Goal: Task Accomplishment & Management: Manage account settings

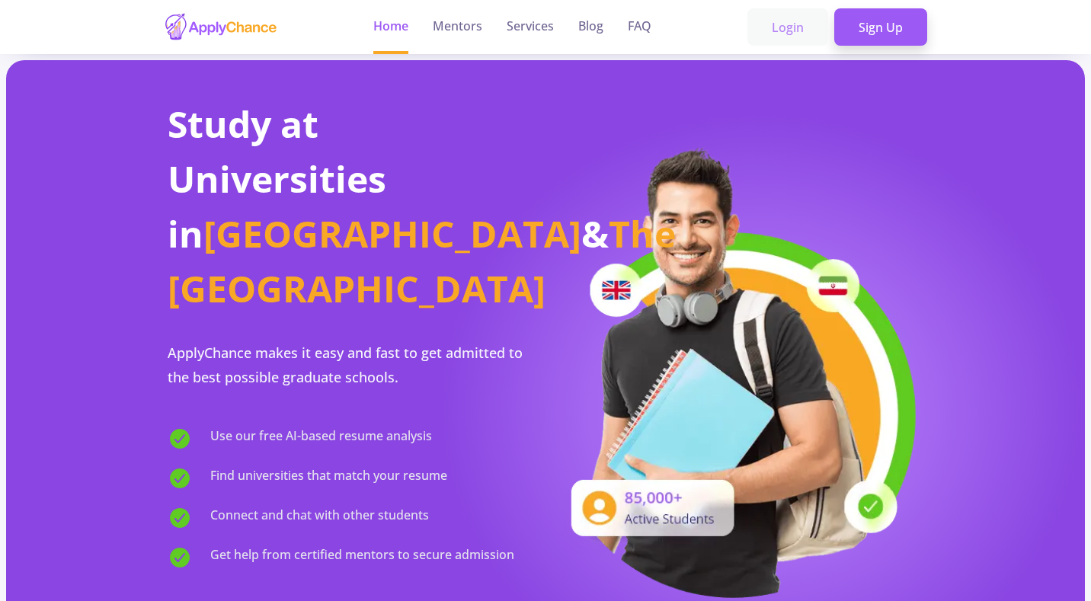
click at [806, 27] on link "Login" at bounding box center [787, 27] width 81 height 38
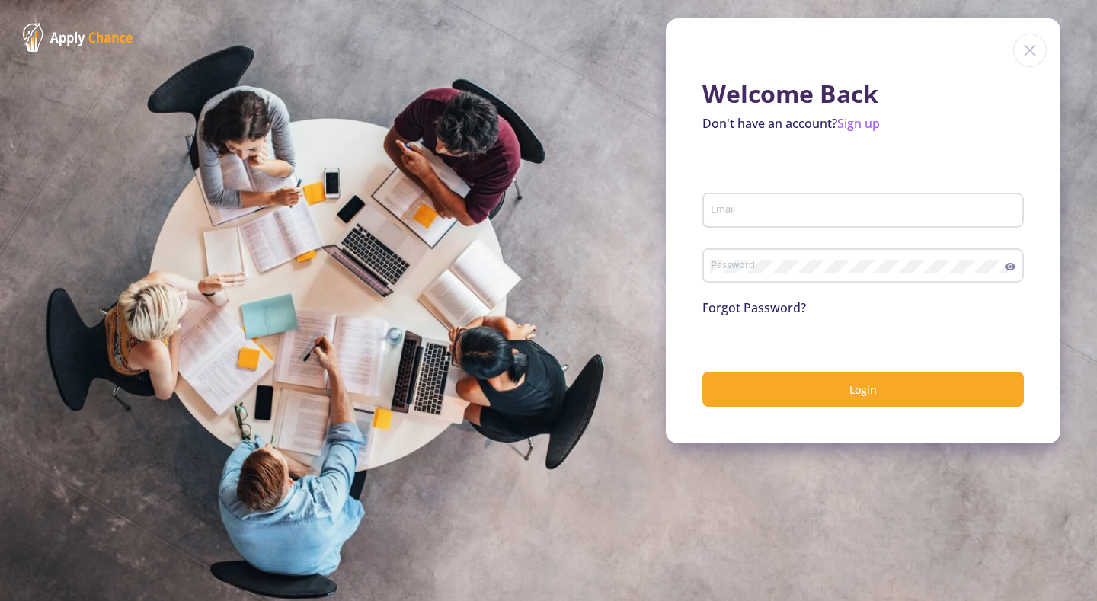
click at [752, 215] on input "Email" at bounding box center [865, 211] width 311 height 14
type input "[EMAIL_ADDRESS][DOMAIN_NAME]"
click at [702, 372] on button "Login" at bounding box center [862, 390] width 321 height 36
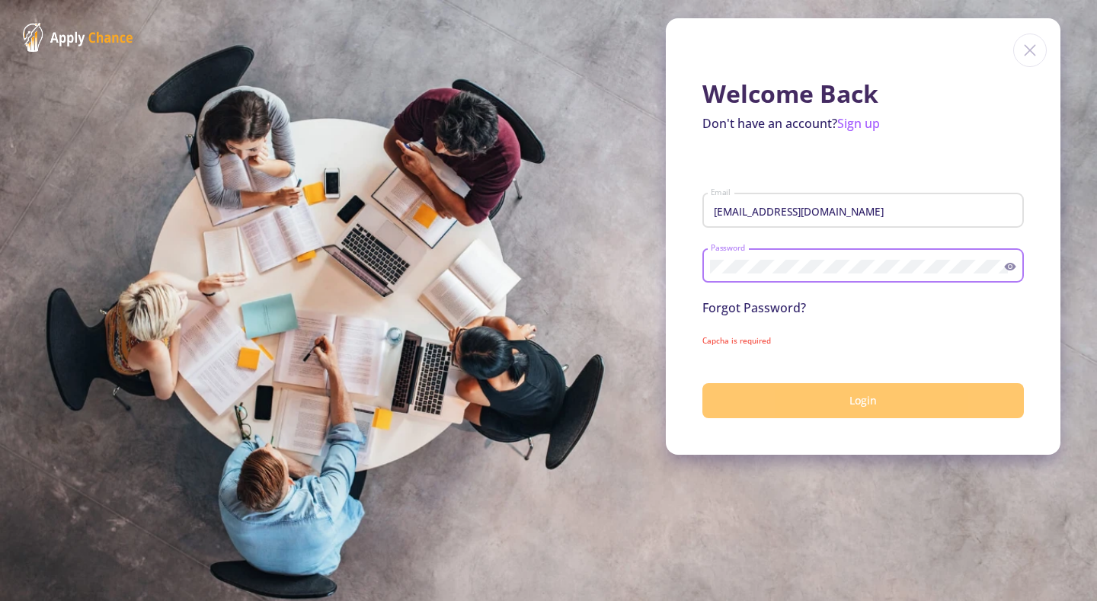
click at [791, 395] on button "Login" at bounding box center [862, 401] width 321 height 36
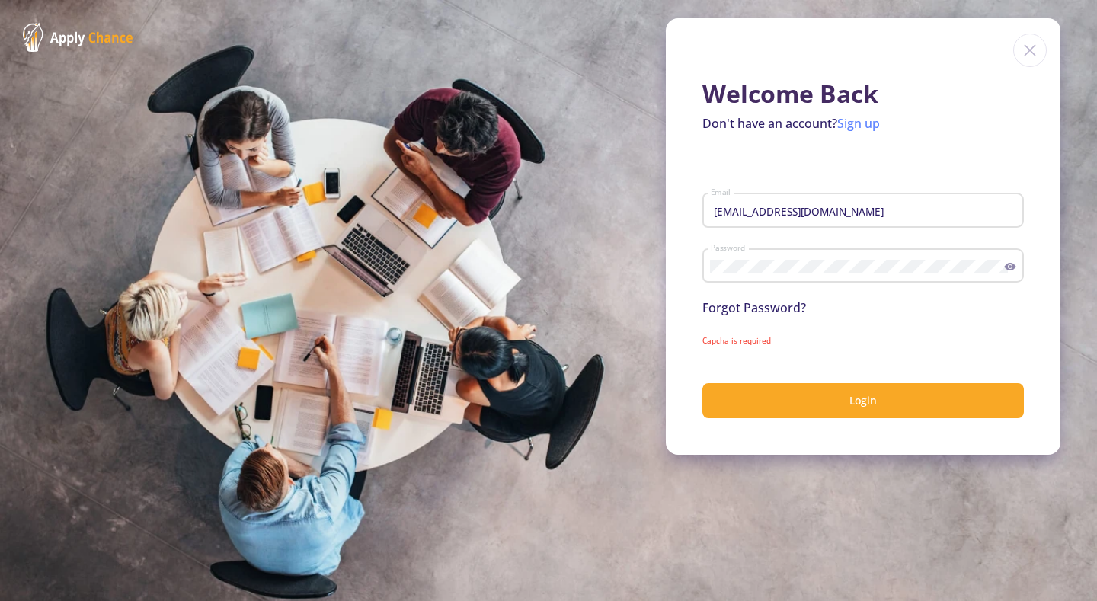
click at [862, 126] on link "Sign up" at bounding box center [858, 123] width 43 height 17
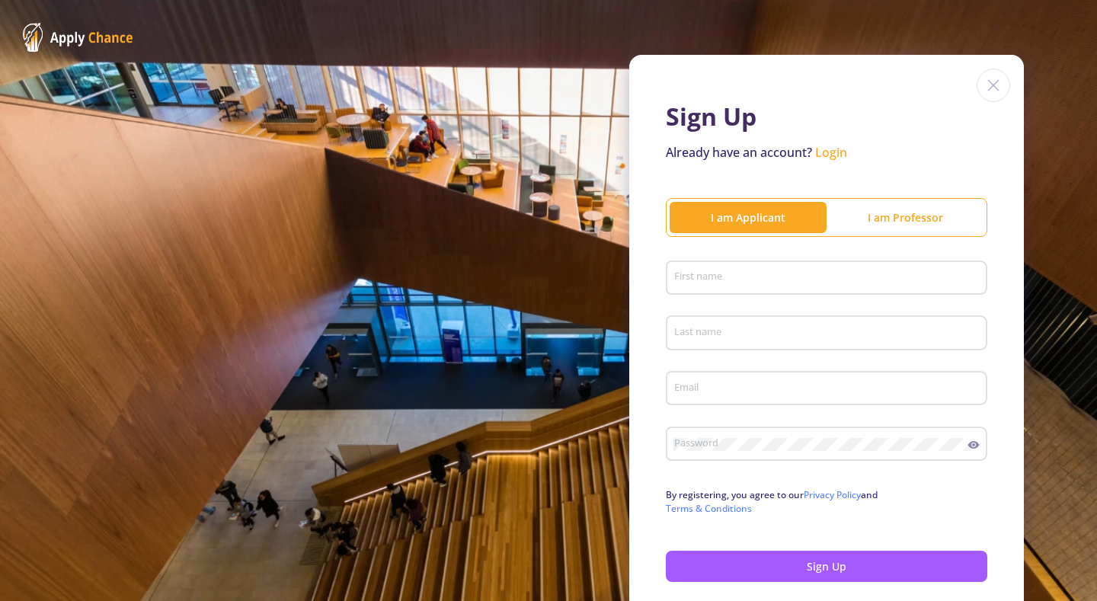
click at [827, 279] on input "First name" at bounding box center [828, 279] width 311 height 14
type input "abolfazl"
click at [894, 212] on div "I am Professor" at bounding box center [904, 217] width 157 height 16
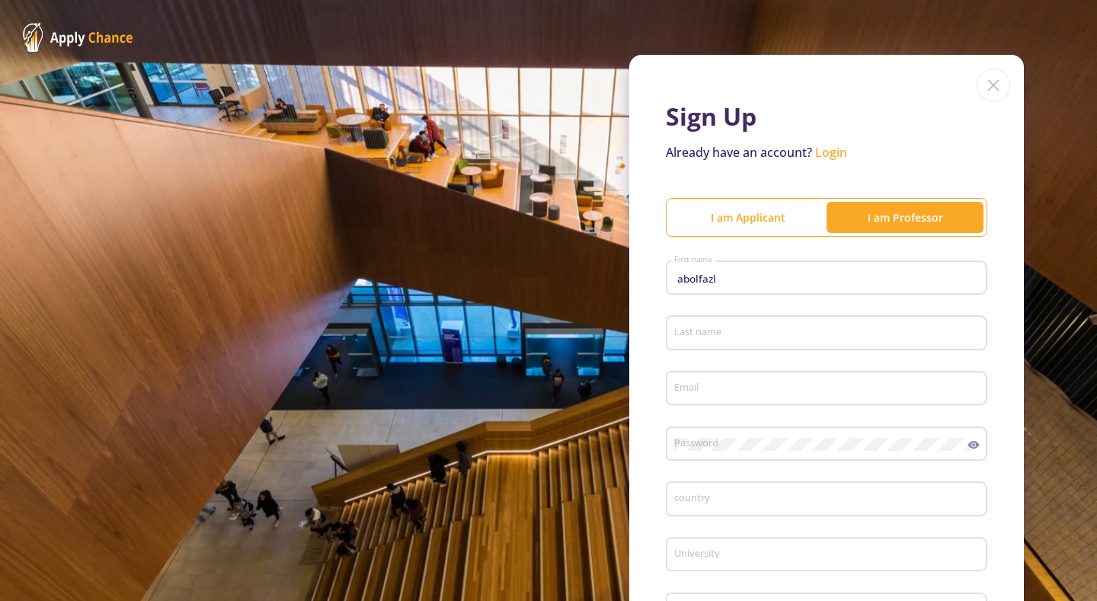
click at [983, 88] on img at bounding box center [994, 86] width 34 height 34
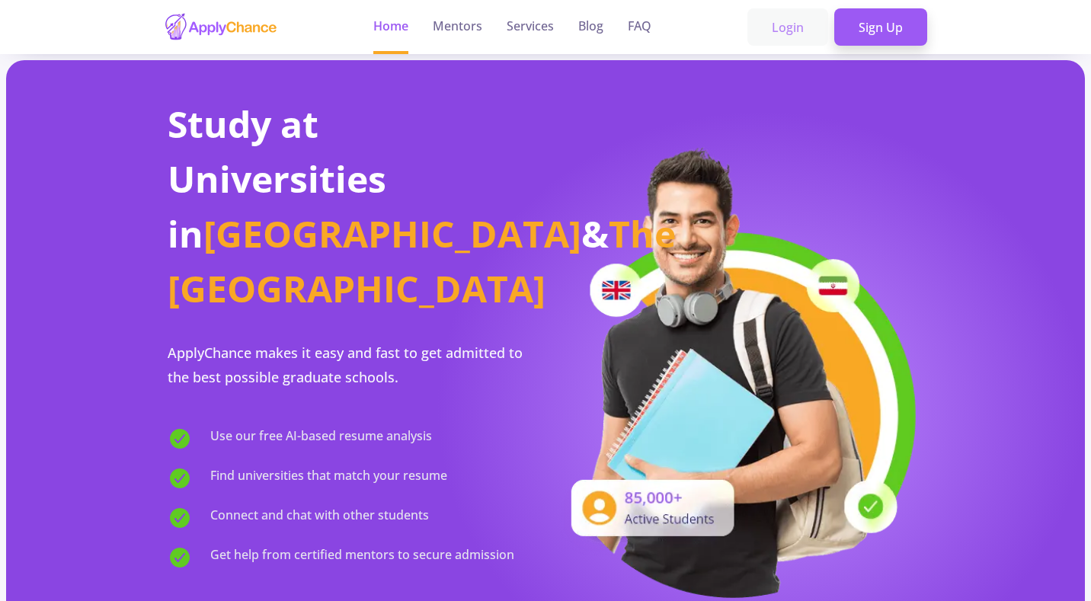
click at [782, 39] on link "Login" at bounding box center [787, 27] width 81 height 38
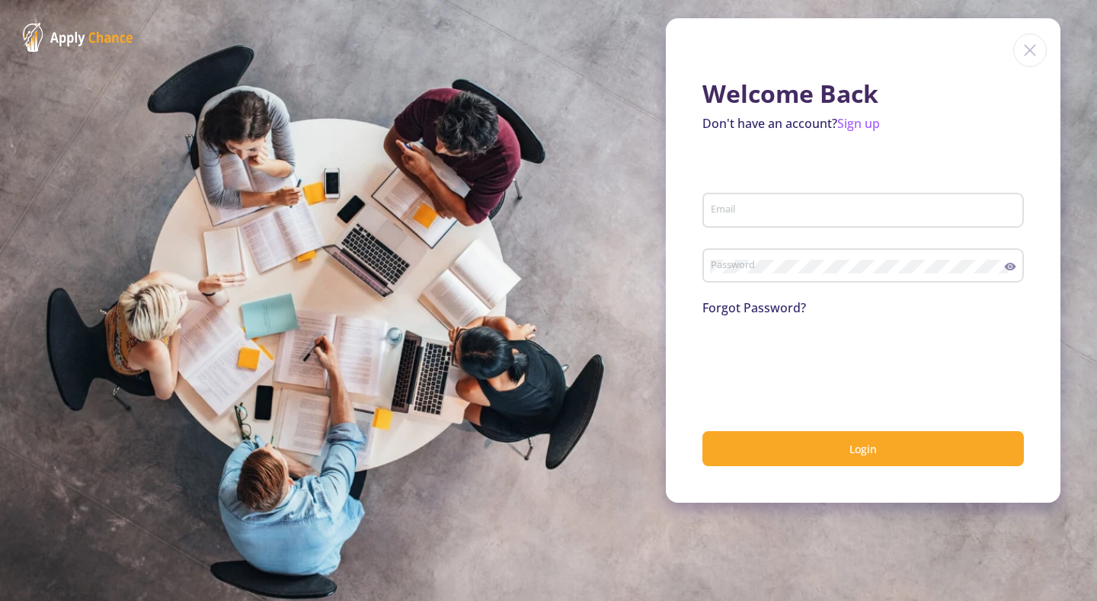
click at [799, 229] on div "Email" at bounding box center [862, 215] width 321 height 50
click at [798, 219] on div "Email" at bounding box center [863, 207] width 307 height 40
type input "[EMAIL_ADDRESS][DOMAIN_NAME]"
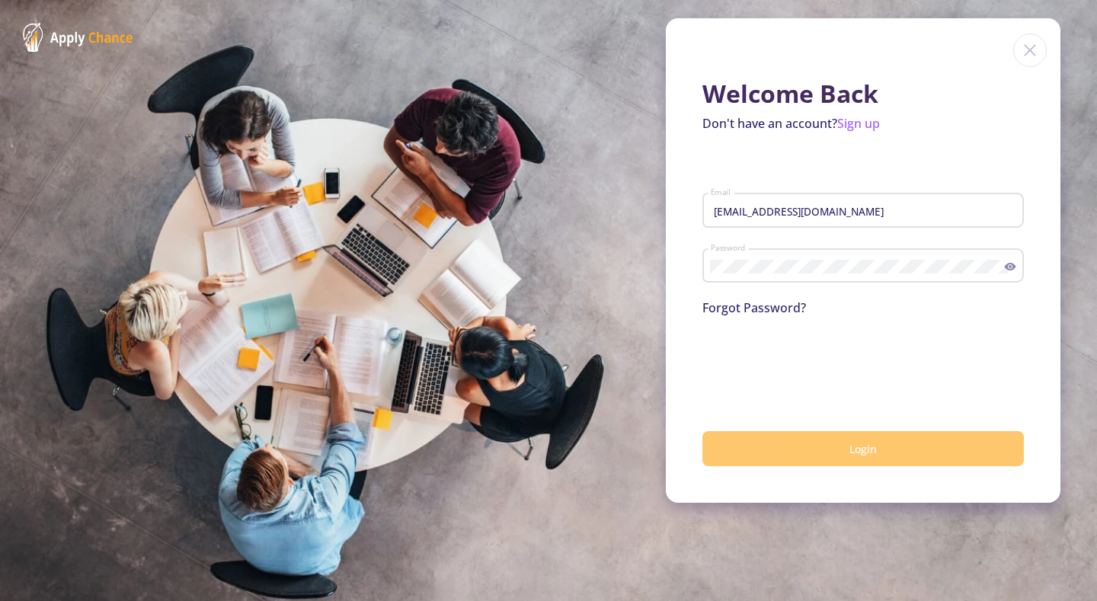
click at [817, 438] on button "Login" at bounding box center [862, 449] width 321 height 36
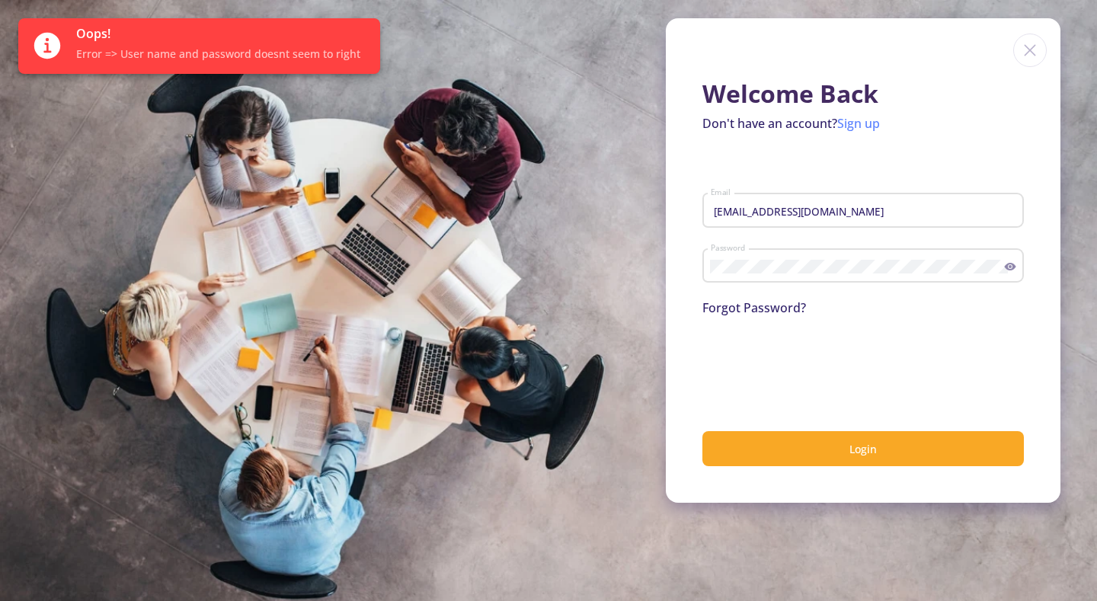
click at [871, 119] on link "Sign up" at bounding box center [858, 123] width 43 height 17
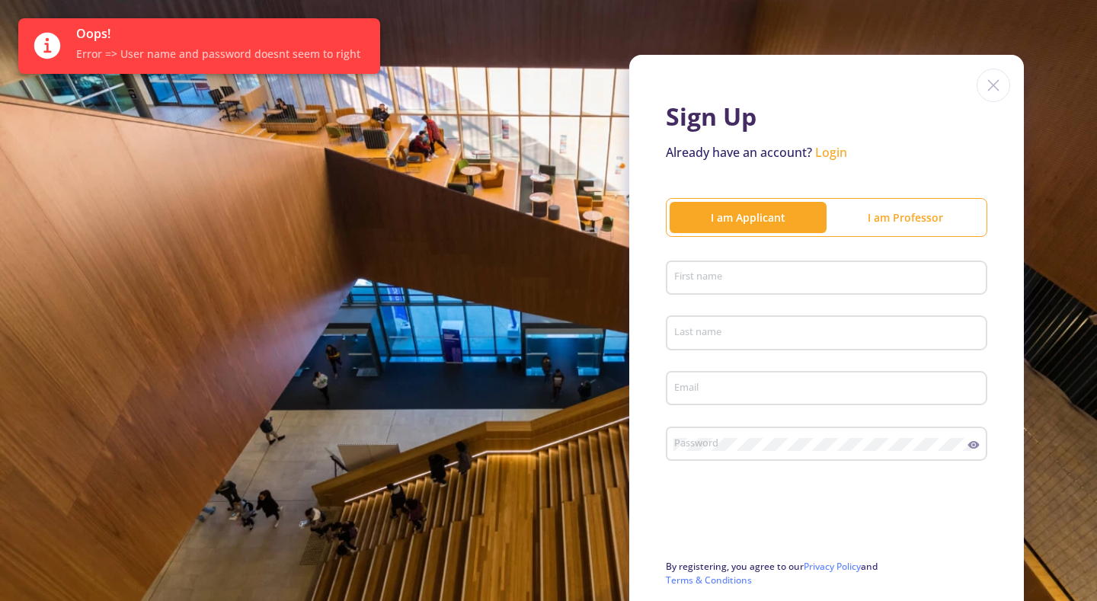
click at [786, 267] on div "First name" at bounding box center [826, 275] width 307 height 40
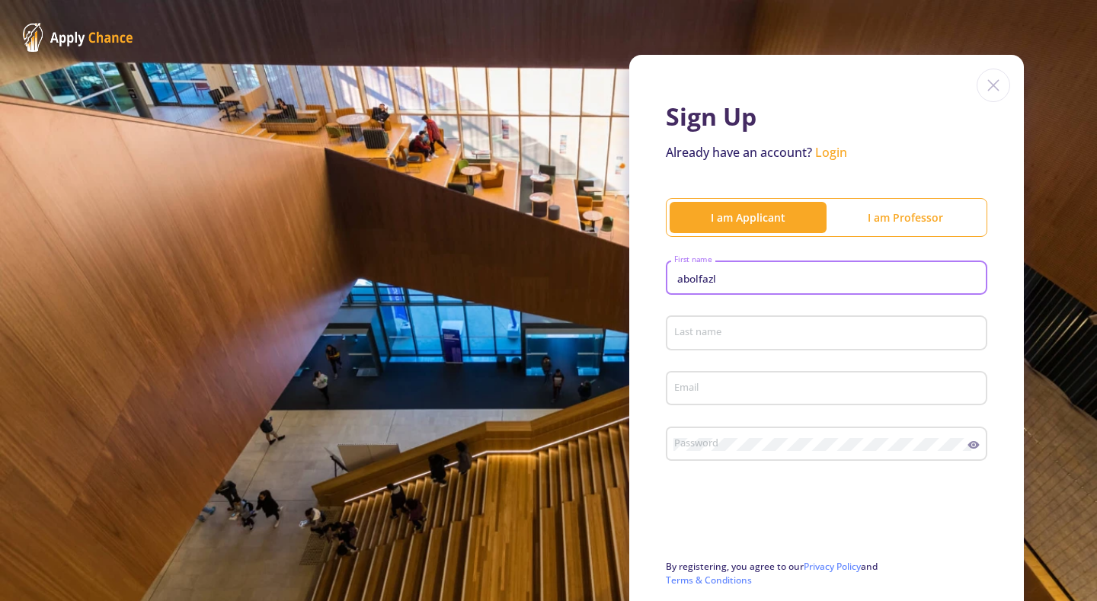
type input "abolfazl"
type input "EMAMI"
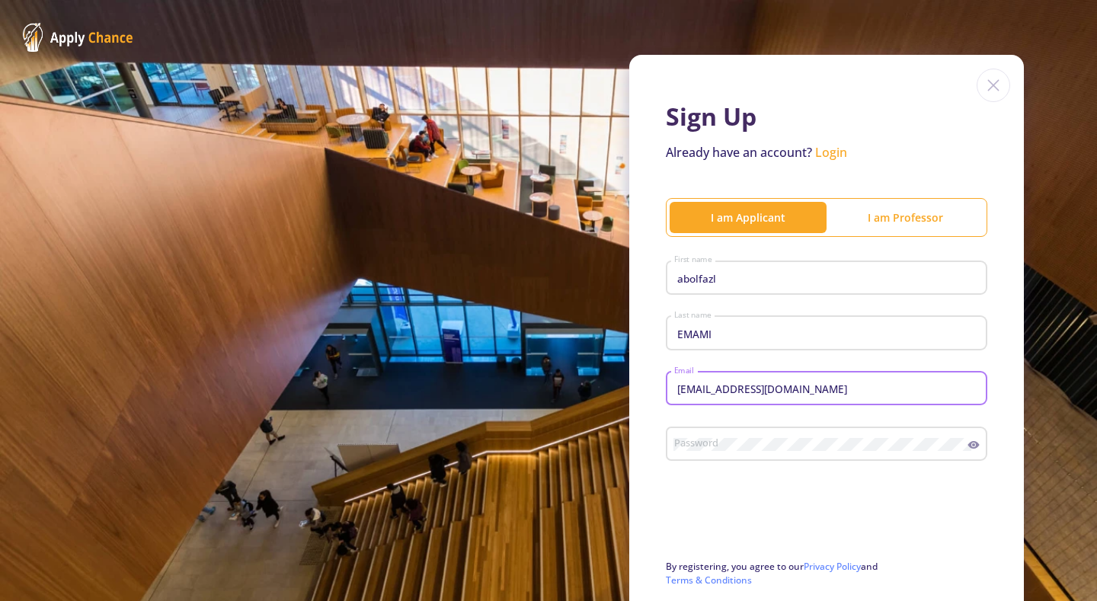
type input "[EMAIL_ADDRESS][DOMAIN_NAME]"
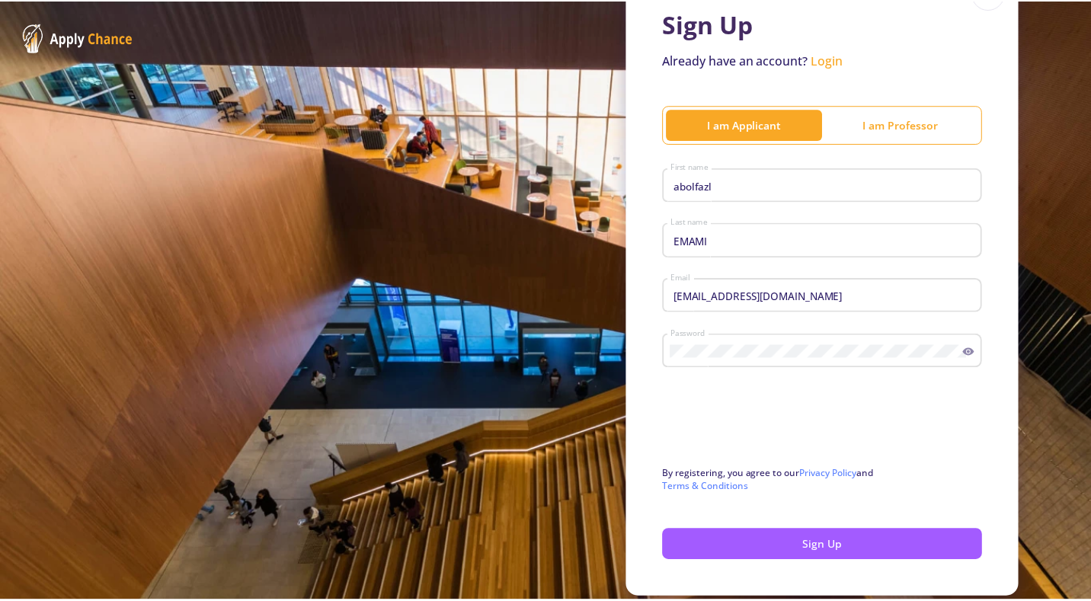
scroll to position [144, 0]
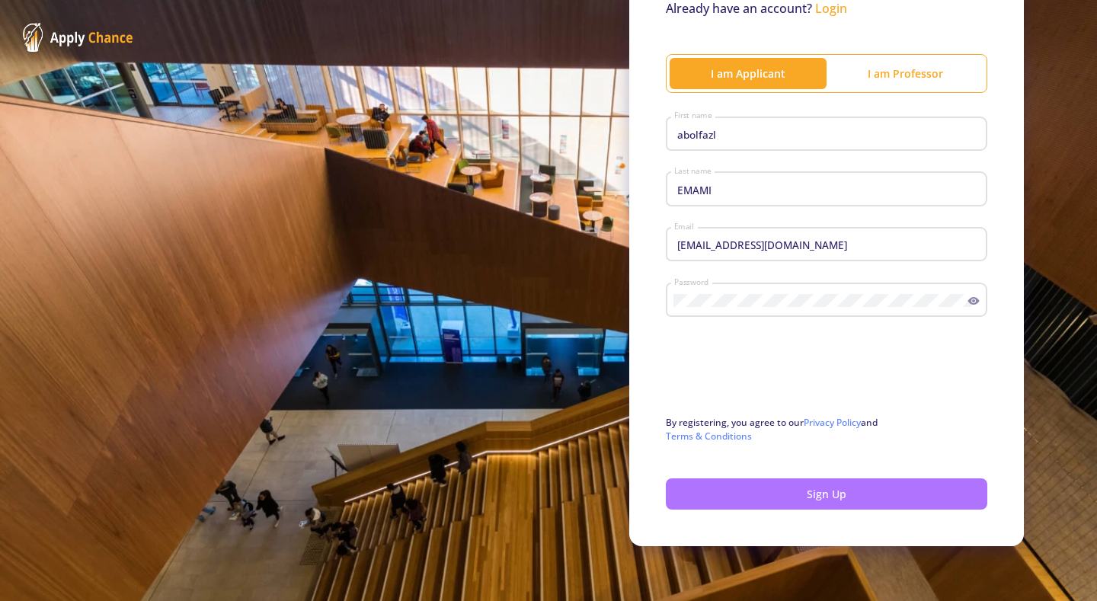
click at [859, 496] on button "Sign Up" at bounding box center [826, 493] width 321 height 31
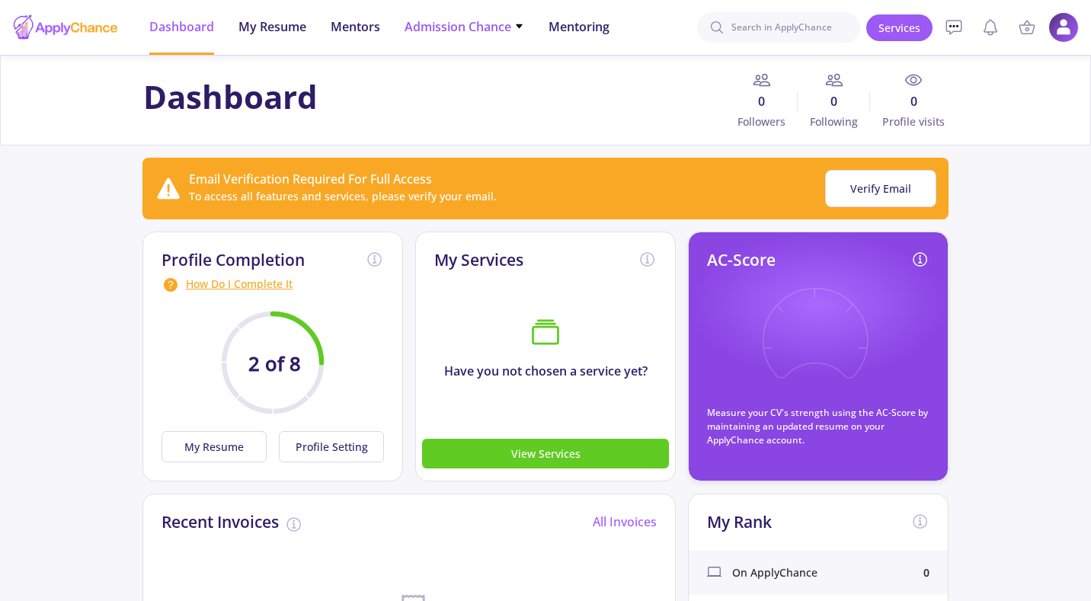
click at [512, 31] on span "Admission Chance" at bounding box center [464, 27] width 120 height 18
click at [531, 115] on link "Only My Chance of Admission" at bounding box center [494, 107] width 180 height 28
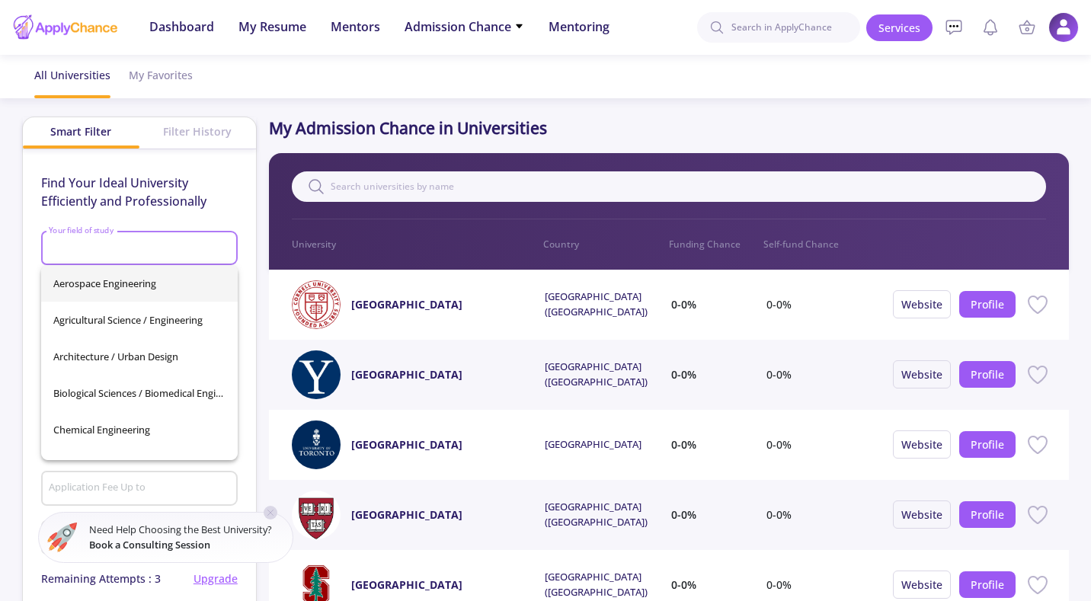
click at [126, 251] on input "Your field of study" at bounding box center [141, 249] width 186 height 14
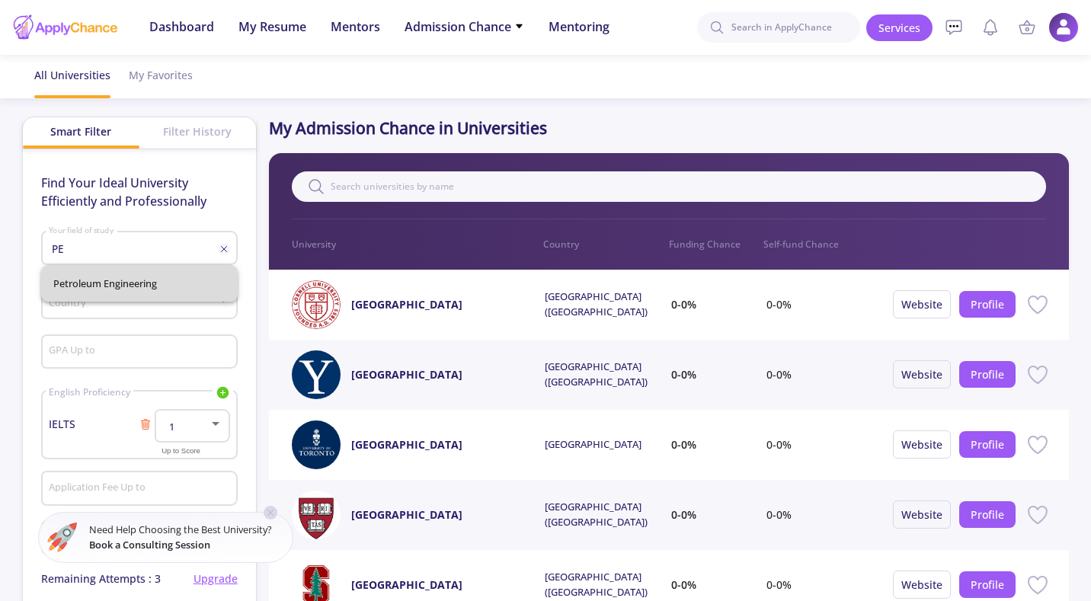
click at [163, 284] on span "Petroleum Engineering" at bounding box center [139, 283] width 172 height 37
type input "Petroleum Engineering"
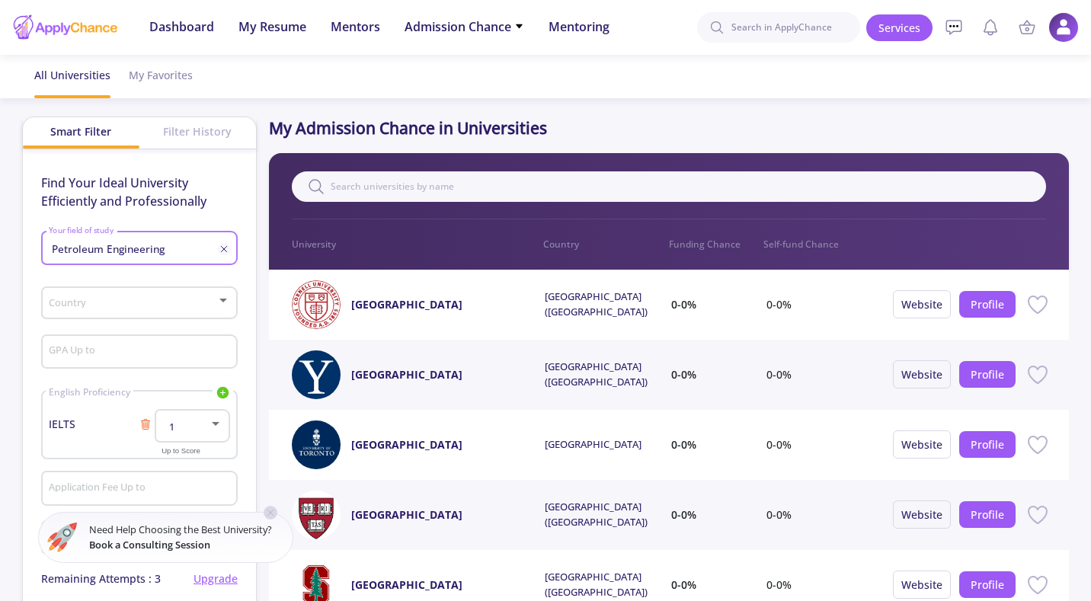
click at [177, 308] on span at bounding box center [134, 303] width 165 height 11
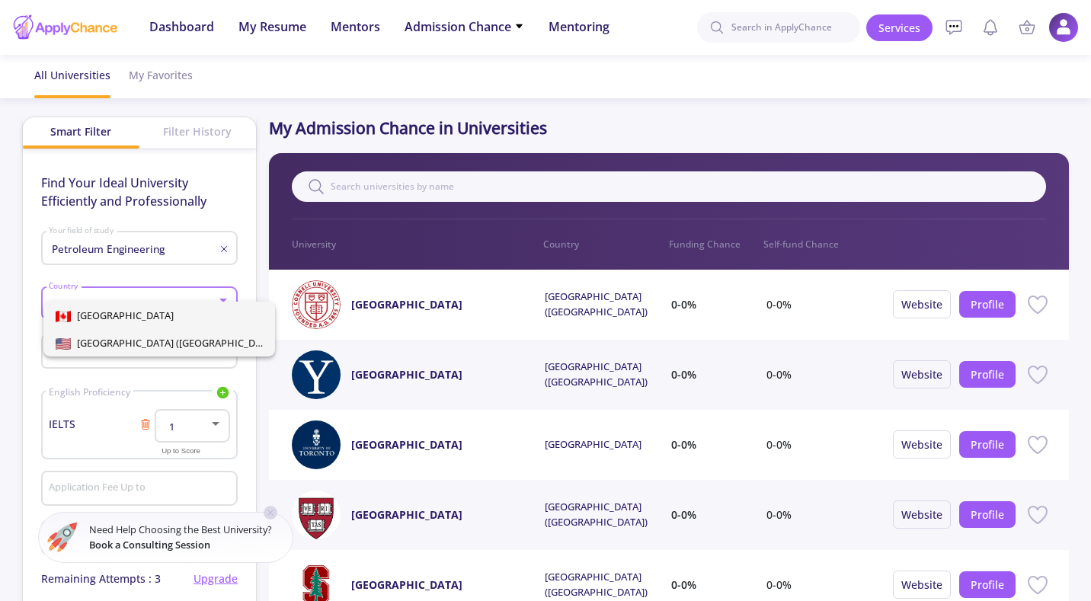
click at [172, 340] on span "[GEOGRAPHIC_DATA] ([GEOGRAPHIC_DATA])" at bounding box center [175, 343] width 208 height 14
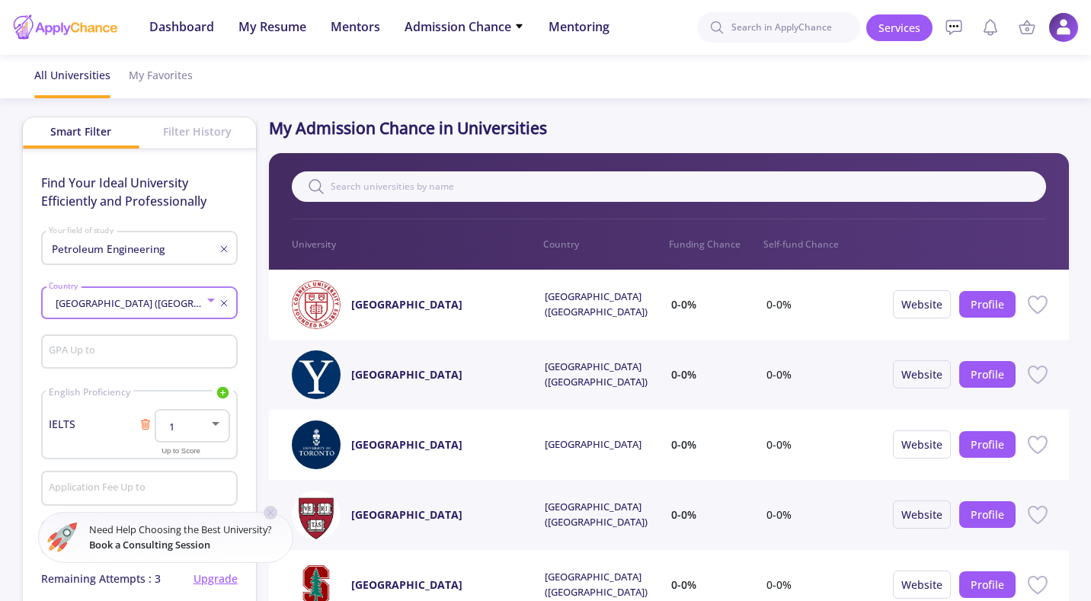
click at [159, 347] on input "GPA Up to" at bounding box center [141, 353] width 186 height 14
click at [229, 430] on div "1" at bounding box center [192, 423] width 75 height 38
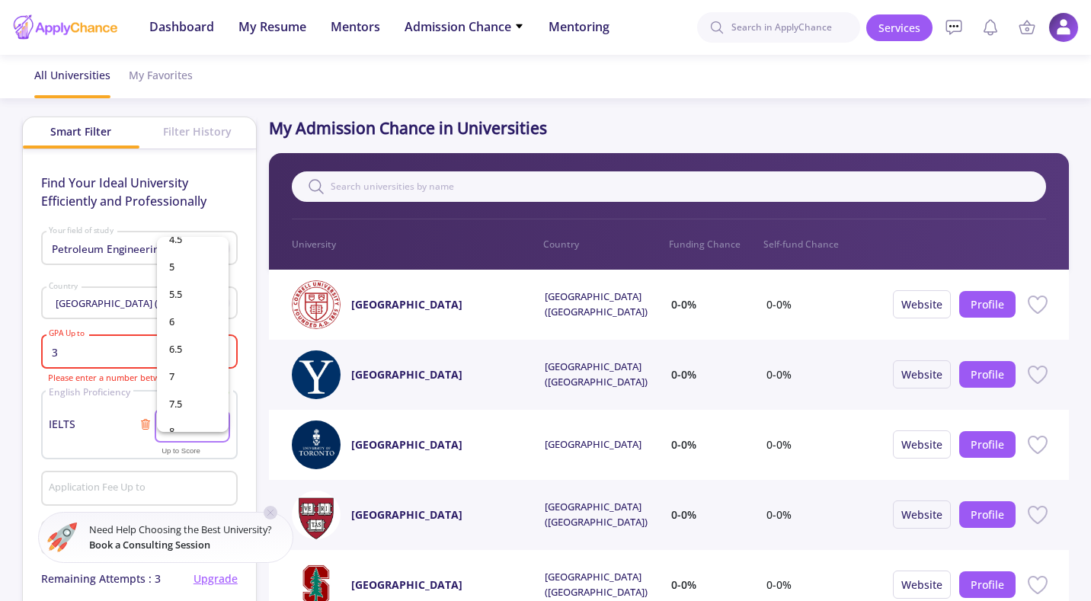
scroll to position [208, 0]
click at [197, 371] on span "7" at bounding box center [192, 371] width 47 height 27
click at [155, 488] on input "Application Fee Up to" at bounding box center [141, 489] width 186 height 14
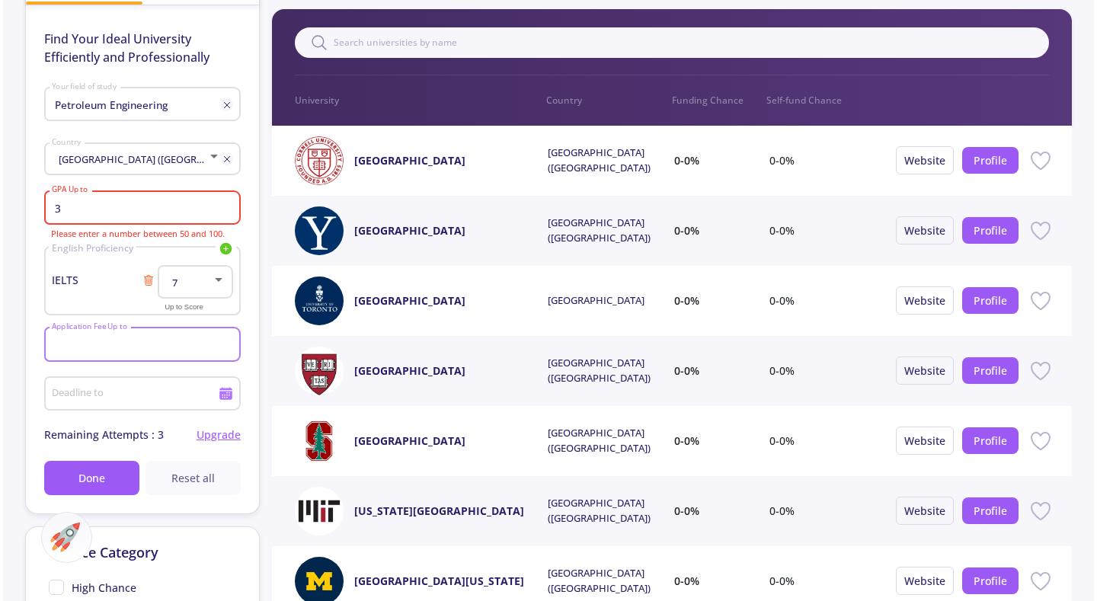
scroll to position [152, 0]
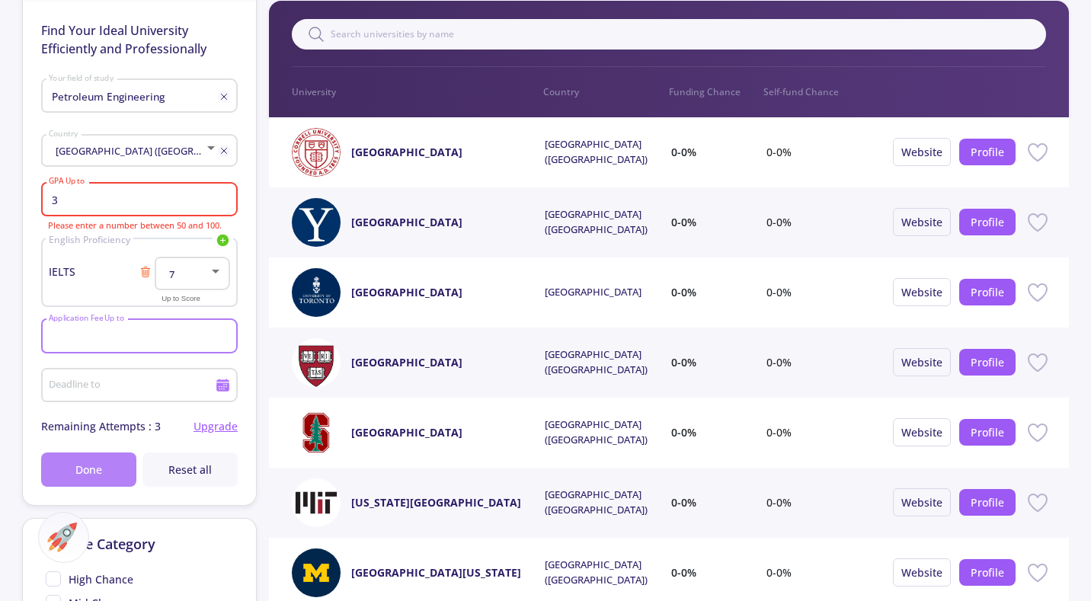
click at [97, 470] on span "Done" at bounding box center [88, 470] width 27 height 16
drag, startPoint x: 102, startPoint y: 202, endPoint x: 35, endPoint y: 202, distance: 67.0
click at [35, 202] on div "Find Your Ideal University Efficiently and Professionally Petroleum Engineering…" at bounding box center [139, 251] width 233 height 508
click at [114, 200] on input "3" at bounding box center [141, 200] width 186 height 14
drag, startPoint x: 124, startPoint y: 195, endPoint x: 24, endPoint y: 203, distance: 100.9
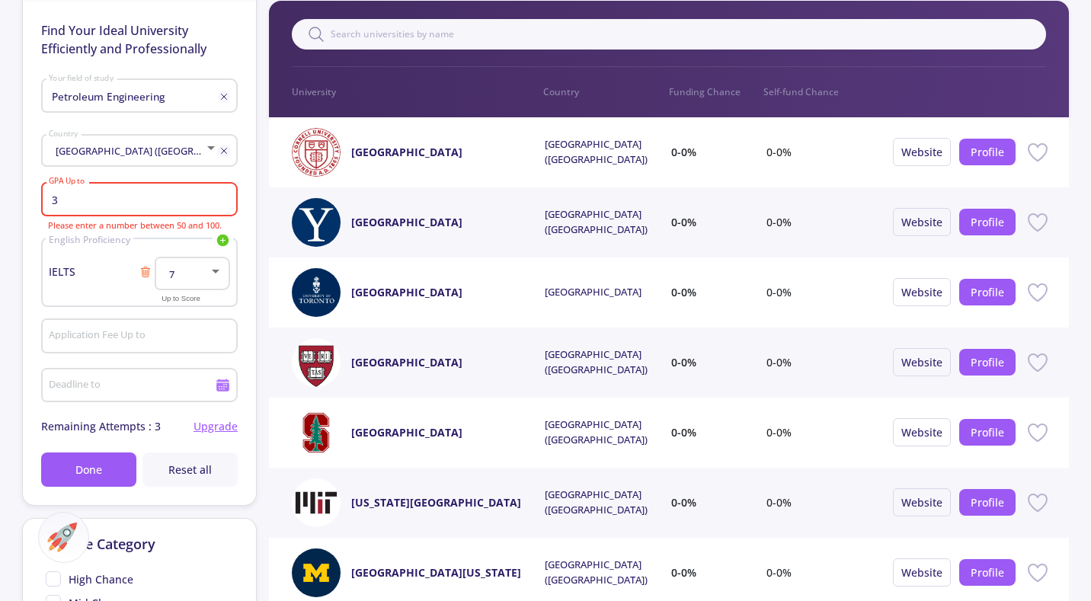
click at [24, 203] on div "Find Your Ideal University Efficiently and Professionally Petroleum Engineering…" at bounding box center [139, 251] width 233 height 508
type input "8"
type input "60"
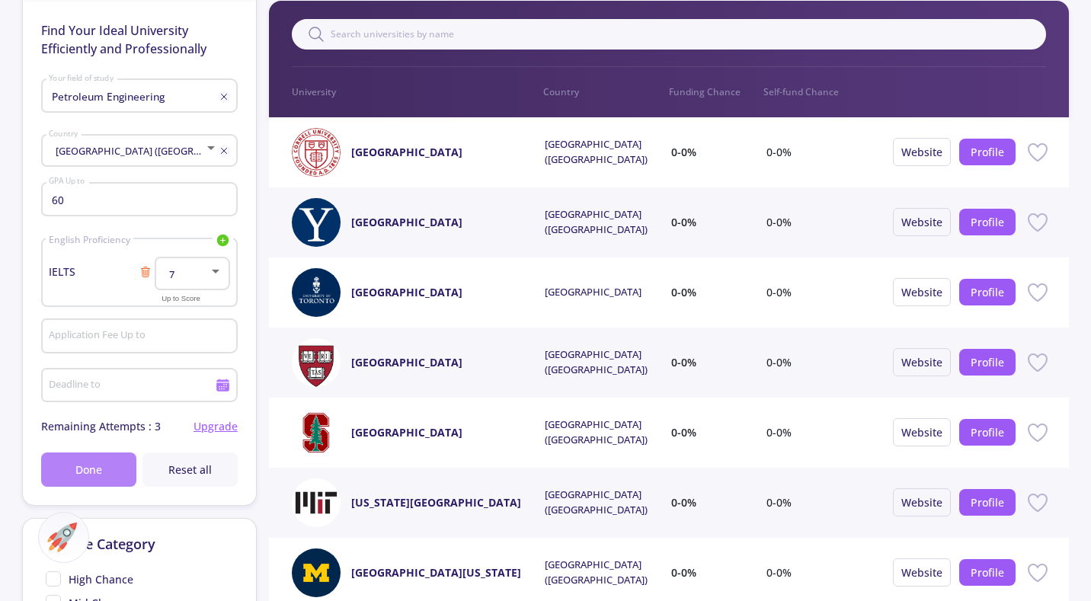
click at [94, 484] on button "Done" at bounding box center [88, 469] width 95 height 34
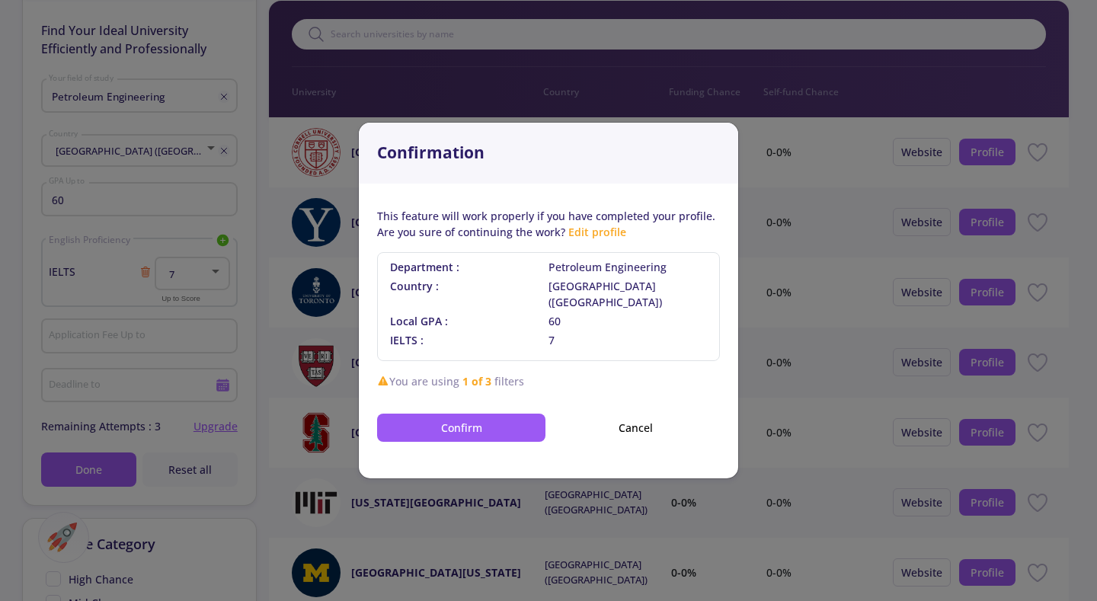
click at [612, 238] on link "Edit profile" at bounding box center [597, 232] width 58 height 14
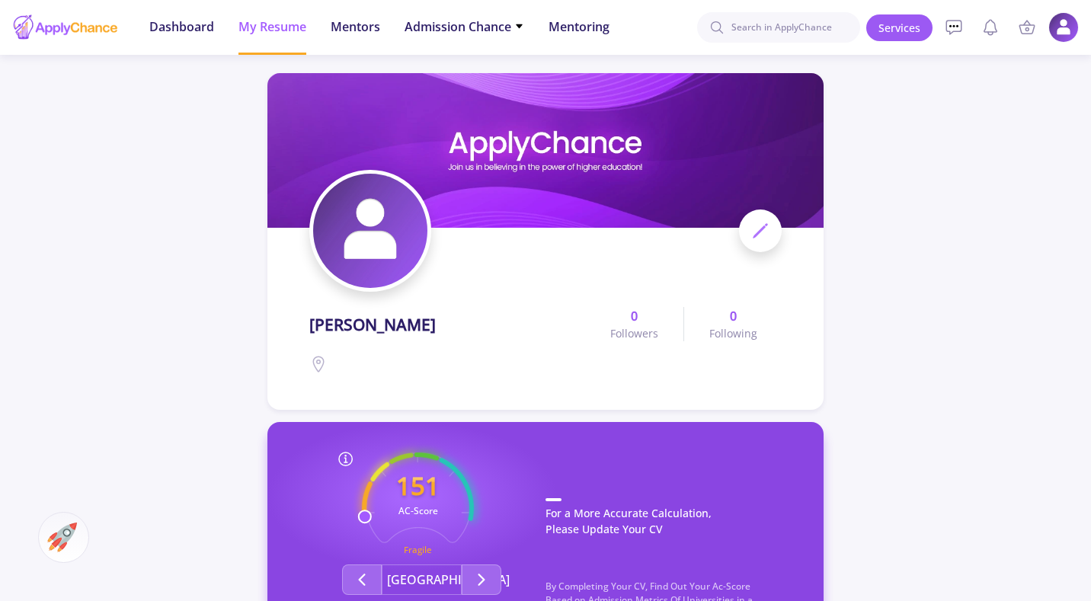
scroll to position [76, 0]
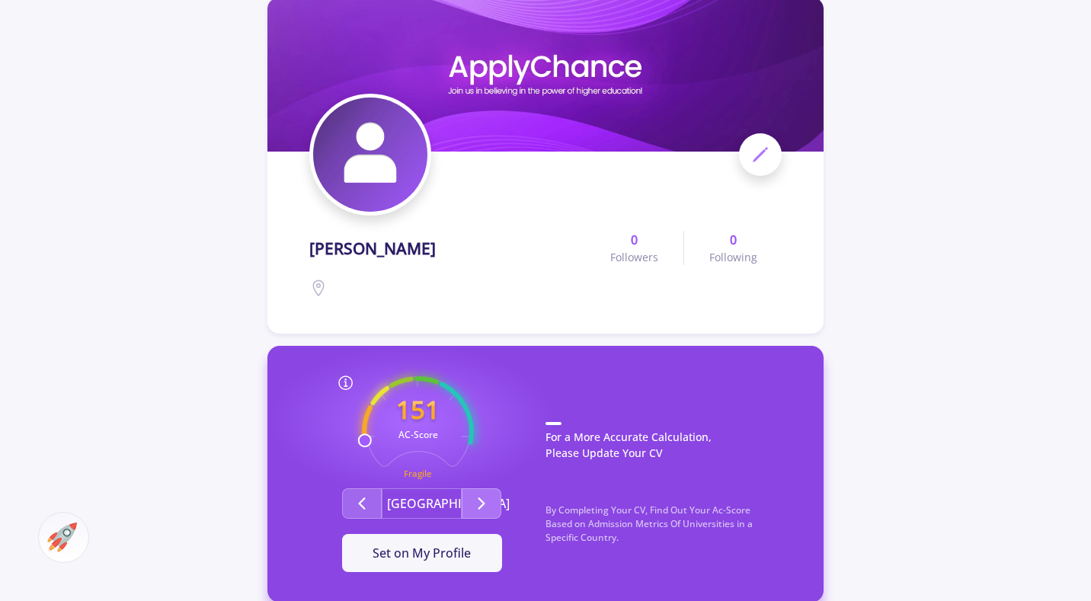
click at [466, 499] on button "Second group" at bounding box center [482, 503] width 40 height 30
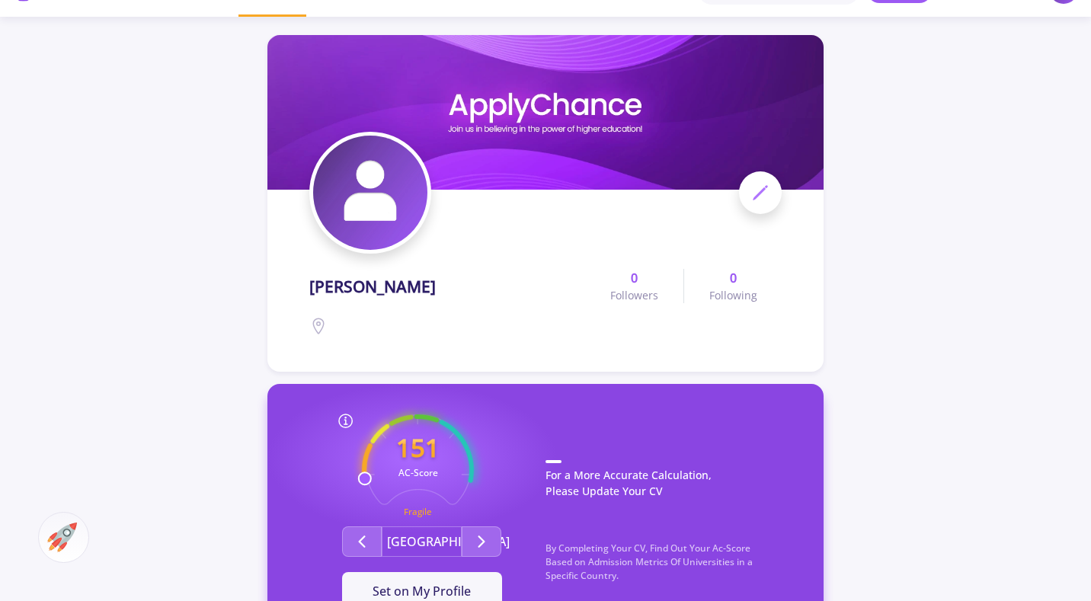
scroll to position [0, 0]
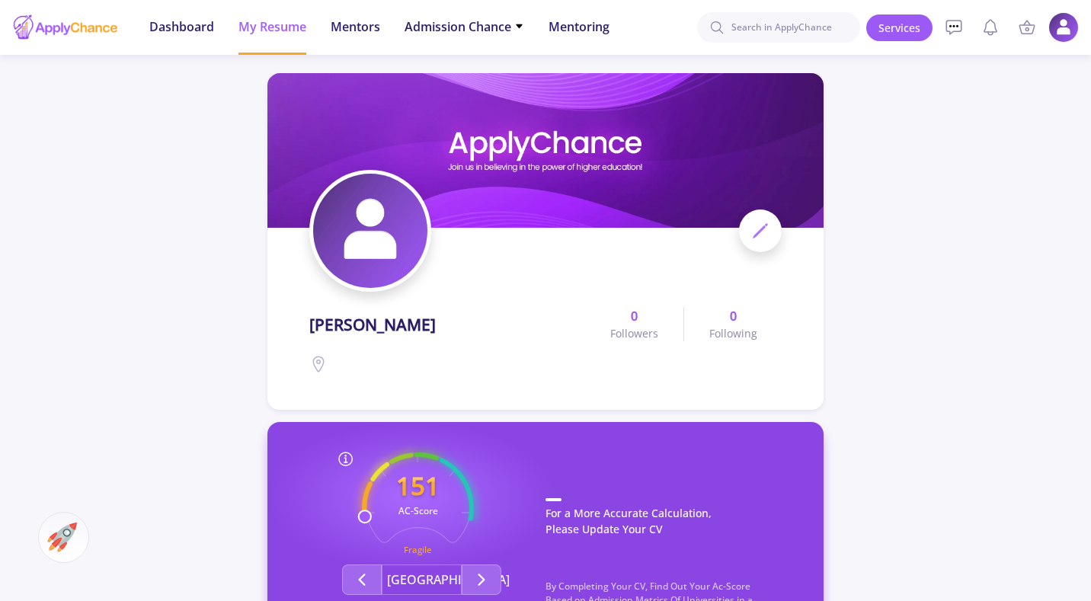
click at [766, 238] on icon at bounding box center [760, 231] width 18 height 18
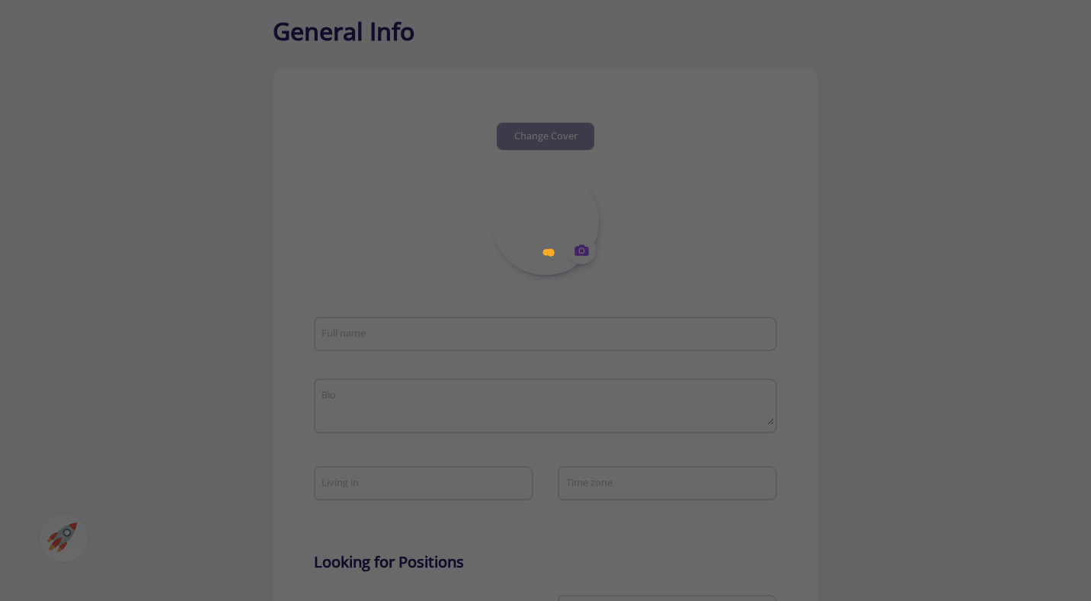
scroll to position [152, 0]
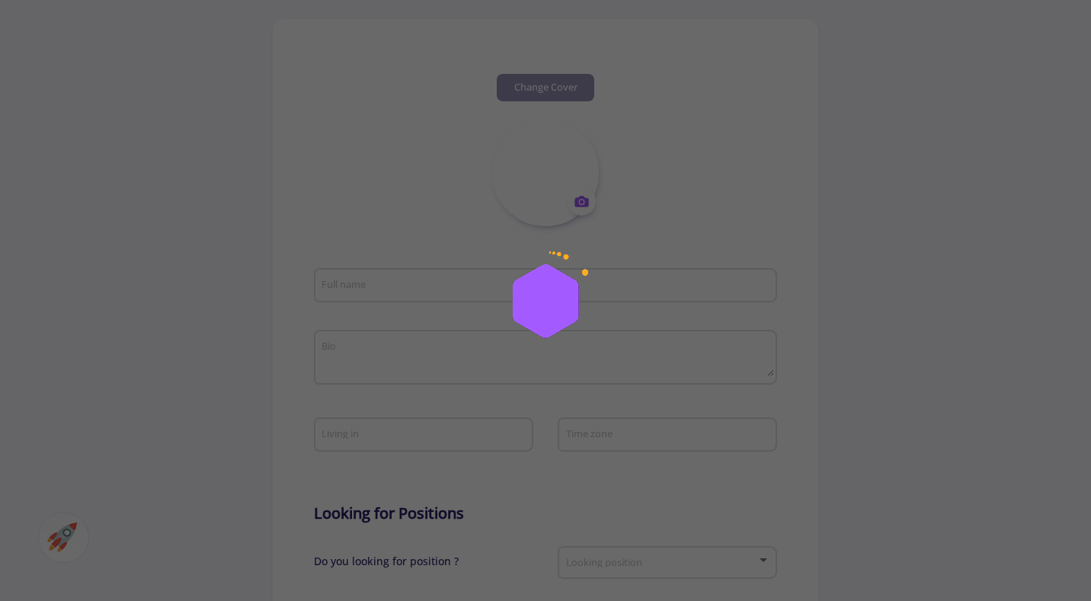
type input "[PERSON_NAME]"
type input "abolfazlEMAMI1"
type input "[EMAIL_ADDRESS][DOMAIN_NAME]"
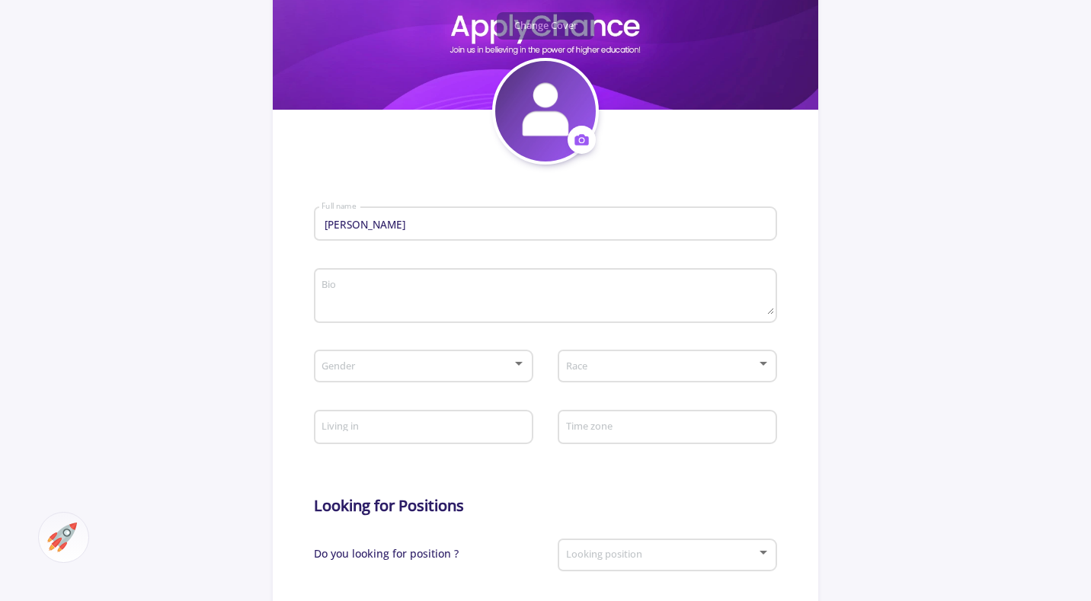
scroll to position [381, 0]
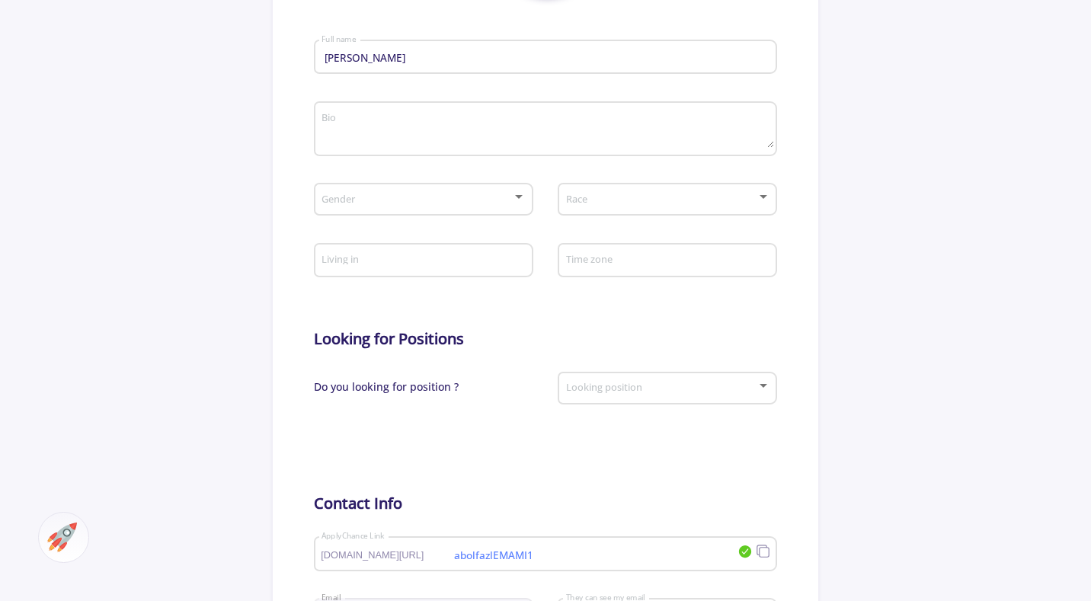
click at [507, 189] on div "Gender" at bounding box center [423, 196] width 205 height 38
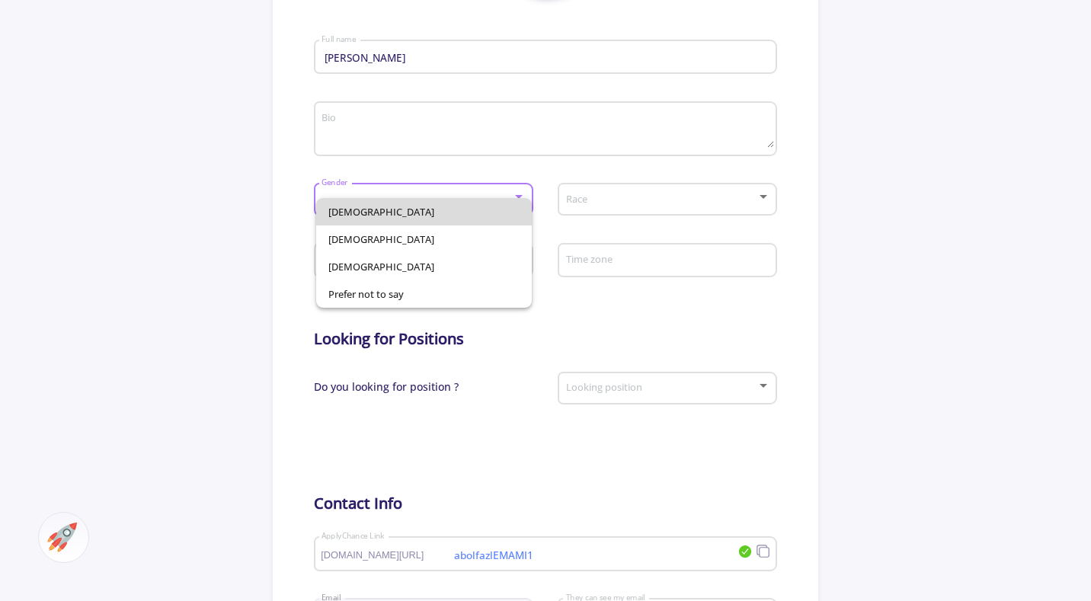
click at [471, 209] on span "[DEMOGRAPHIC_DATA]" at bounding box center [423, 211] width 191 height 27
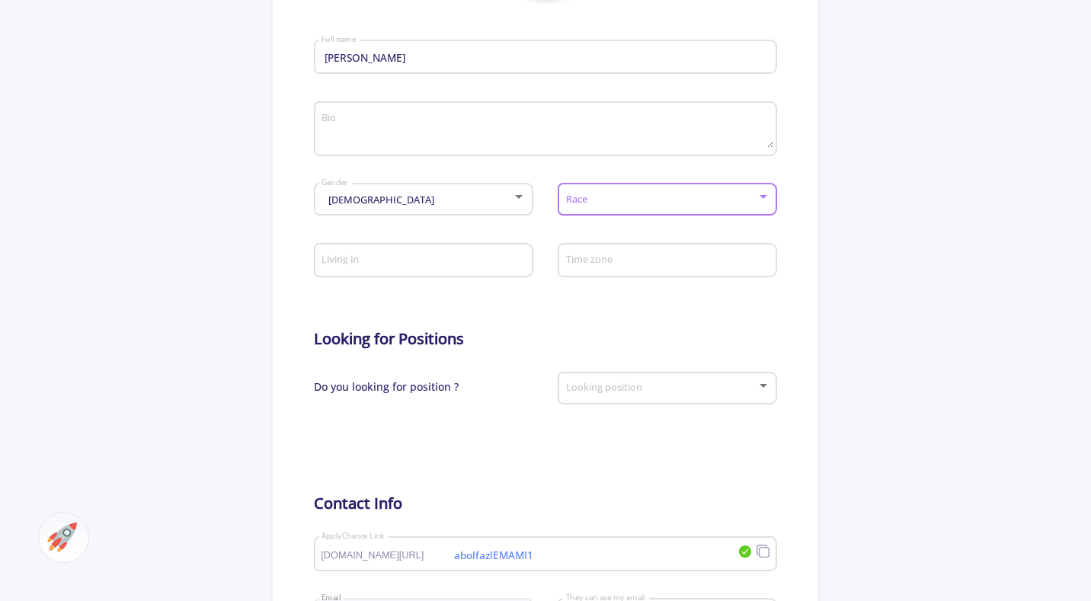
click at [641, 204] on span at bounding box center [662, 199] width 187 height 11
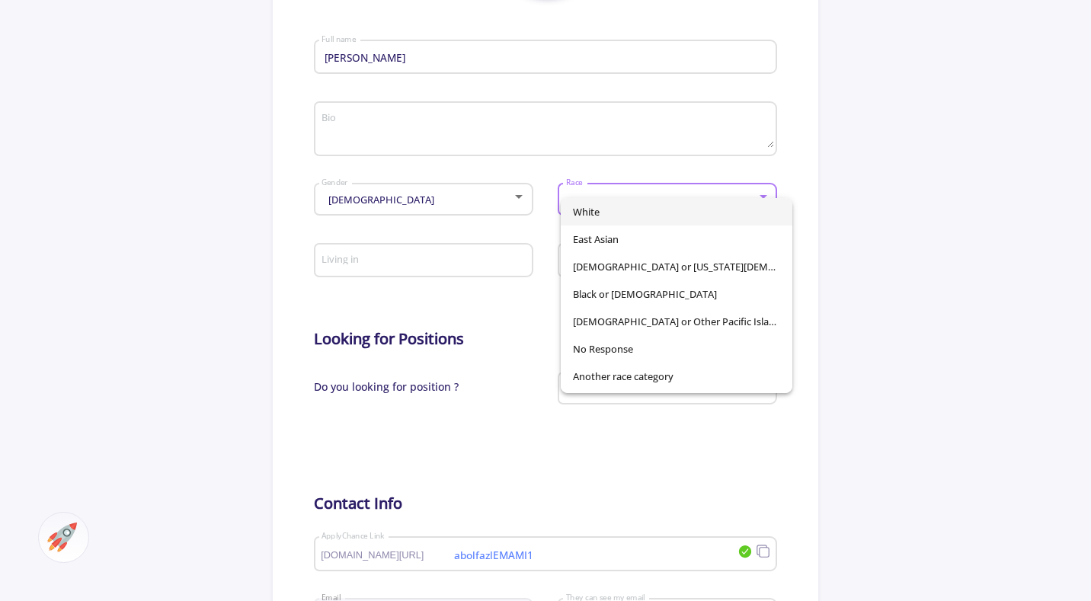
click at [743, 189] on div "White [DEMOGRAPHIC_DATA] American Indian or [US_STATE][DEMOGRAPHIC_DATA] Black …" at bounding box center [663, 290] width 221 height 206
click at [766, 195] on div "White [DEMOGRAPHIC_DATA] American Indian or [US_STATE][DEMOGRAPHIC_DATA] Black …" at bounding box center [663, 290] width 221 height 206
click at [762, 196] on div "White [DEMOGRAPHIC_DATA] American Indian or [US_STATE][DEMOGRAPHIC_DATA] Black …" at bounding box center [663, 290] width 221 height 206
click at [922, 292] on div at bounding box center [545, 300] width 1091 height 601
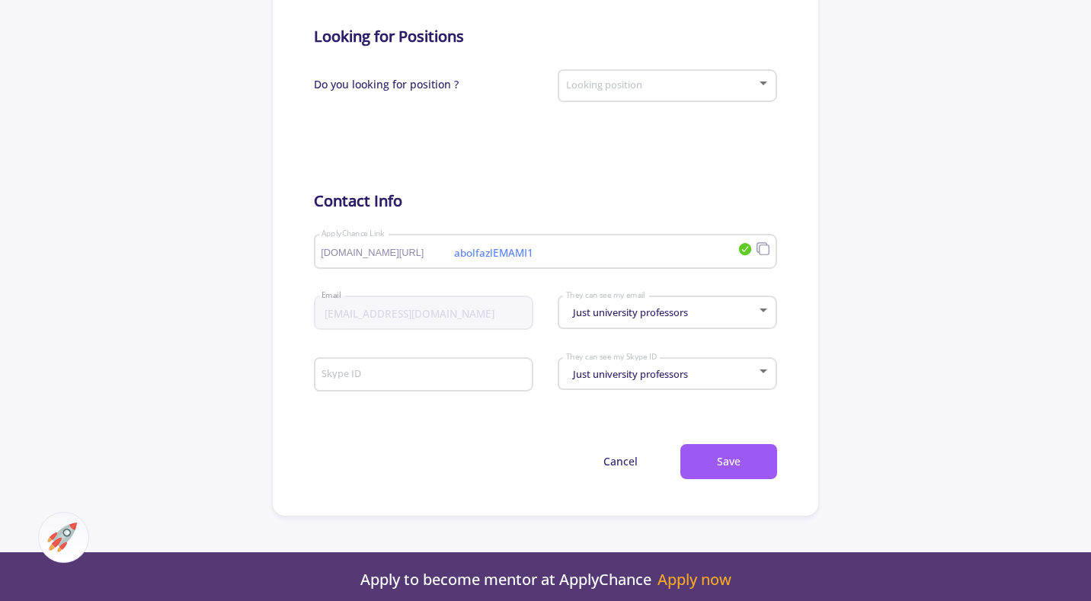
scroll to position [686, 0]
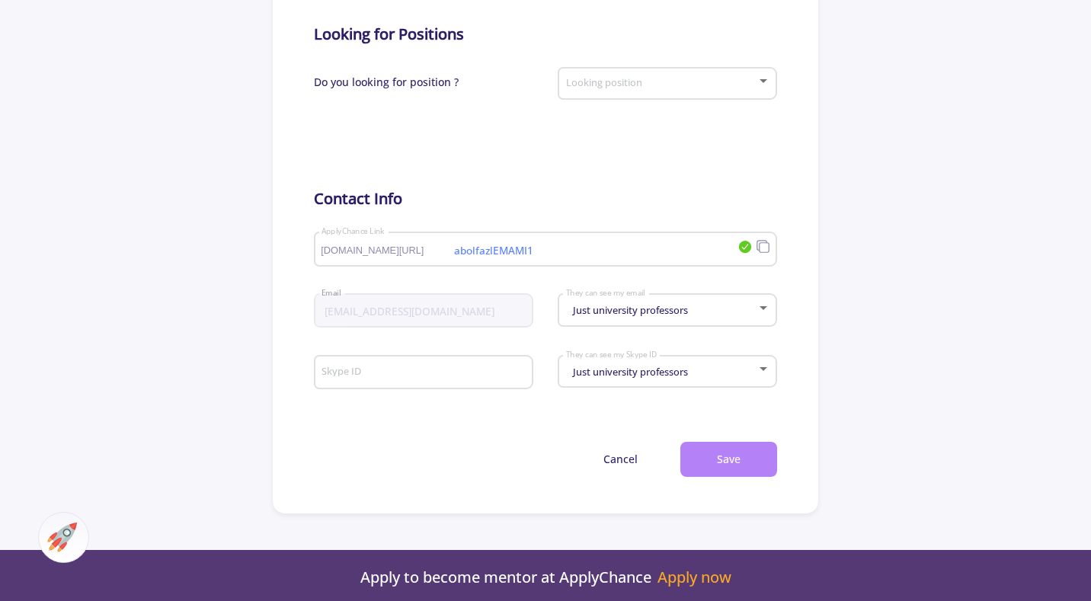
click at [740, 467] on button "Save" at bounding box center [728, 460] width 97 height 36
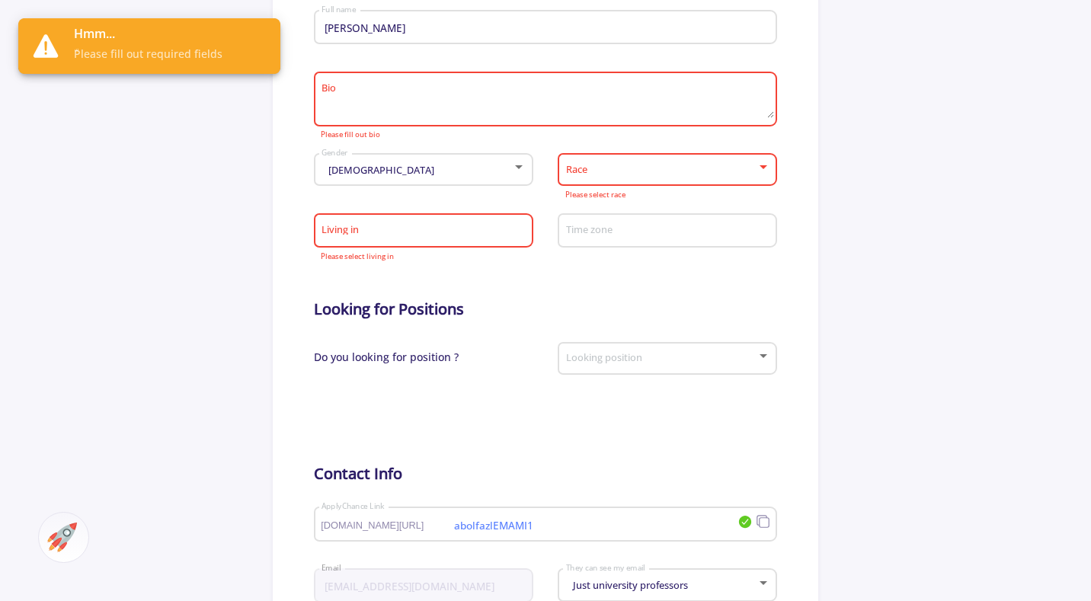
scroll to position [284, 0]
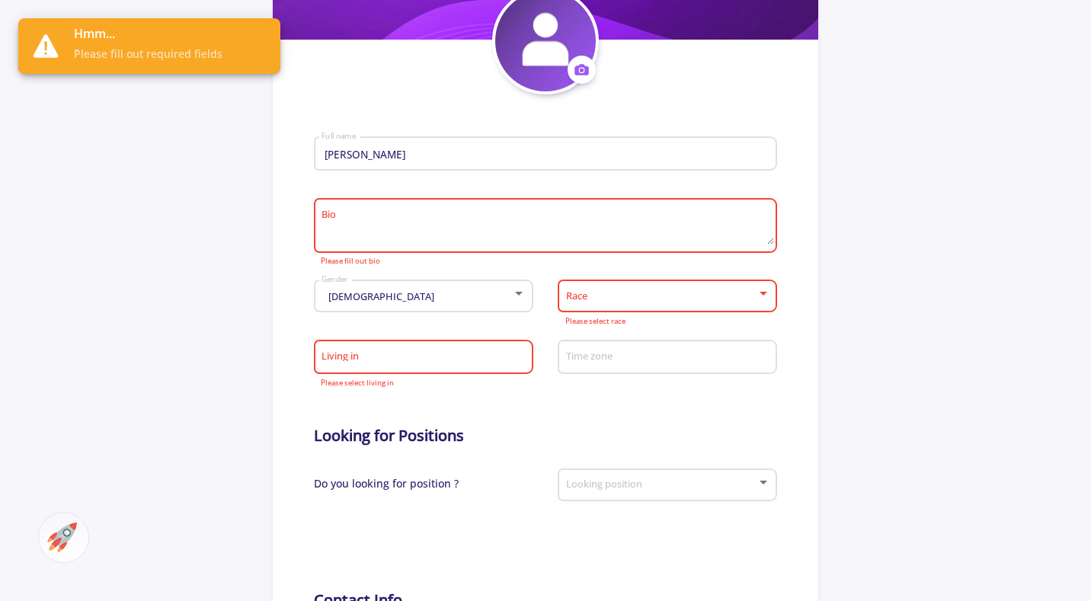
click at [464, 357] on input "Living in" at bounding box center [425, 358] width 209 height 14
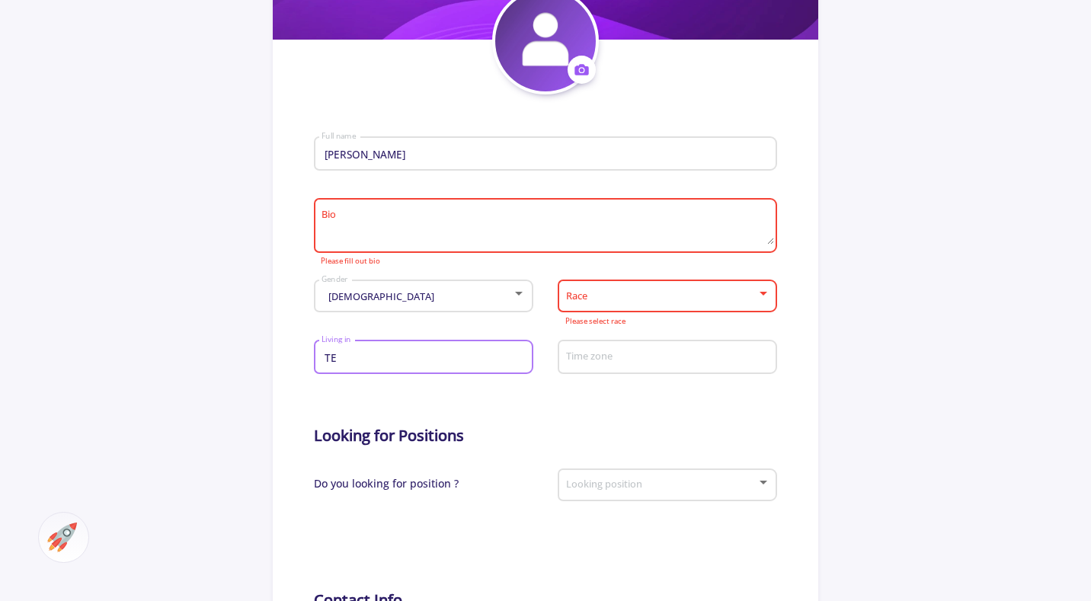
type input "T"
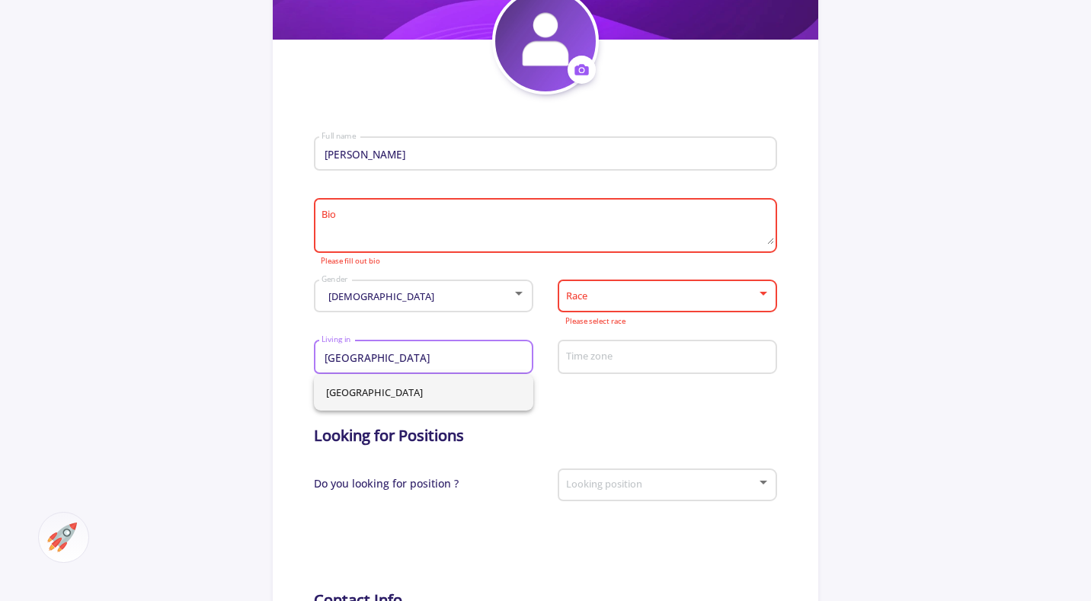
click at [504, 385] on span "[GEOGRAPHIC_DATA]" at bounding box center [423, 392] width 195 height 37
type input "[GEOGRAPHIC_DATA]"
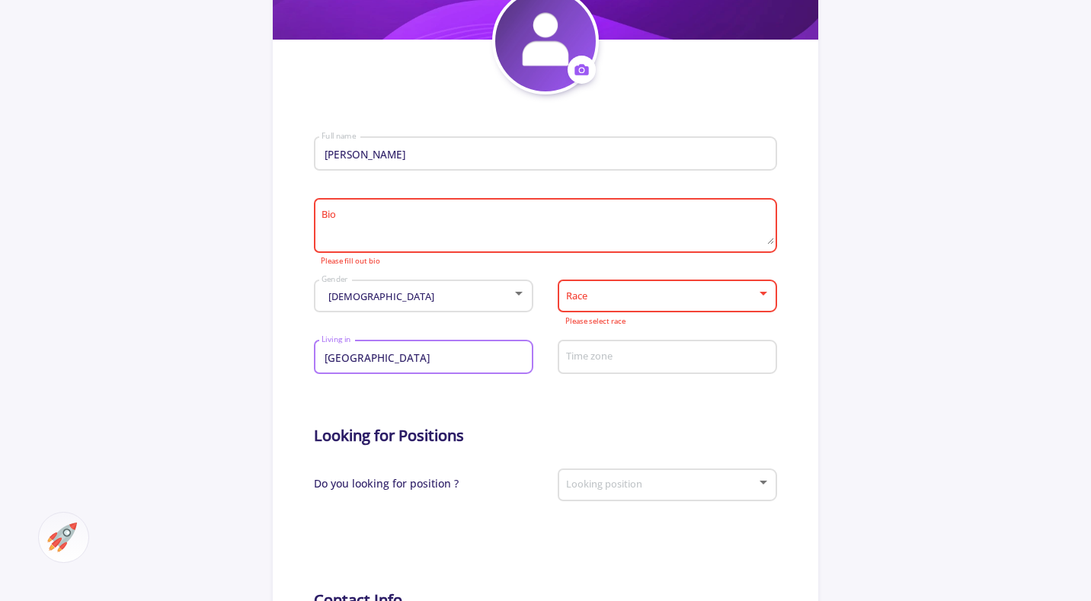
click at [639, 356] on input "Time zone" at bounding box center [669, 358] width 209 height 14
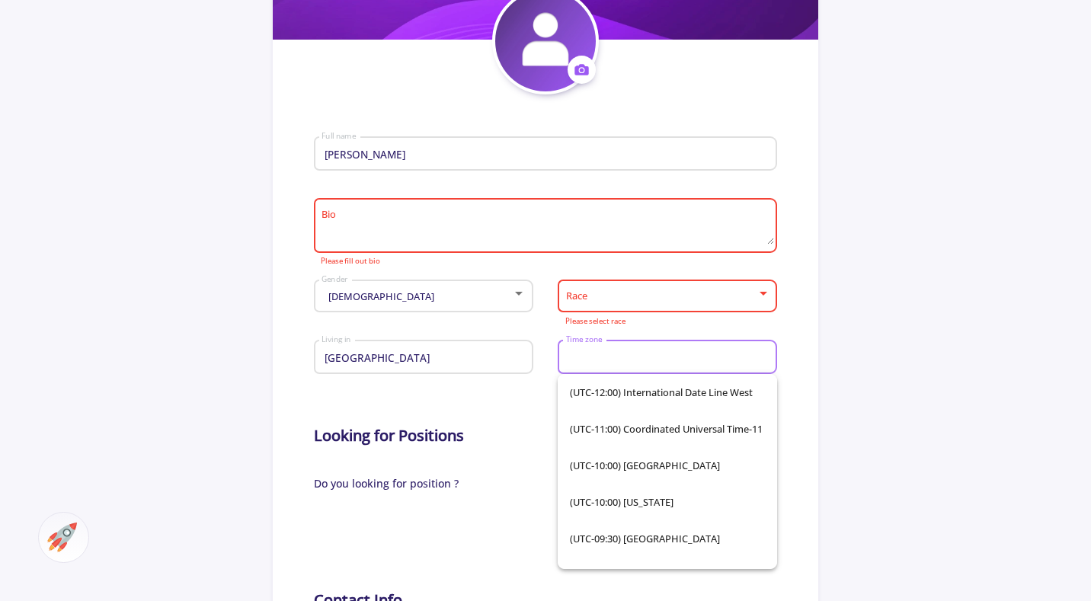
click at [670, 290] on div "Race" at bounding box center [667, 293] width 205 height 38
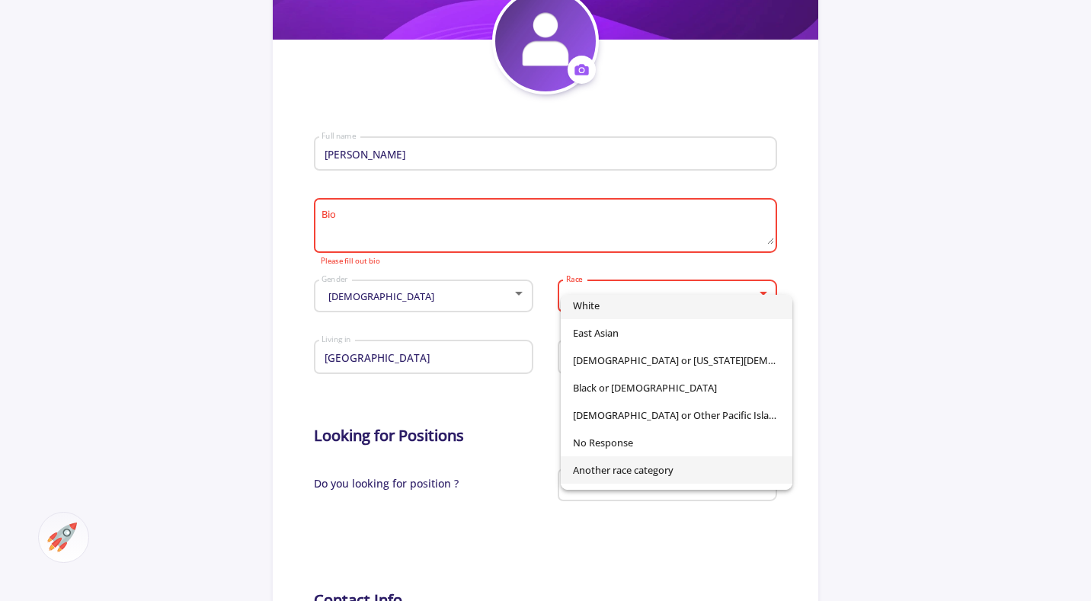
scroll to position [0, 0]
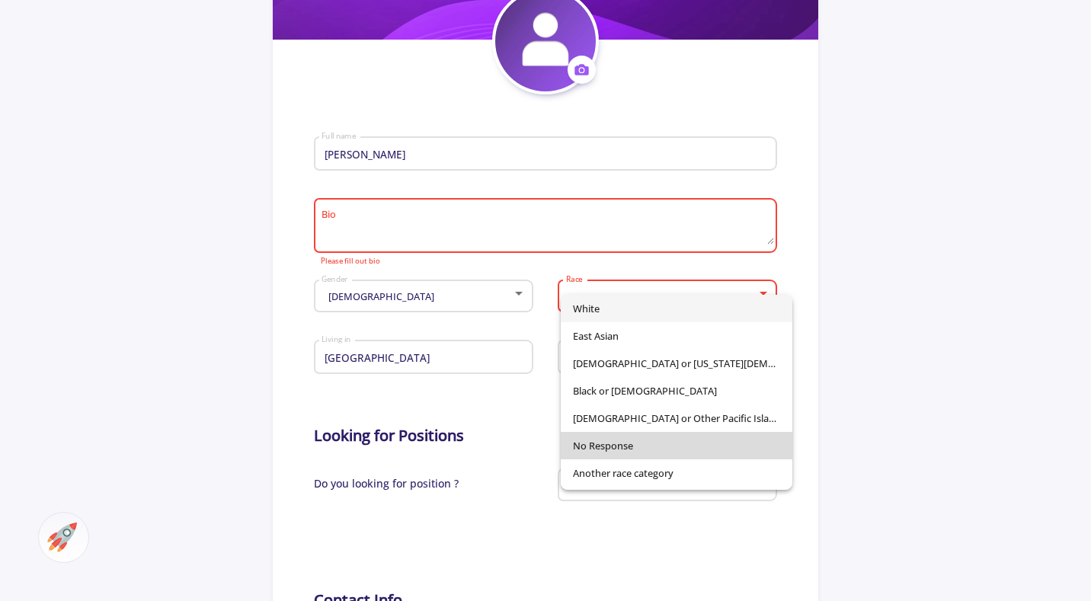
click at [711, 436] on span "No Response" at bounding box center [676, 445] width 207 height 27
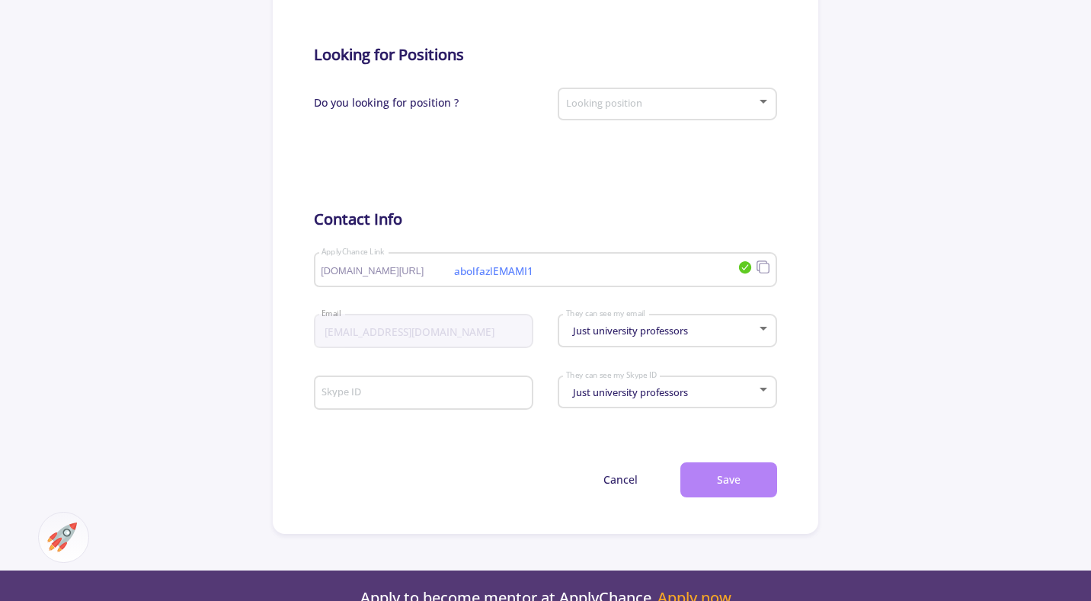
click at [718, 493] on button "Save" at bounding box center [728, 480] width 97 height 36
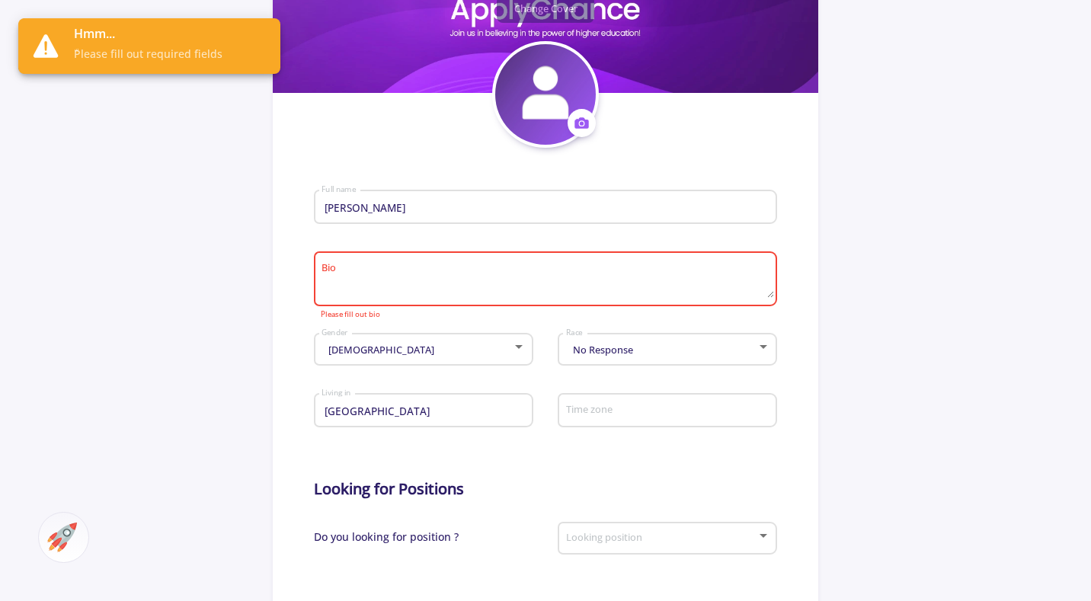
scroll to position [213, 0]
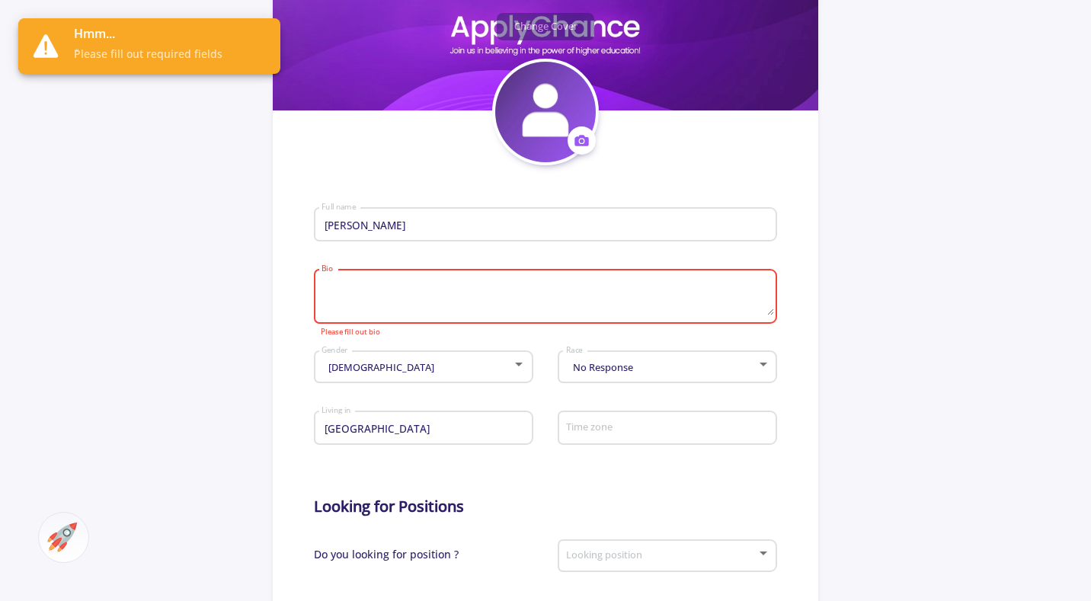
click at [580, 299] on textarea "Bio" at bounding box center [547, 298] width 452 height 36
type textarea "0"
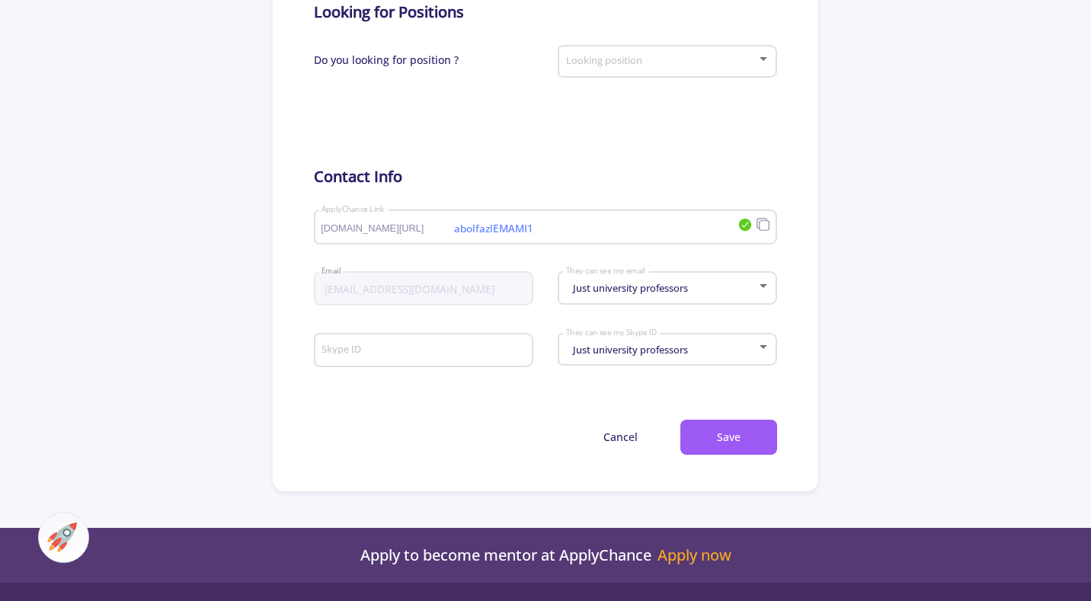
scroll to position [823, 0]
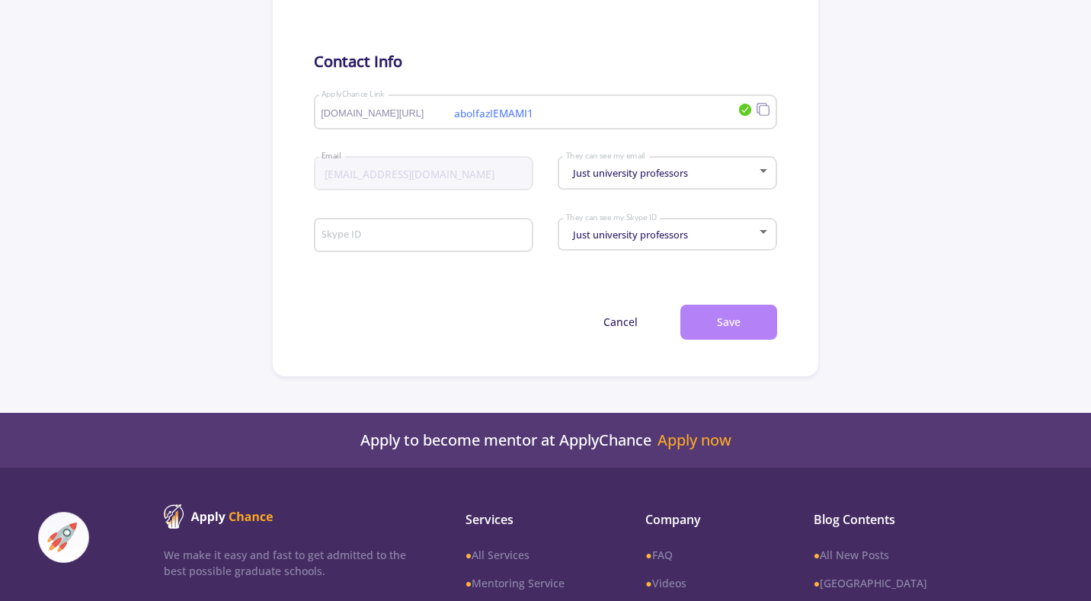
type textarea "."
click at [727, 313] on button "Save" at bounding box center [728, 323] width 97 height 36
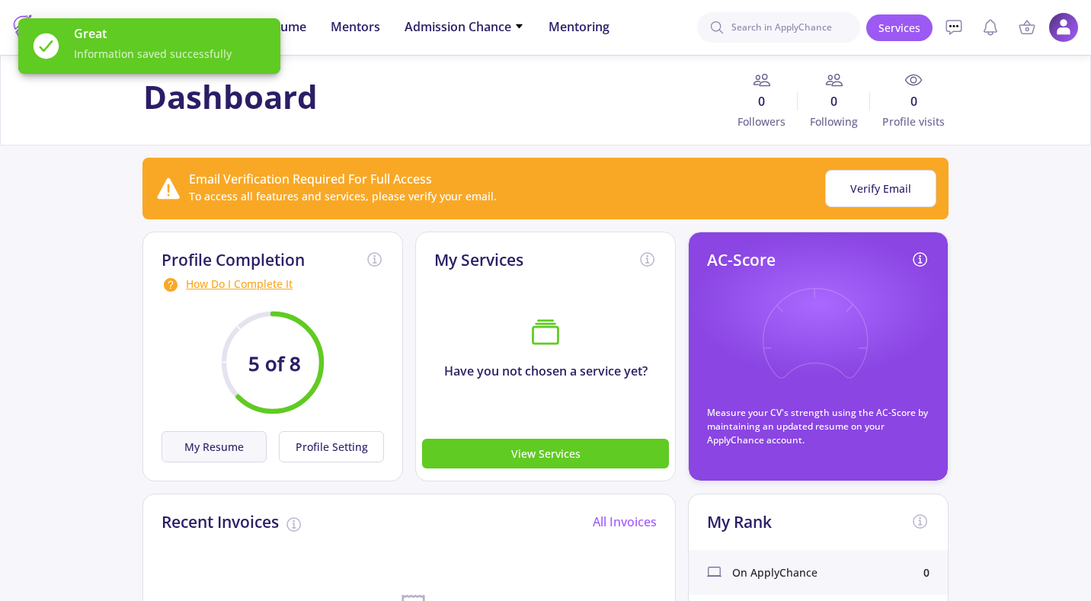
click at [225, 443] on button "My Resume" at bounding box center [213, 446] width 105 height 31
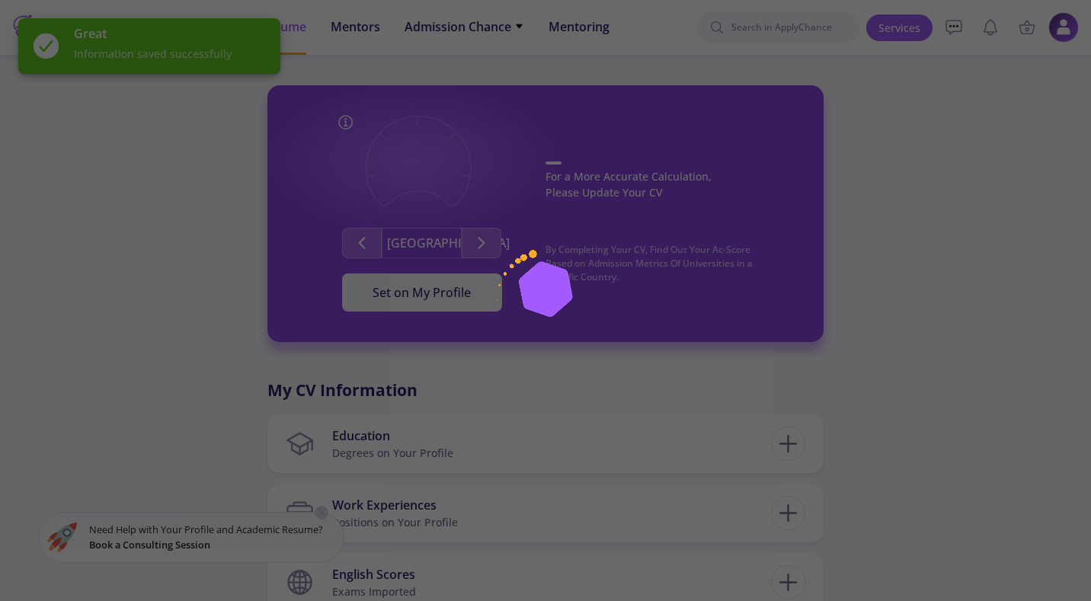
click at [663, 319] on div at bounding box center [545, 300] width 1091 height 601
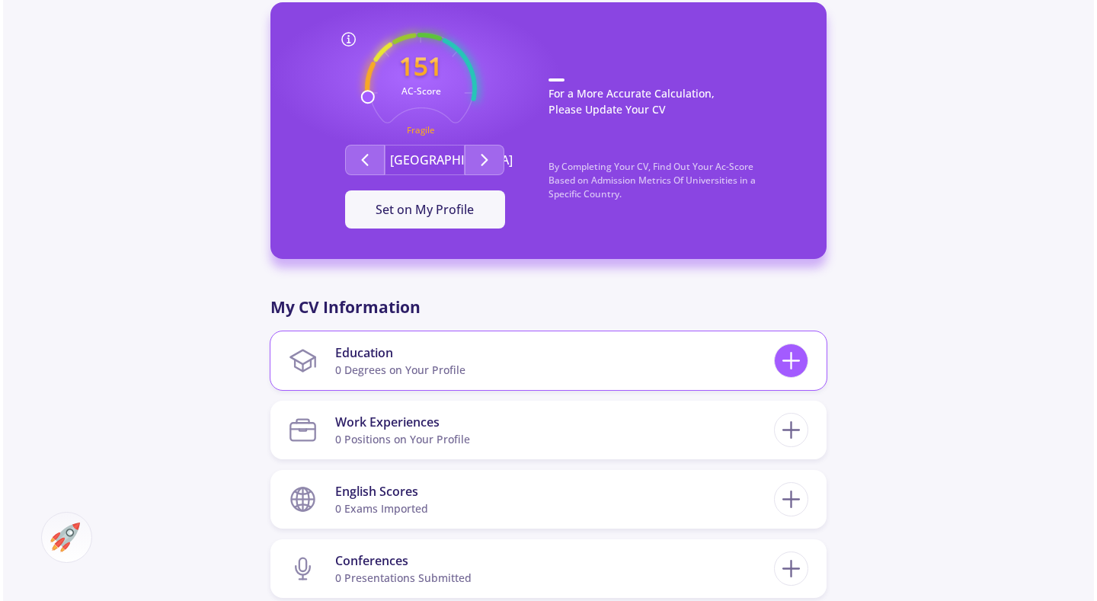
scroll to position [457, 0]
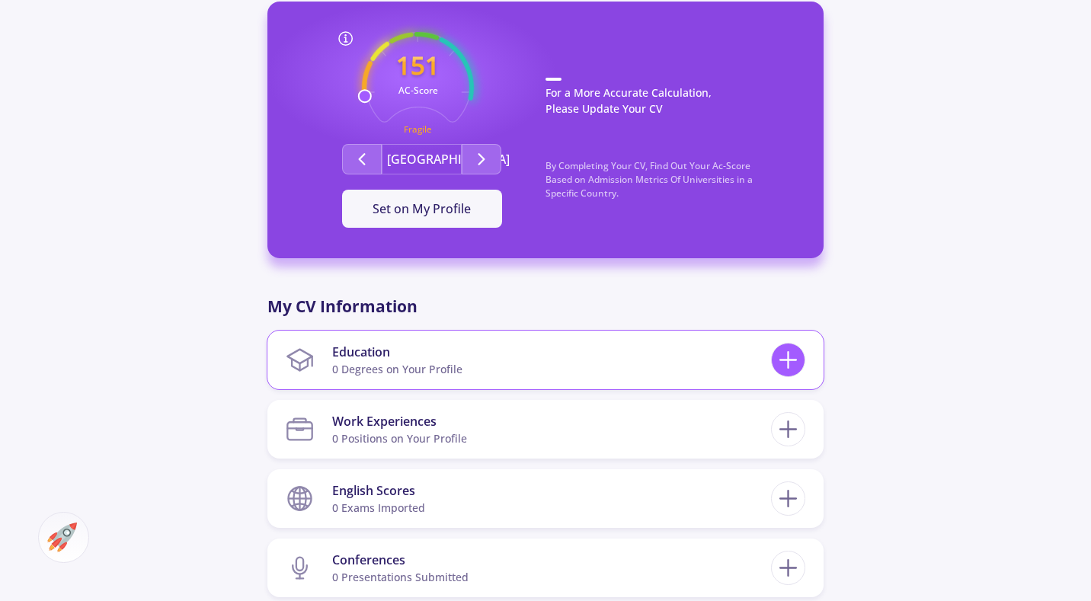
click at [779, 354] on icon at bounding box center [788, 360] width 28 height 28
checkbox input "false"
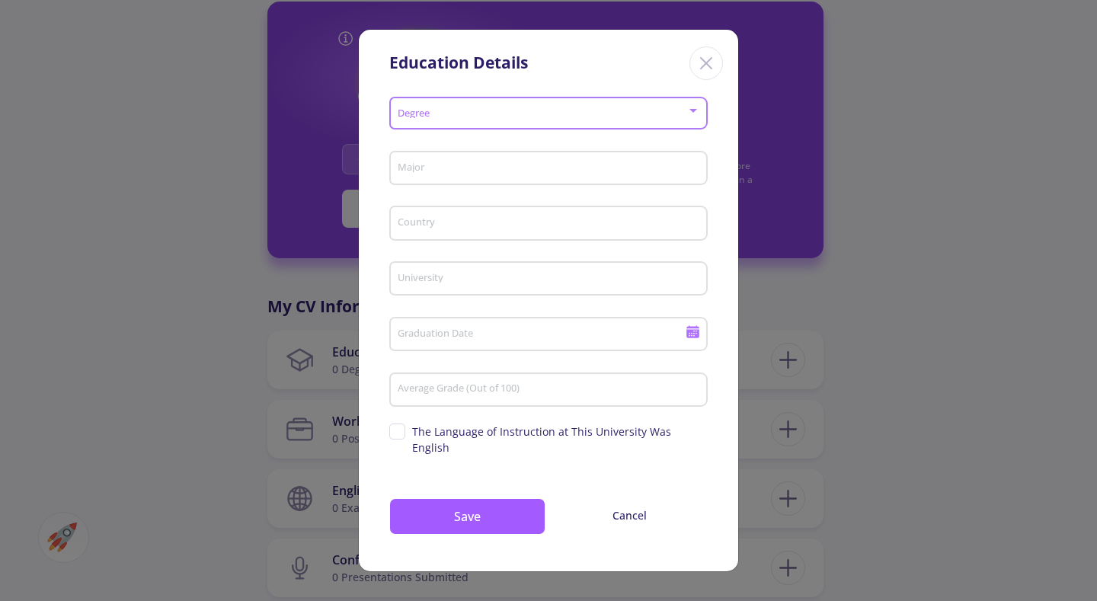
click at [531, 117] on span at bounding box center [544, 113] width 286 height 11
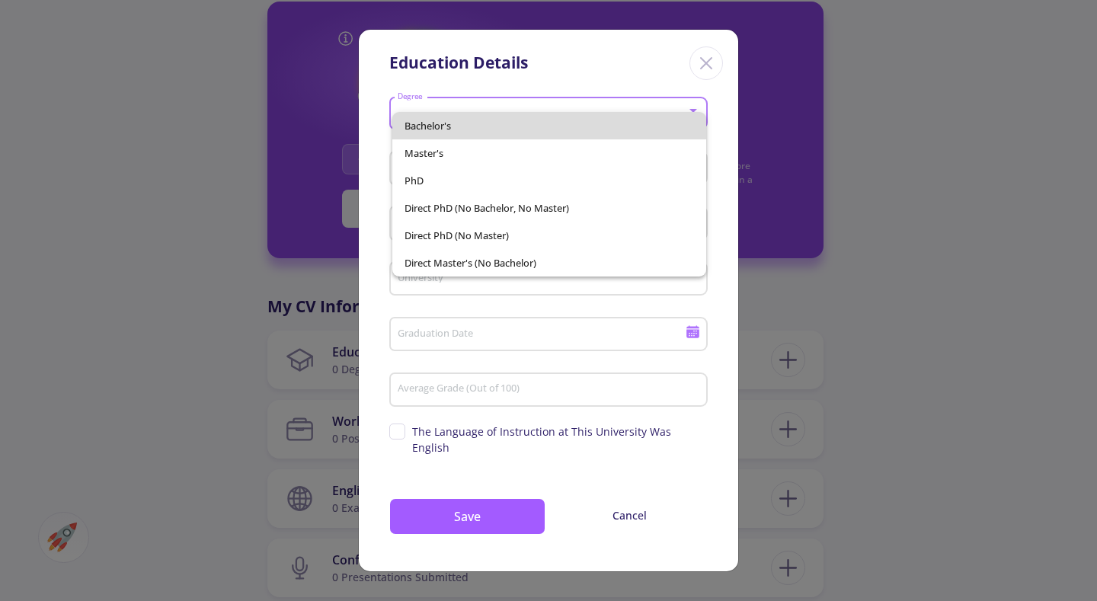
click at [529, 123] on span "Bachelor's" at bounding box center [549, 125] width 290 height 27
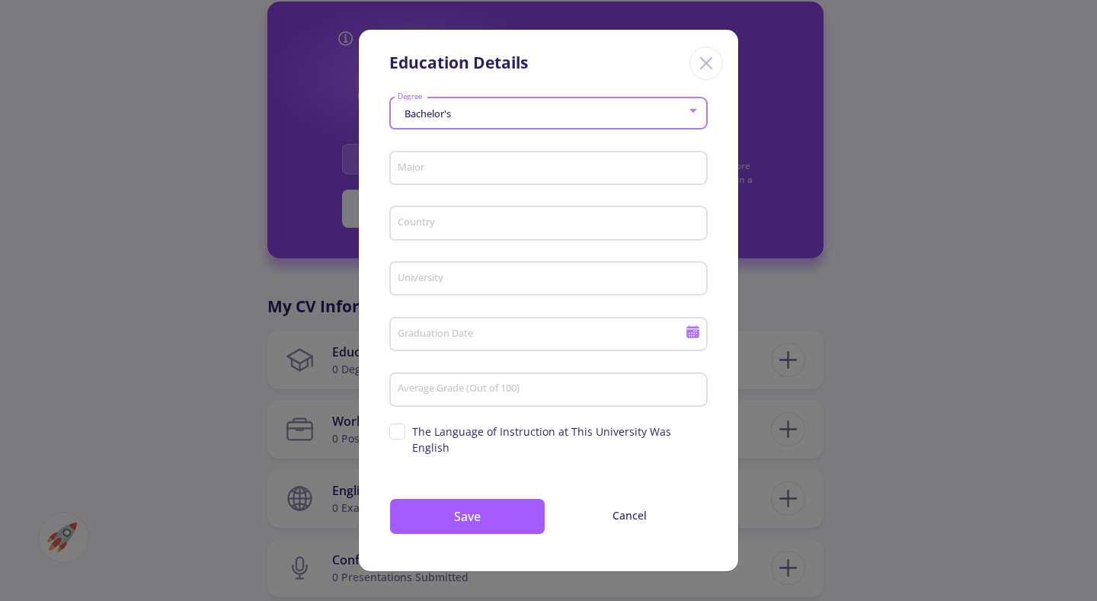
click at [495, 170] on input "Major" at bounding box center [551, 169] width 308 height 14
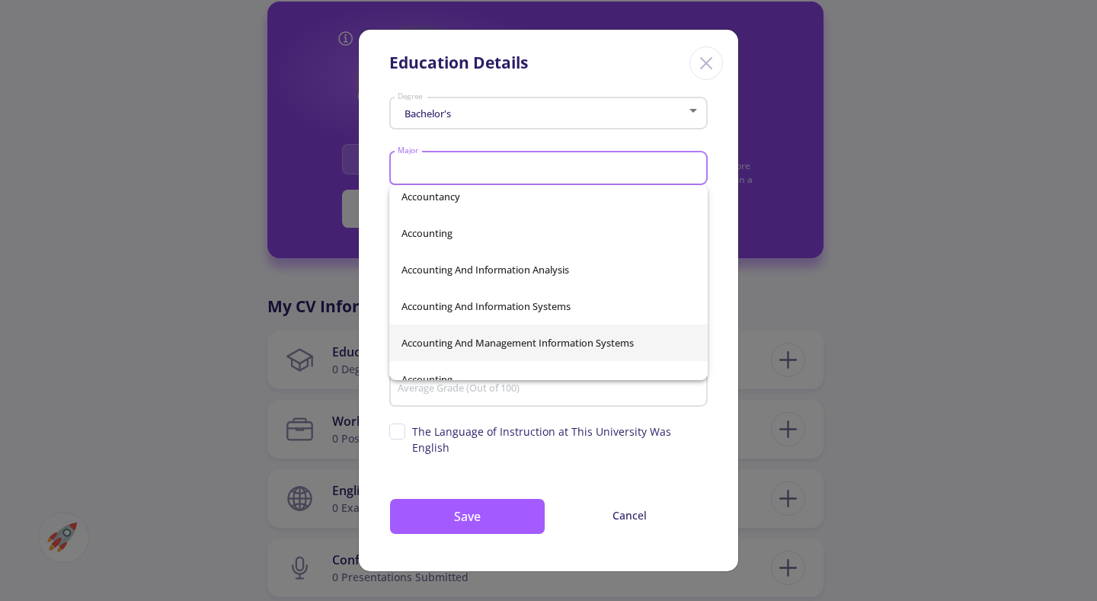
scroll to position [152, 0]
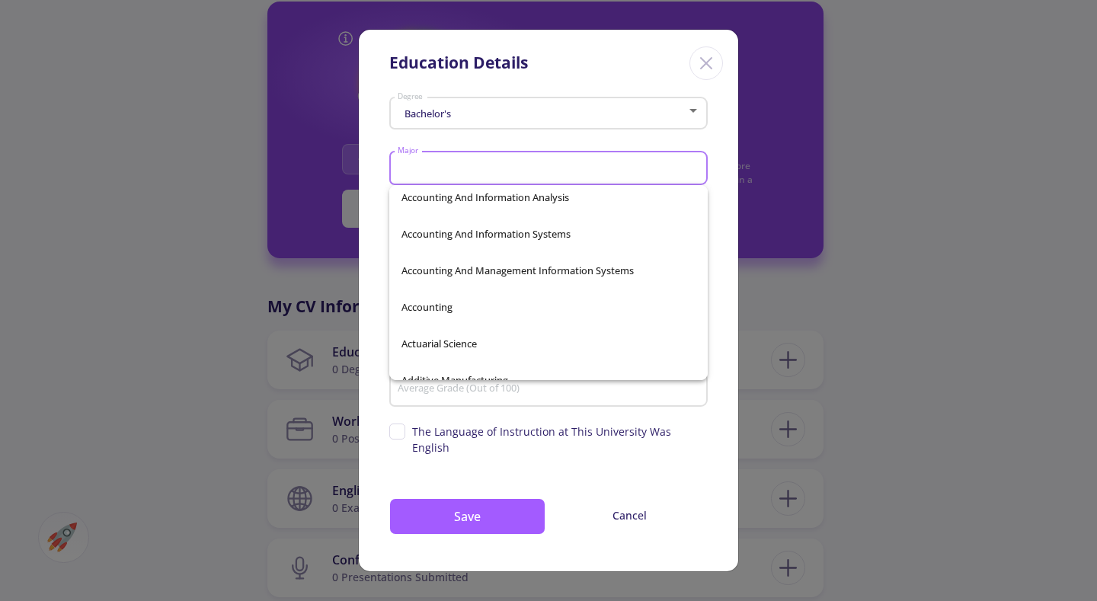
click at [533, 165] on input "Major" at bounding box center [551, 169] width 308 height 14
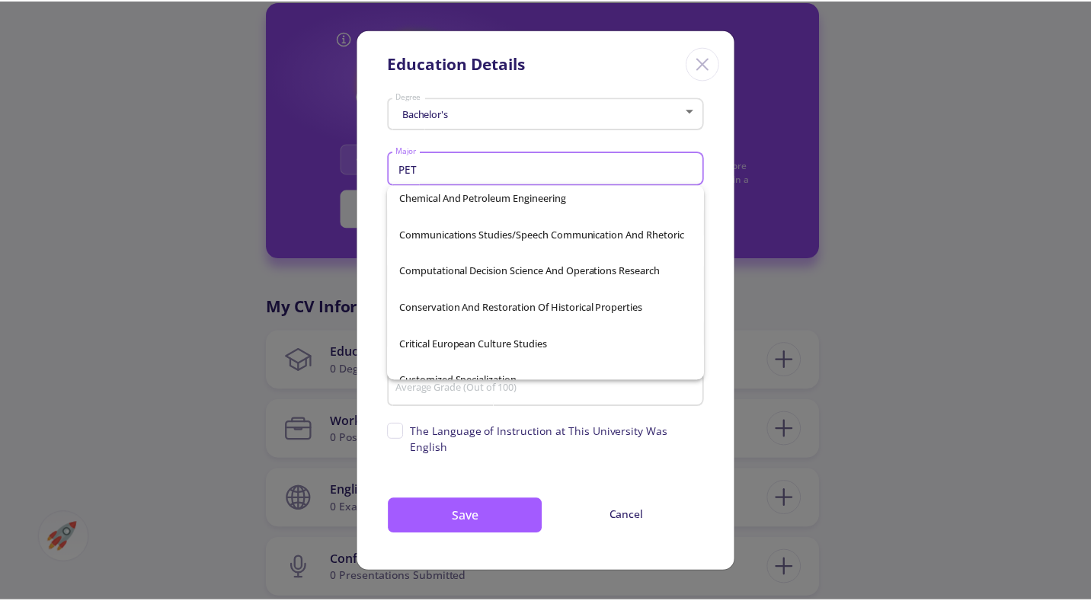
scroll to position [0, 0]
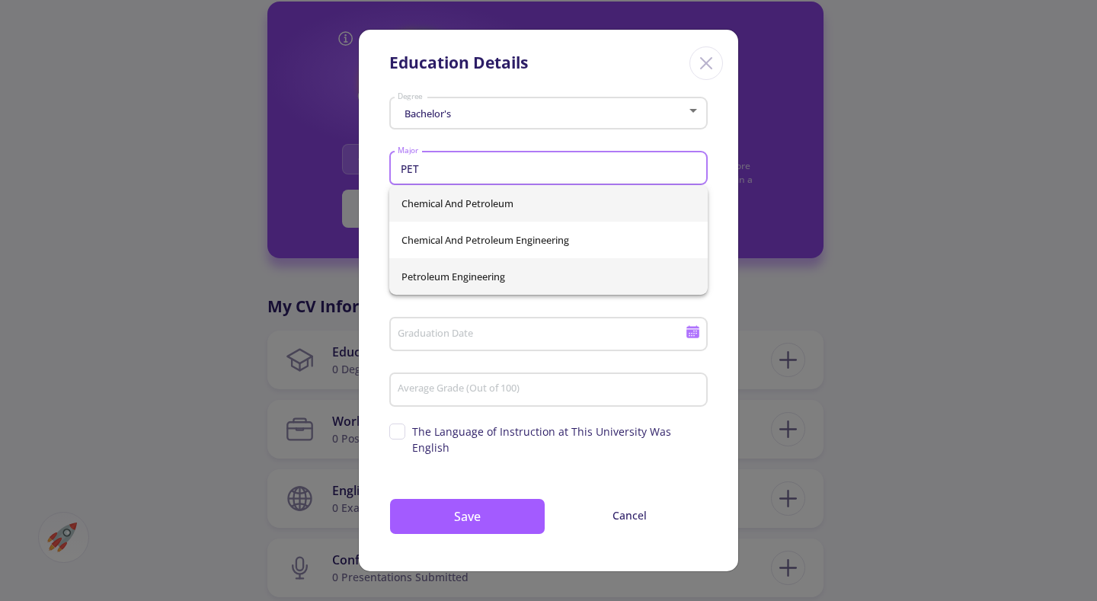
click at [561, 270] on span "Petroleum Engineering" at bounding box center [548, 276] width 294 height 37
type input "Petroleum Engineering"
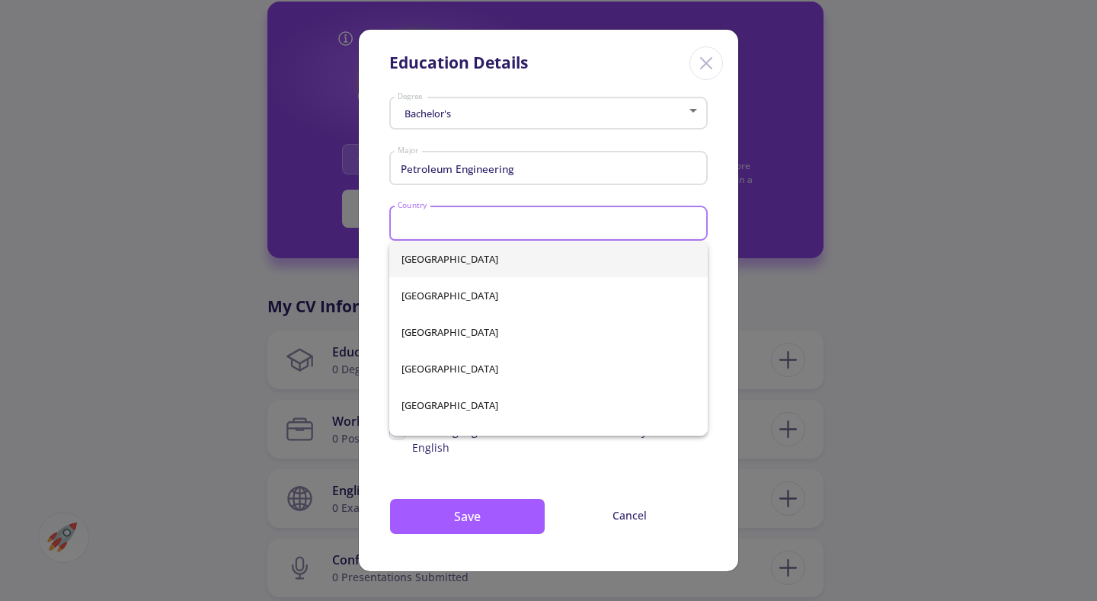
click at [503, 225] on input "Country" at bounding box center [551, 224] width 308 height 14
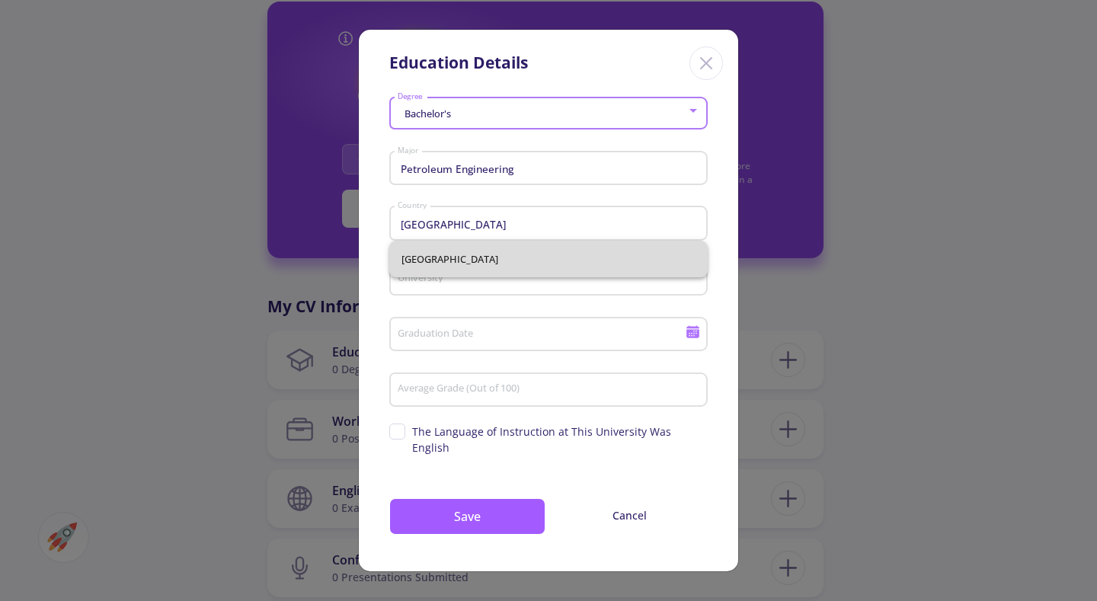
click at [520, 246] on span "[GEOGRAPHIC_DATA]" at bounding box center [548, 259] width 294 height 37
type input "[GEOGRAPHIC_DATA]"
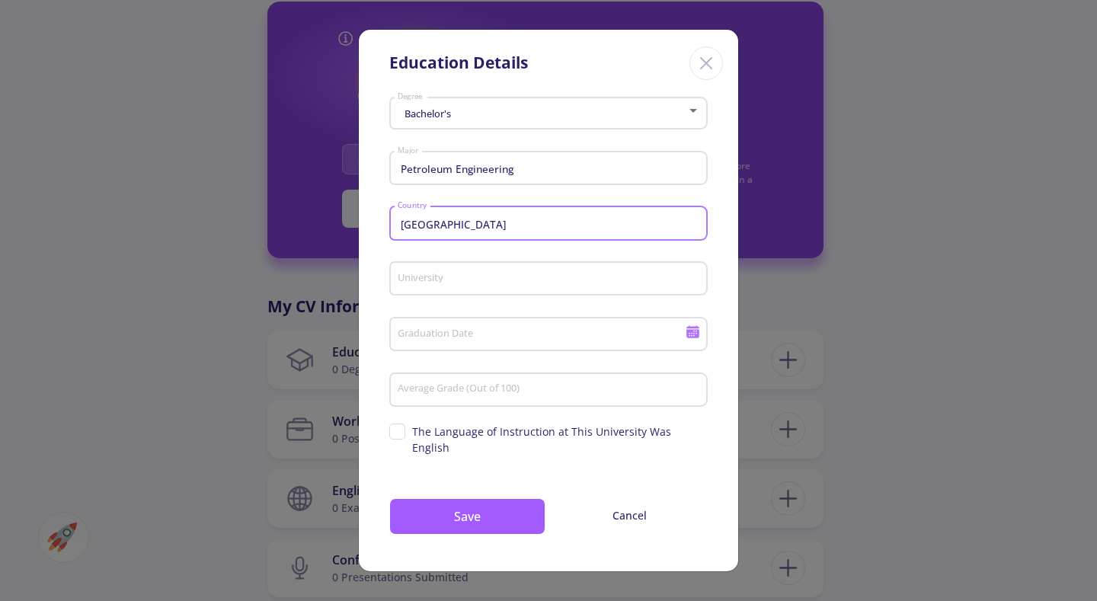
click at [497, 279] on input "University" at bounding box center [551, 280] width 308 height 14
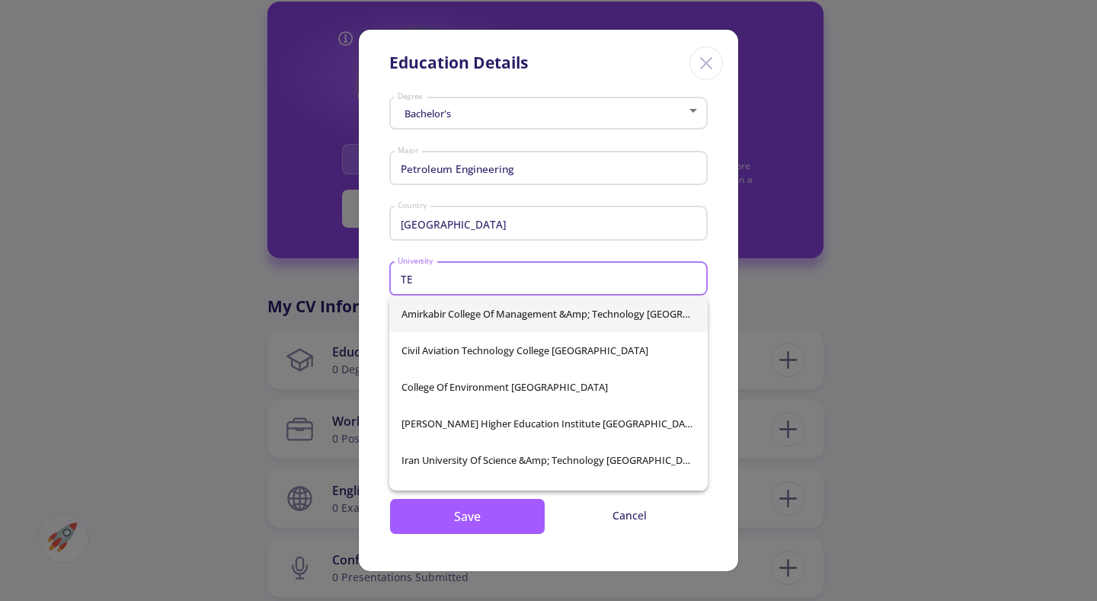
type input "T"
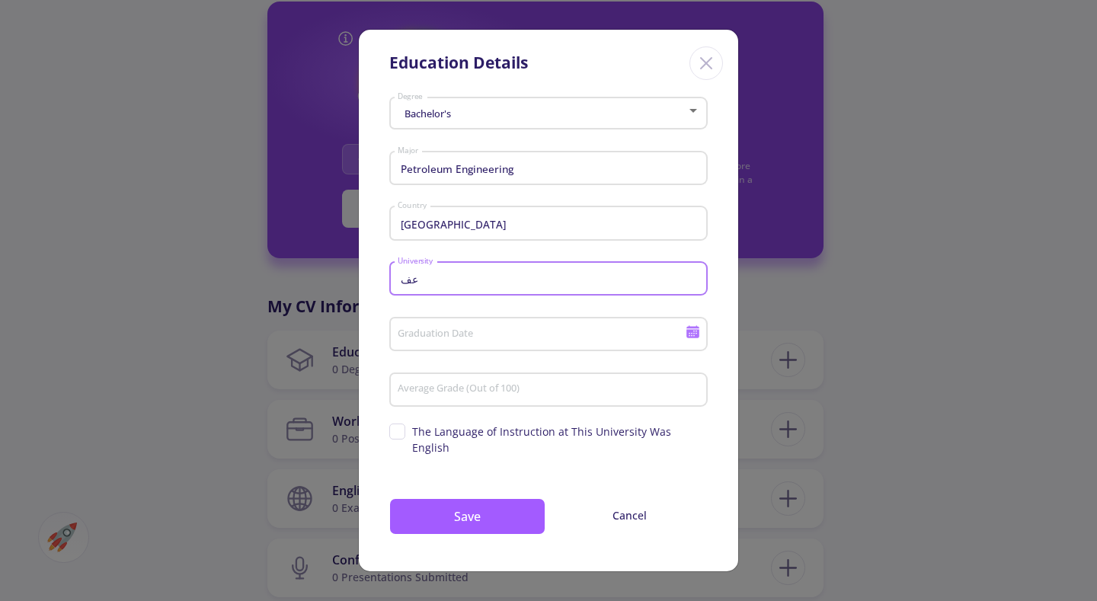
type input "ع"
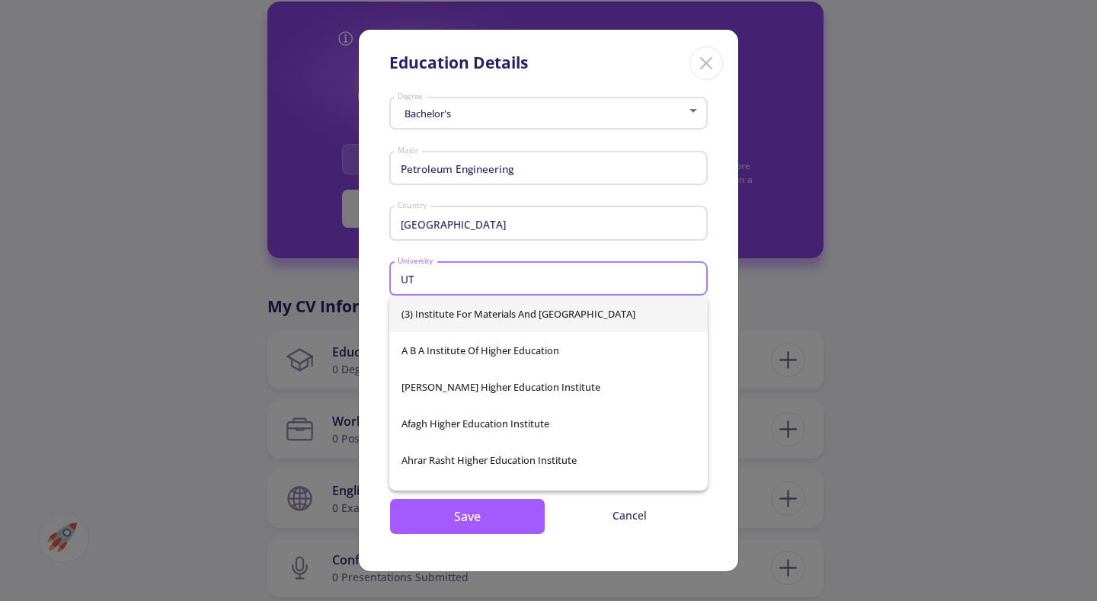
type input "U"
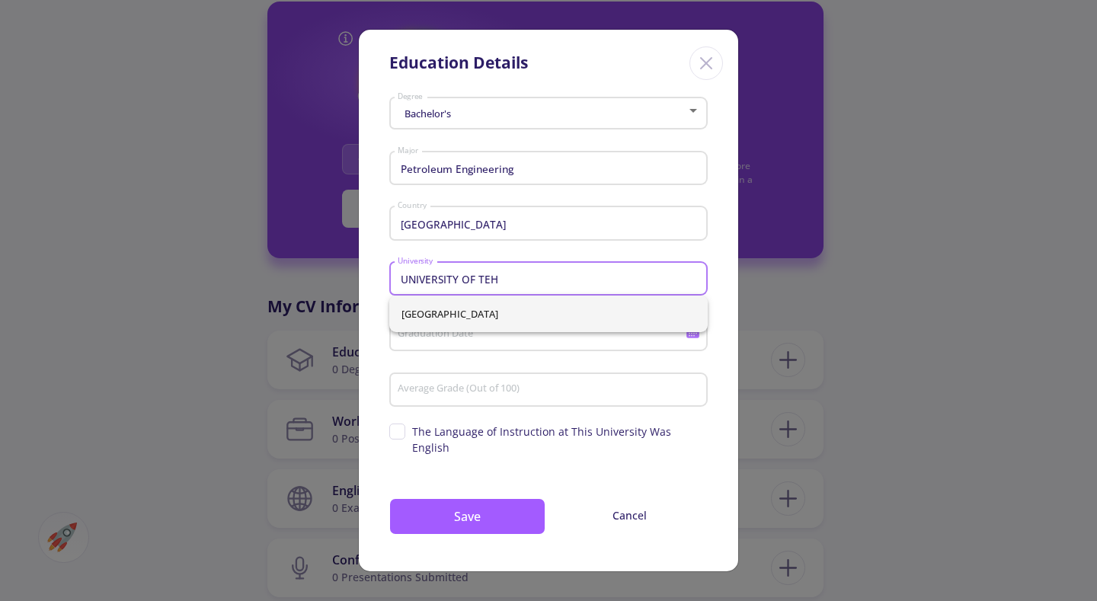
click at [513, 328] on span "[GEOGRAPHIC_DATA]" at bounding box center [548, 314] width 294 height 37
type input "[GEOGRAPHIC_DATA]"
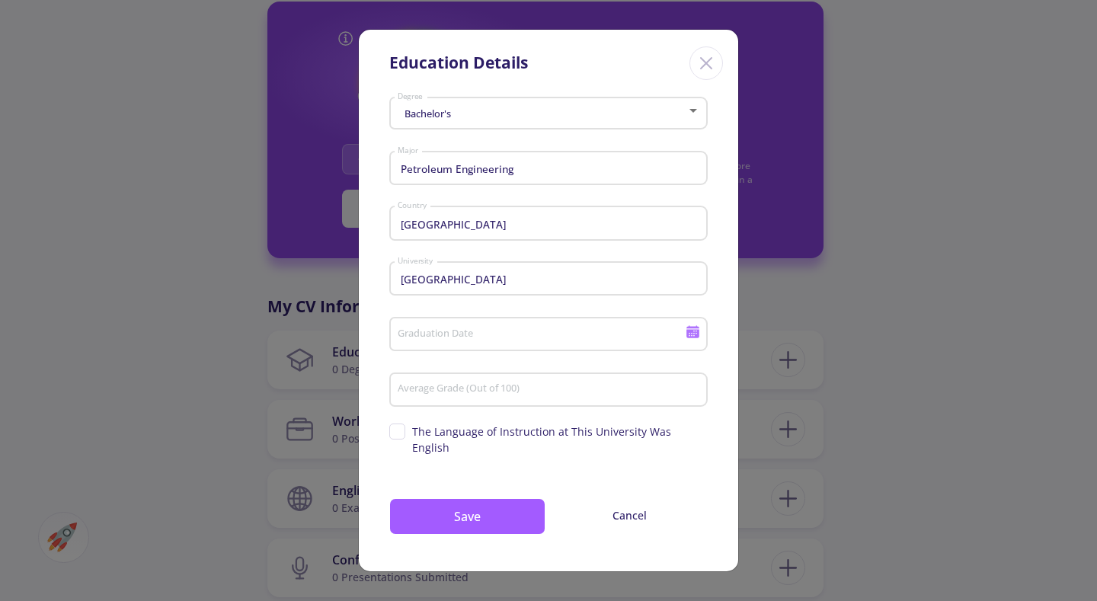
click at [690, 334] on icon at bounding box center [693, 331] width 14 height 14
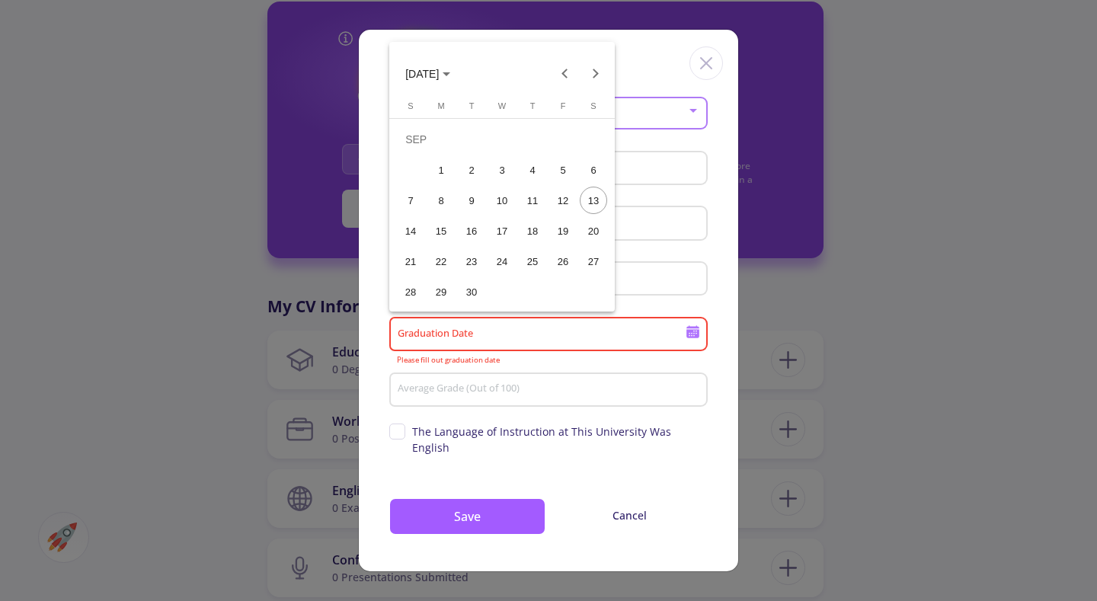
click at [450, 69] on span "[DATE]" at bounding box center [427, 73] width 45 height 12
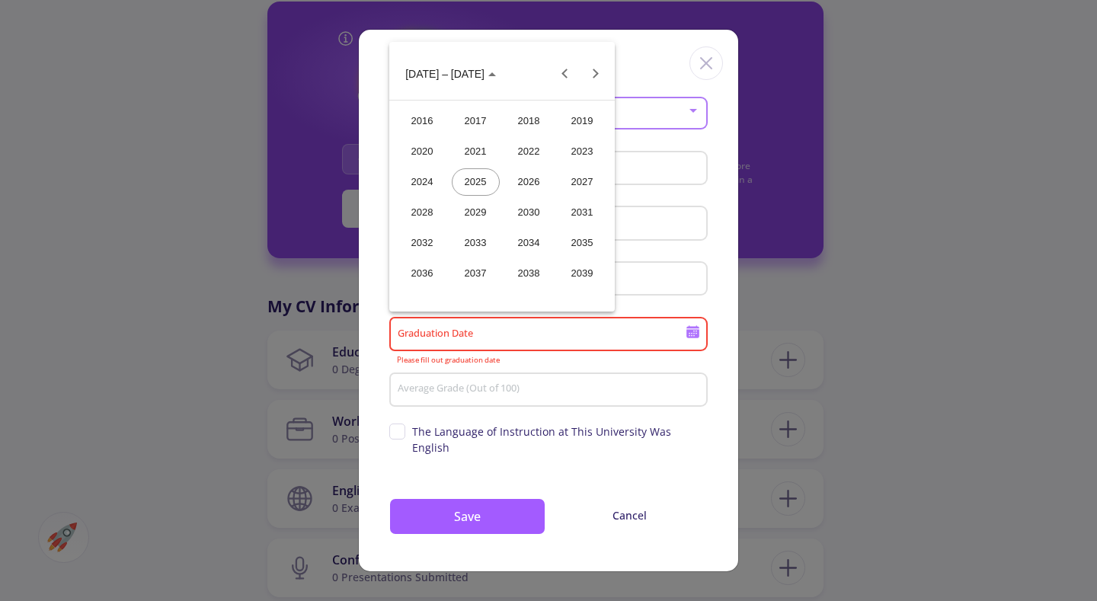
click at [414, 175] on div "2024" at bounding box center [422, 181] width 48 height 27
click at [430, 213] on div "SEP" at bounding box center [422, 212] width 48 height 27
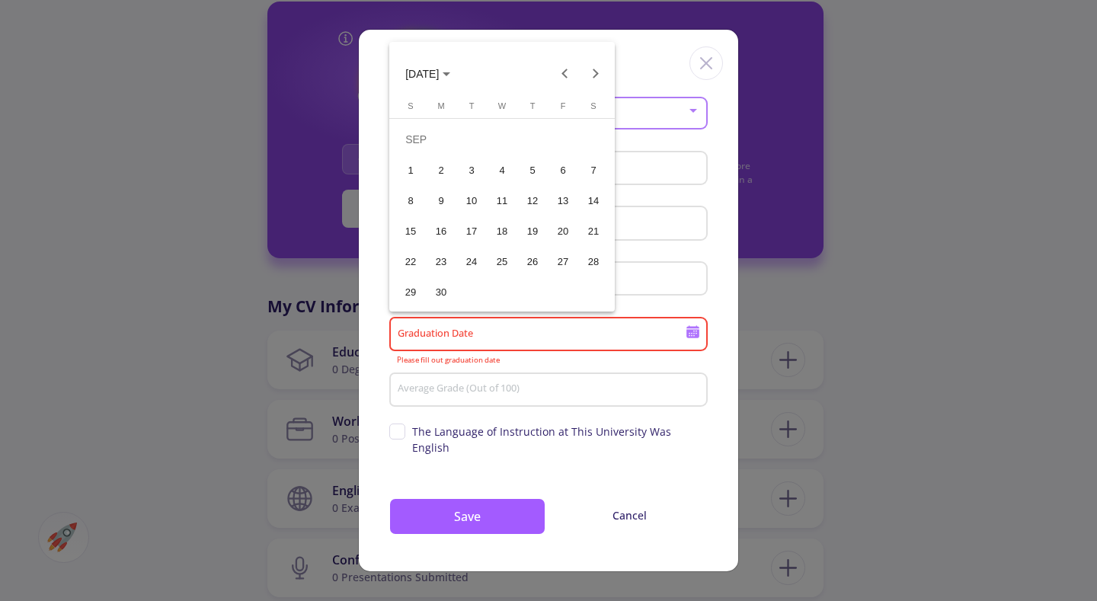
click at [412, 174] on div "1" at bounding box center [410, 169] width 27 height 27
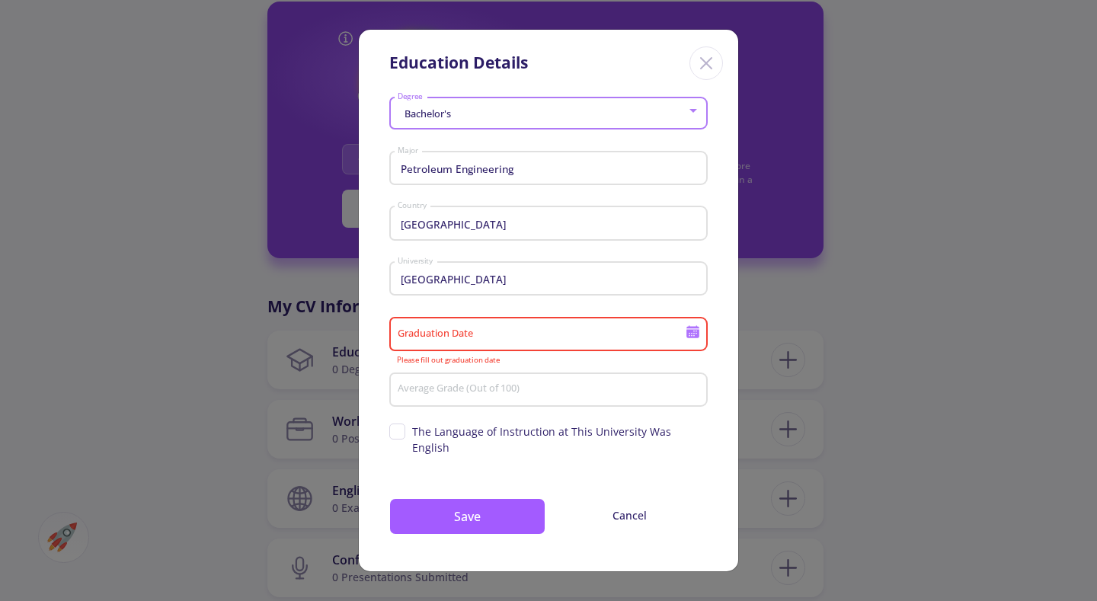
type input "[DATE]"
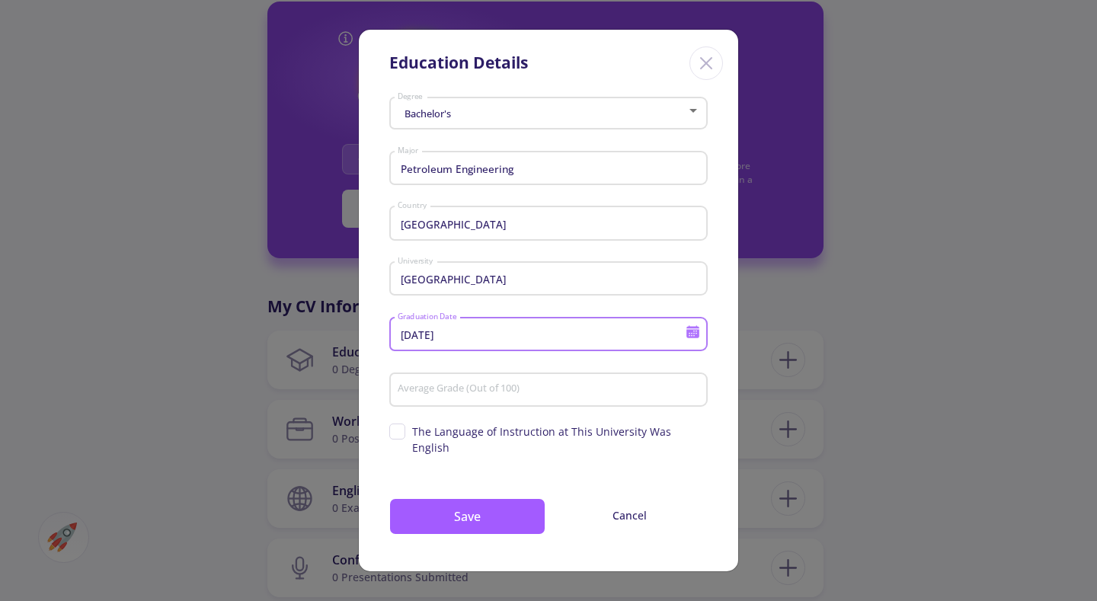
click at [507, 392] on input "Average Grade (Out of 100)" at bounding box center [551, 390] width 308 height 14
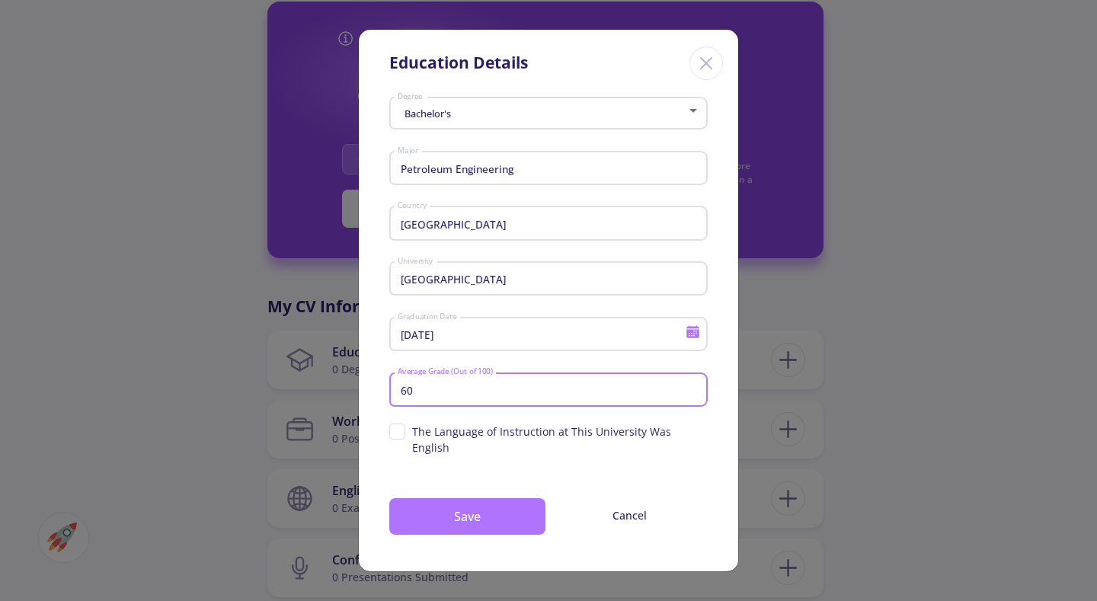
type input "60"
click at [476, 526] on button "Save" at bounding box center [467, 516] width 156 height 37
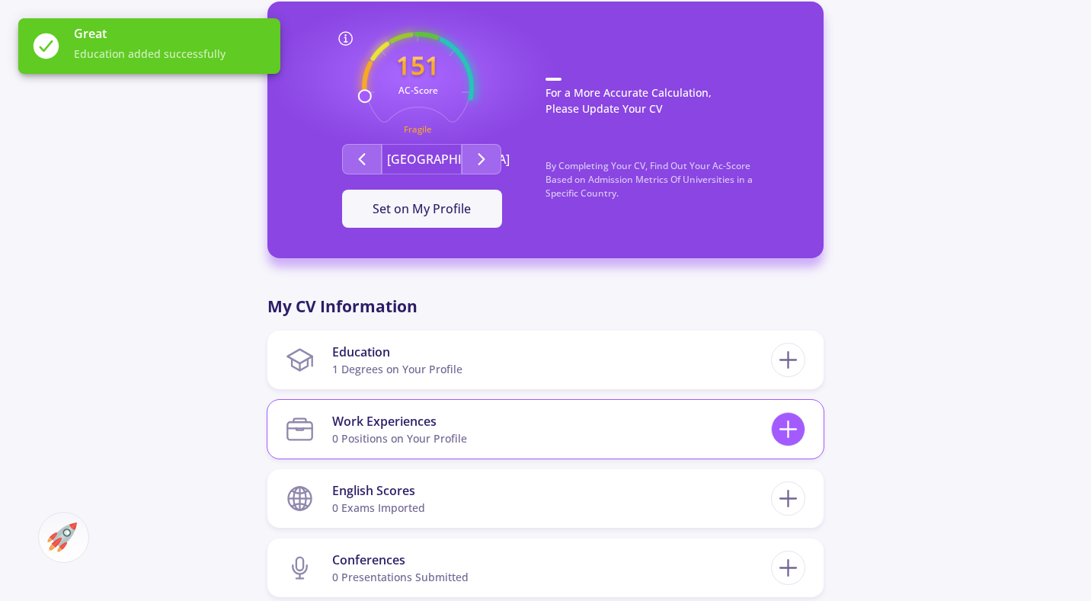
click at [782, 435] on icon at bounding box center [788, 429] width 28 height 28
checkbox input "false"
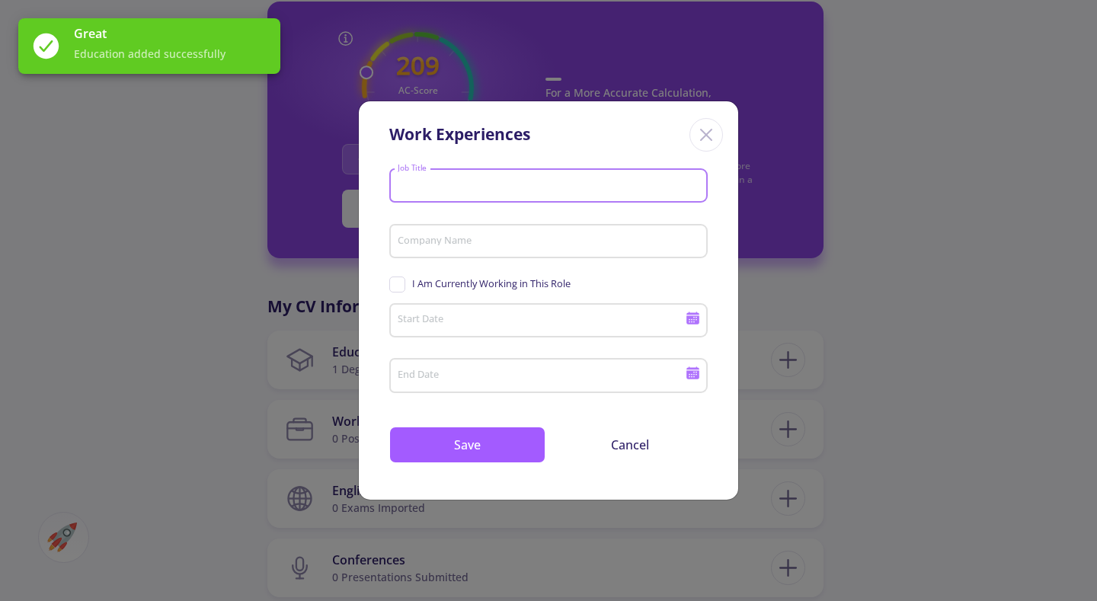
click at [514, 181] on input "Job Title" at bounding box center [551, 187] width 308 height 14
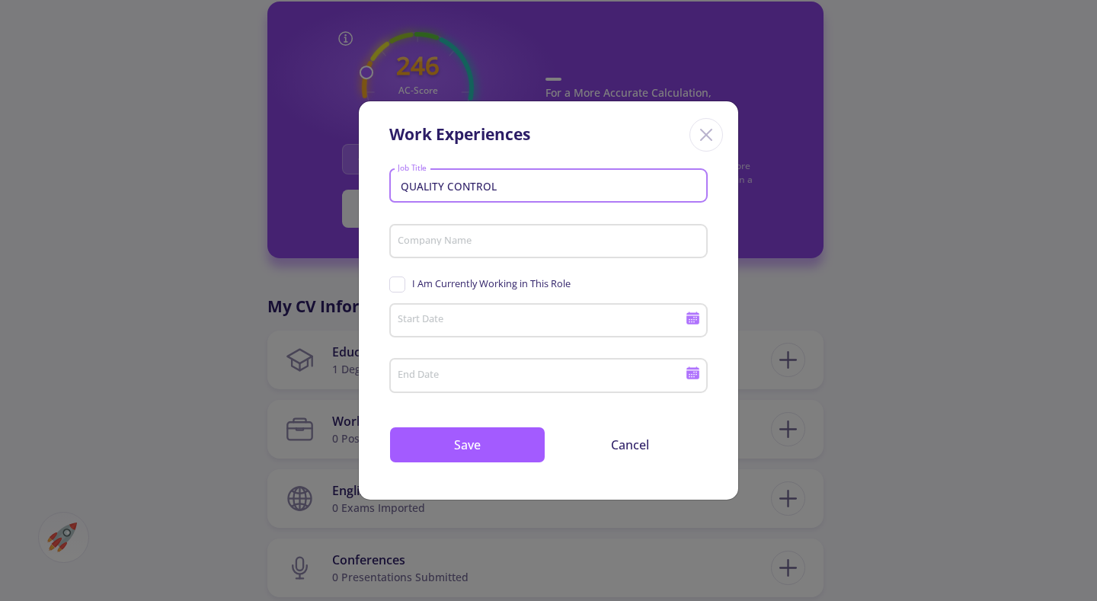
type input "QUALITY CONTROL"
click at [483, 245] on input "Company Name" at bounding box center [551, 242] width 308 height 14
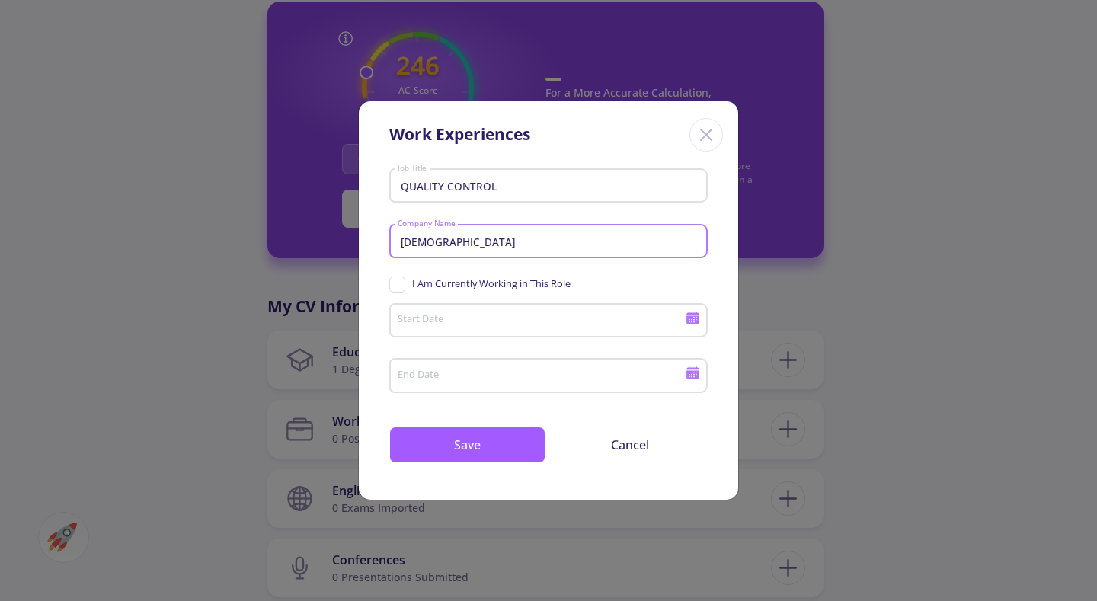
type input "[DEMOGRAPHIC_DATA]"
click at [388, 283] on div "QUALITY CONTROL Job Title RASTA Company Name I Am Currently Working in This Rol…" at bounding box center [548, 331] width 379 height 337
click at [393, 283] on span "I Am Currently Working in This Role" at bounding box center [479, 283] width 181 height 14
click at [393, 283] on input "I Am Currently Working in This Role" at bounding box center [394, 281] width 10 height 10
checkbox input "true"
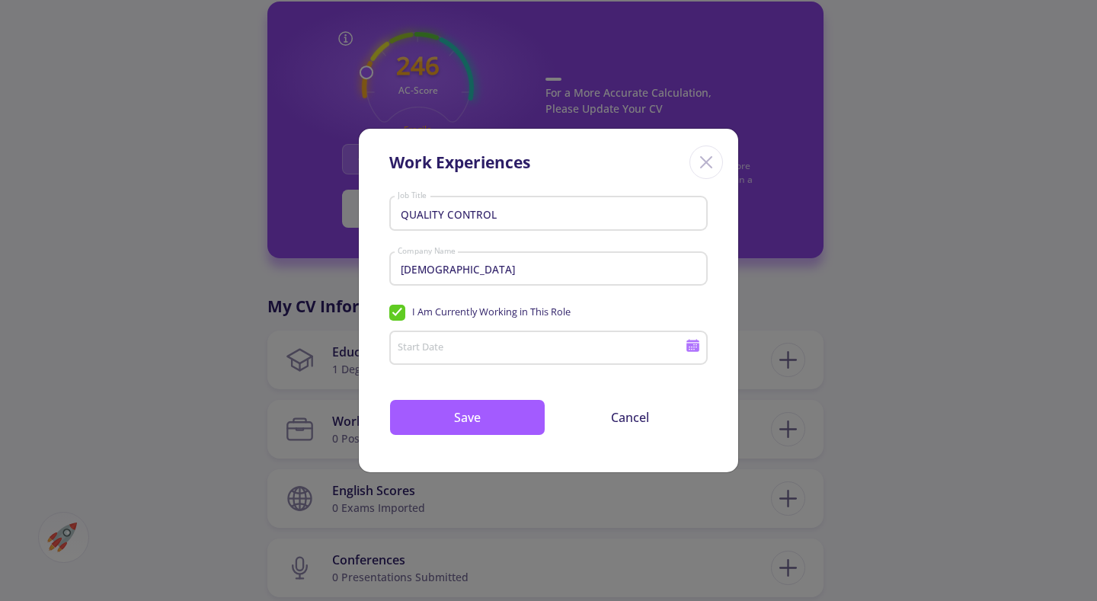
click at [486, 348] on input "Start Date" at bounding box center [543, 349] width 293 height 14
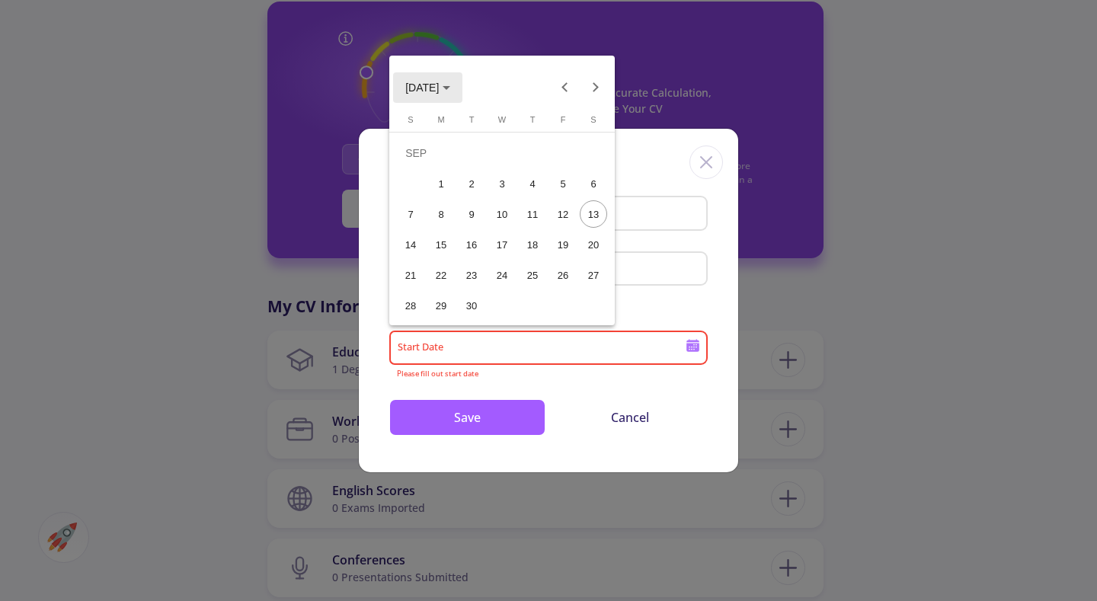
click at [450, 86] on icon "Choose month and year" at bounding box center [447, 88] width 8 height 4
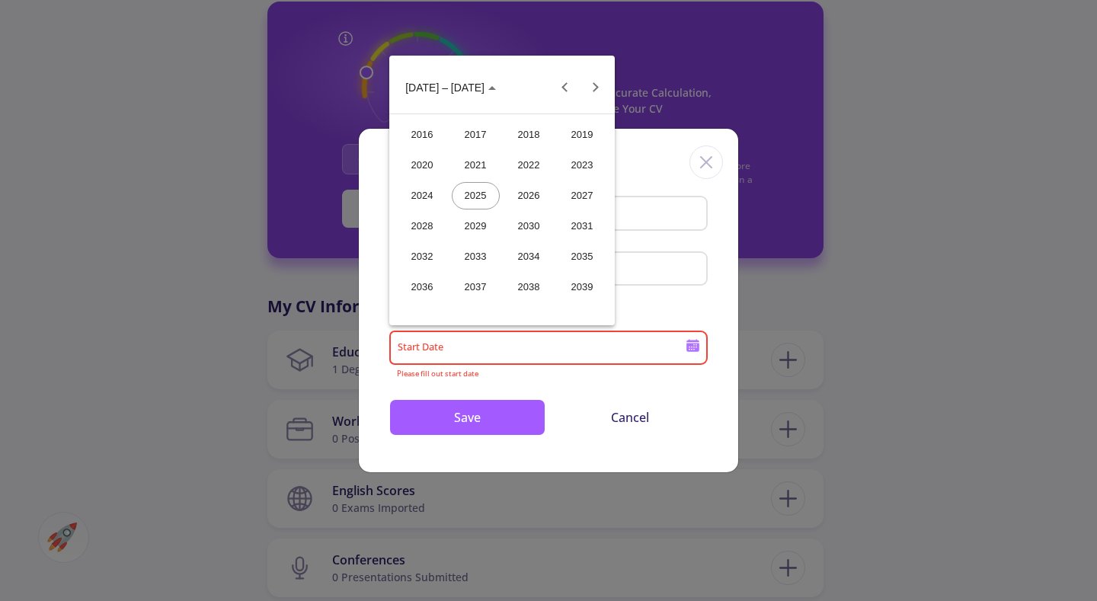
click at [434, 187] on div "2024" at bounding box center [422, 195] width 48 height 27
click at [424, 226] on div "SEP" at bounding box center [422, 226] width 48 height 27
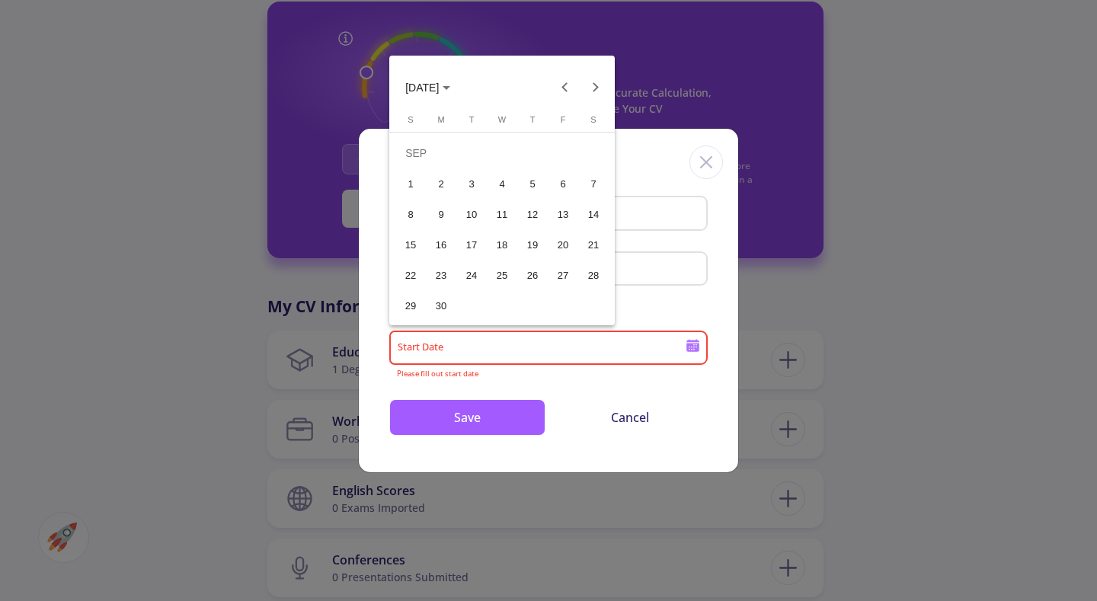
click at [456, 93] on button "[DATE]" at bounding box center [427, 87] width 69 height 30
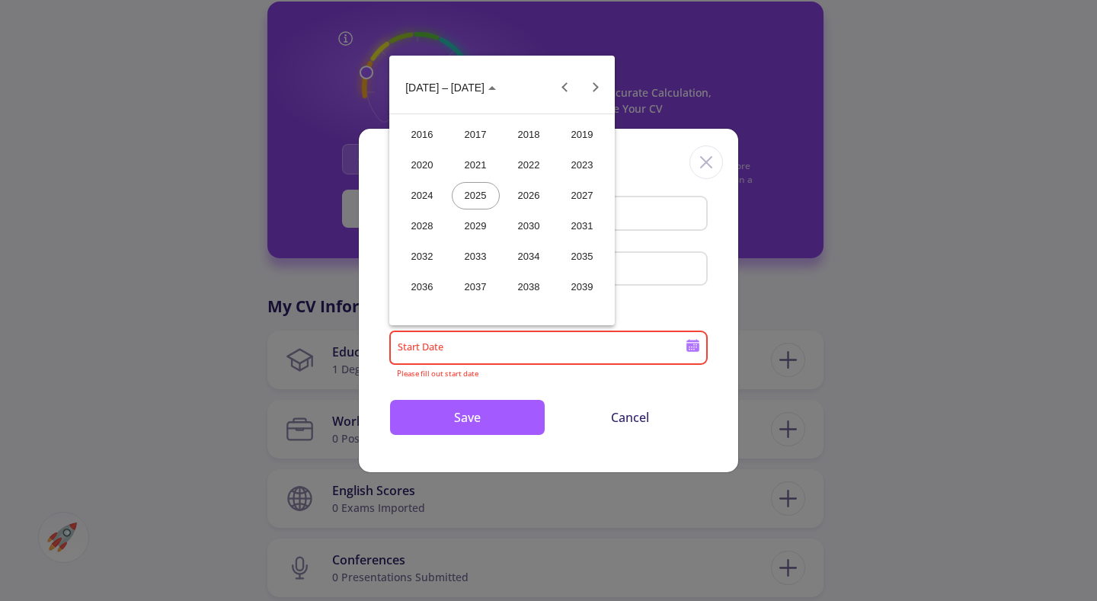
click at [435, 191] on div "2024" at bounding box center [422, 195] width 48 height 27
click at [537, 197] on div "[DATE]" at bounding box center [529, 195] width 48 height 27
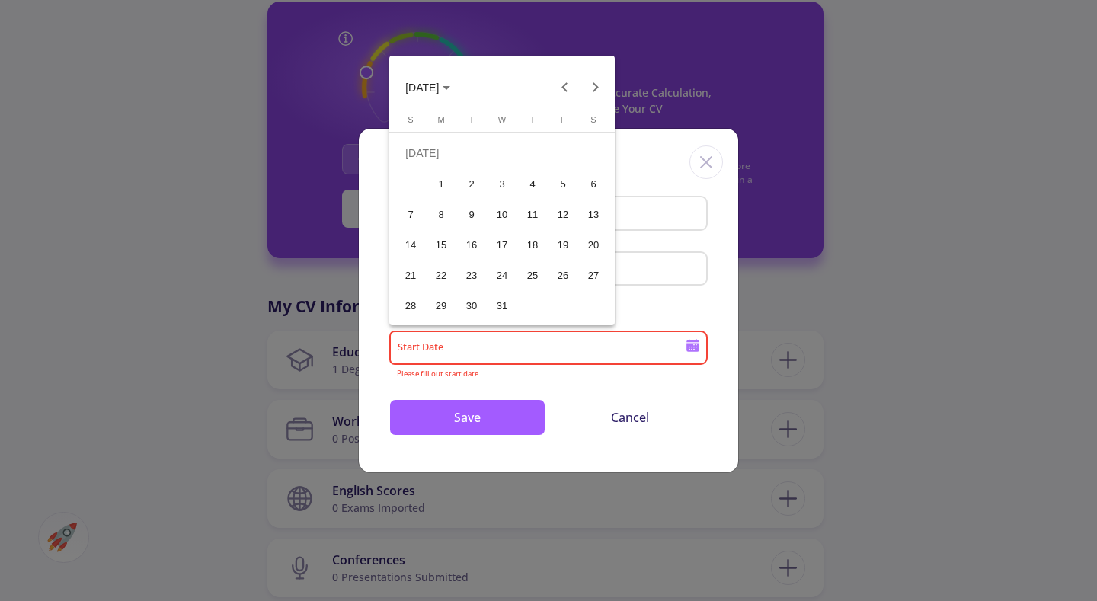
click at [559, 272] on div "26" at bounding box center [562, 274] width 27 height 27
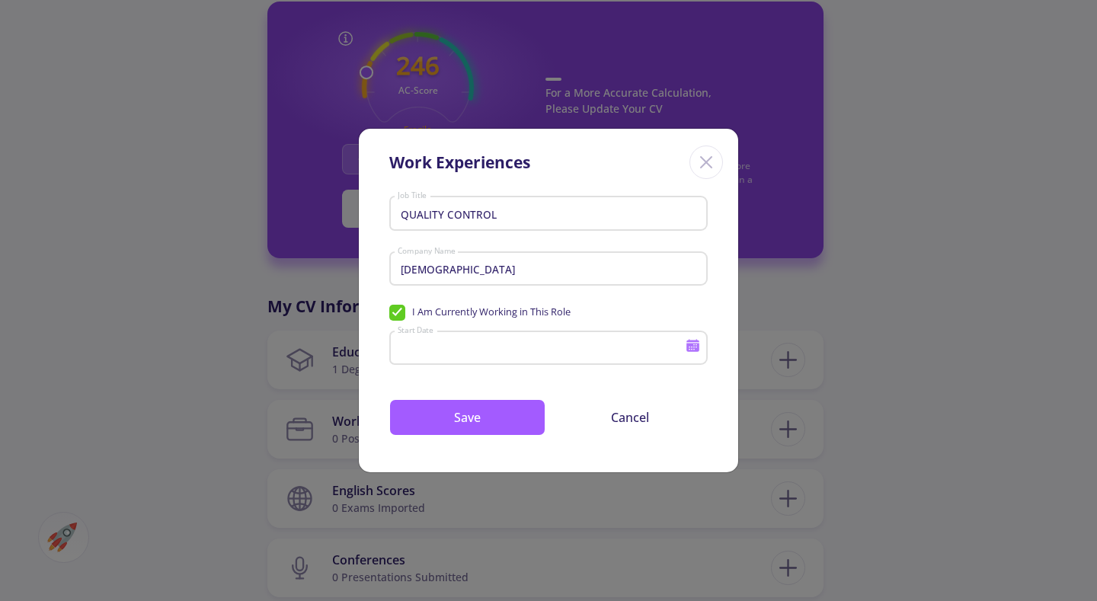
type input "[DATE]"
click at [519, 419] on button "Save" at bounding box center [467, 417] width 156 height 37
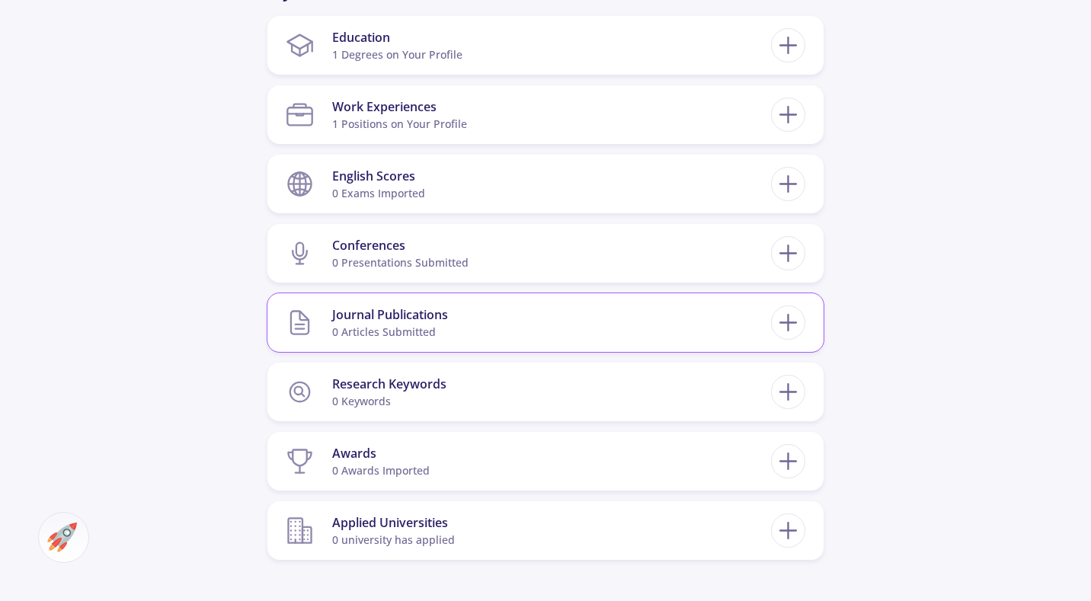
scroll to position [762, 0]
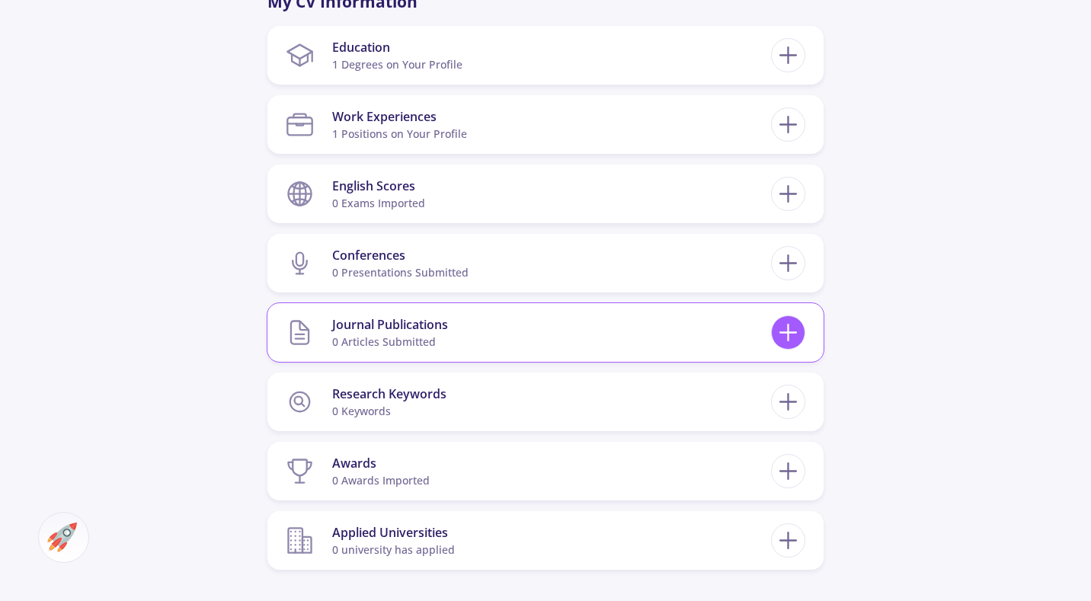
click at [787, 336] on icon at bounding box center [788, 332] width 28 height 28
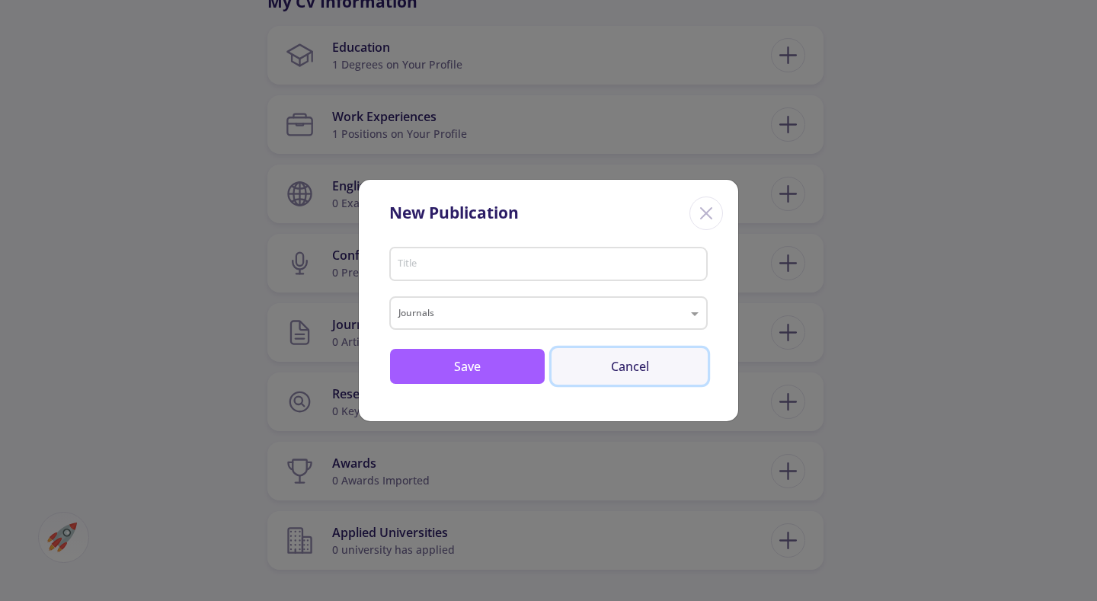
click at [650, 371] on button "Cancel" at bounding box center [629, 366] width 156 height 37
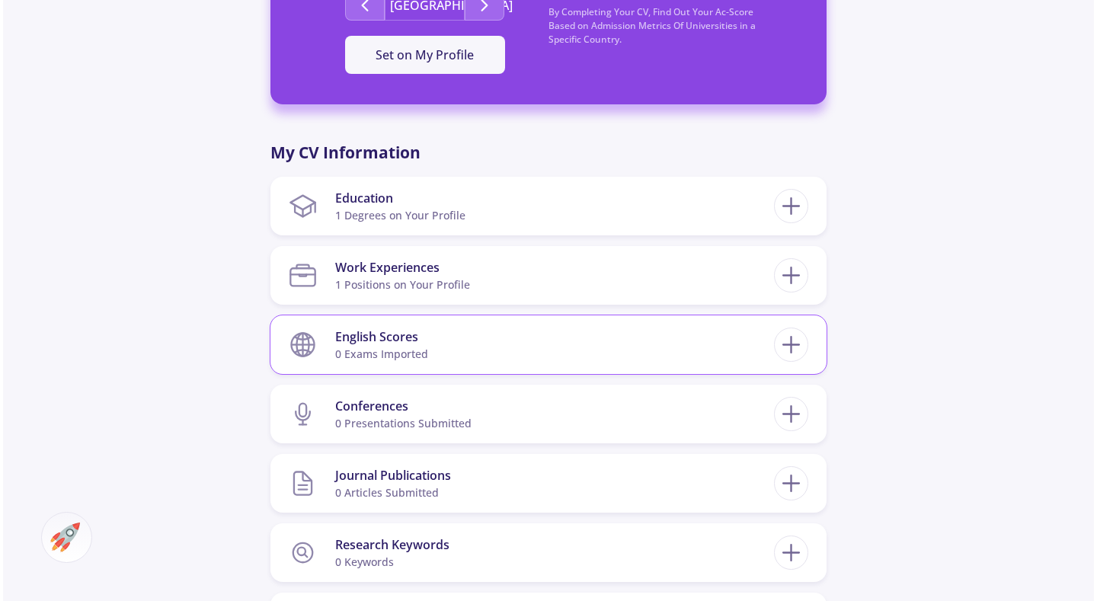
scroll to position [609, 0]
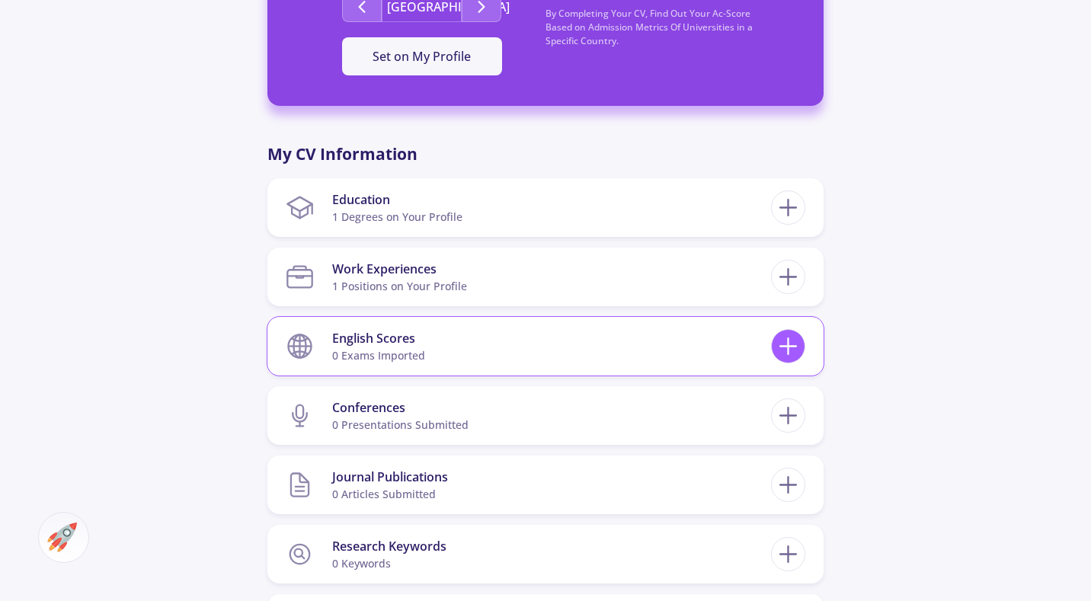
click at [783, 340] on icon at bounding box center [788, 346] width 28 height 28
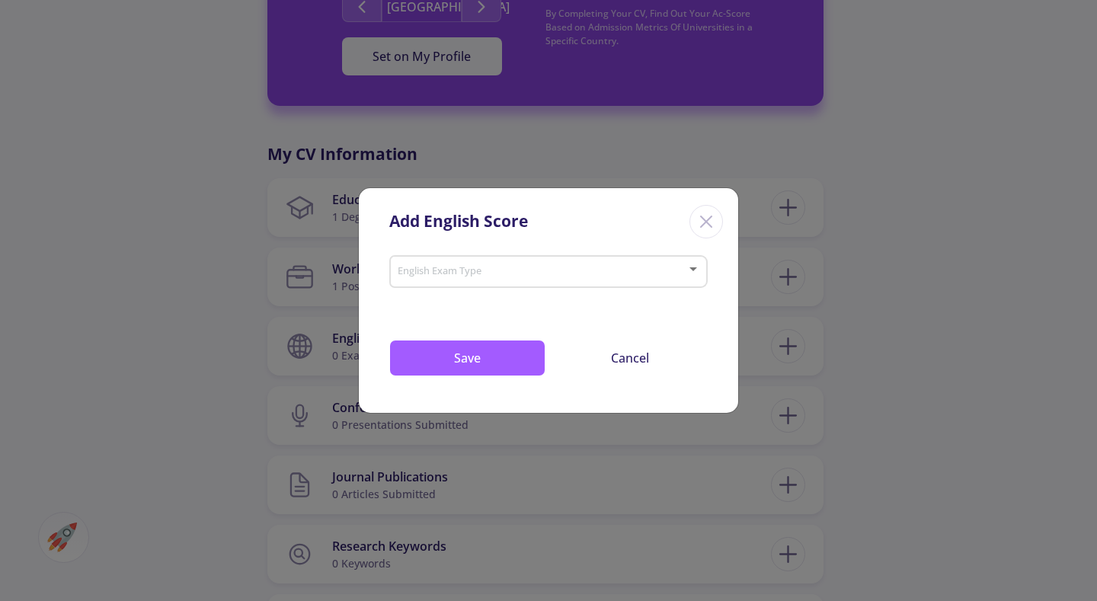
click at [673, 289] on div "English Exam Type" at bounding box center [548, 276] width 318 height 49
click at [702, 227] on icon "Close" at bounding box center [706, 221] width 24 height 24
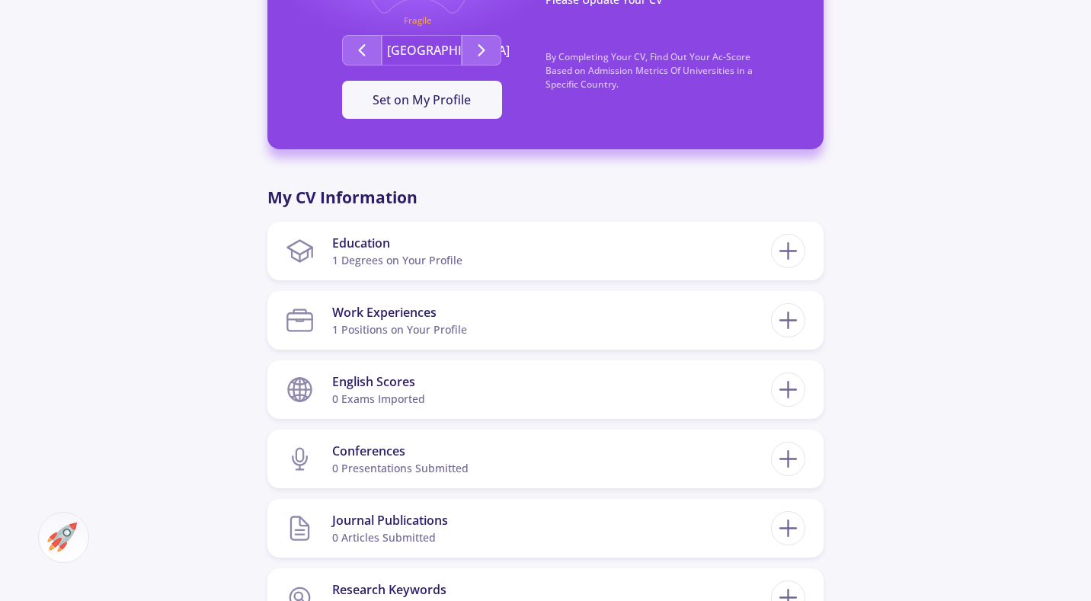
scroll to position [381, 0]
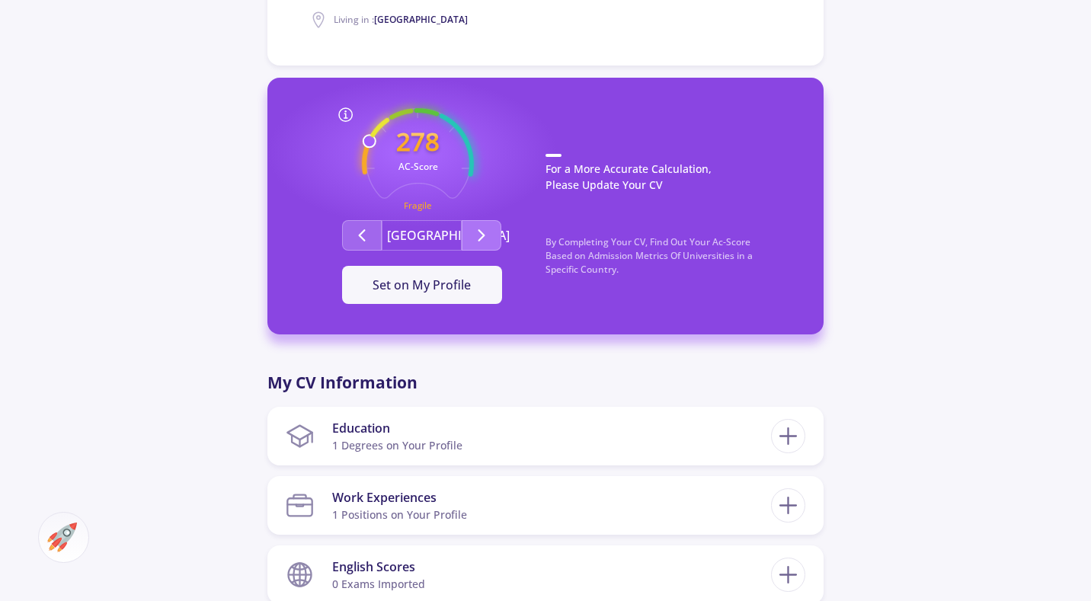
click at [483, 231] on icon "Second group" at bounding box center [481, 235] width 18 height 18
click at [353, 231] on icon "Second group" at bounding box center [362, 235] width 18 height 18
click at [456, 288] on span "Set on My Profile" at bounding box center [421, 284] width 98 height 17
click at [465, 289] on div "It Is Now Set" at bounding box center [421, 285] width 111 height 18
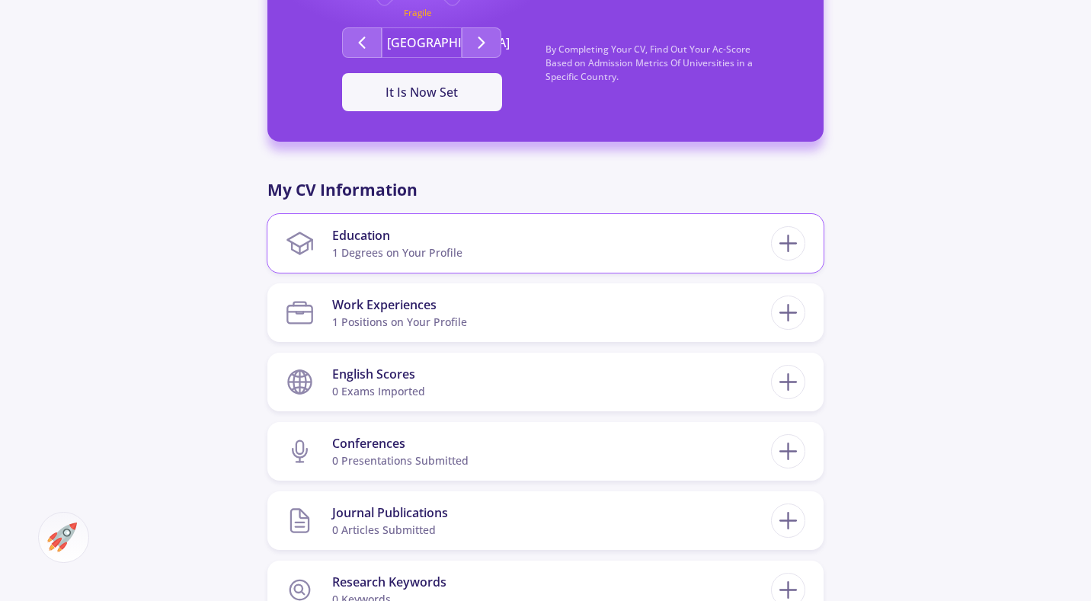
scroll to position [609, 0]
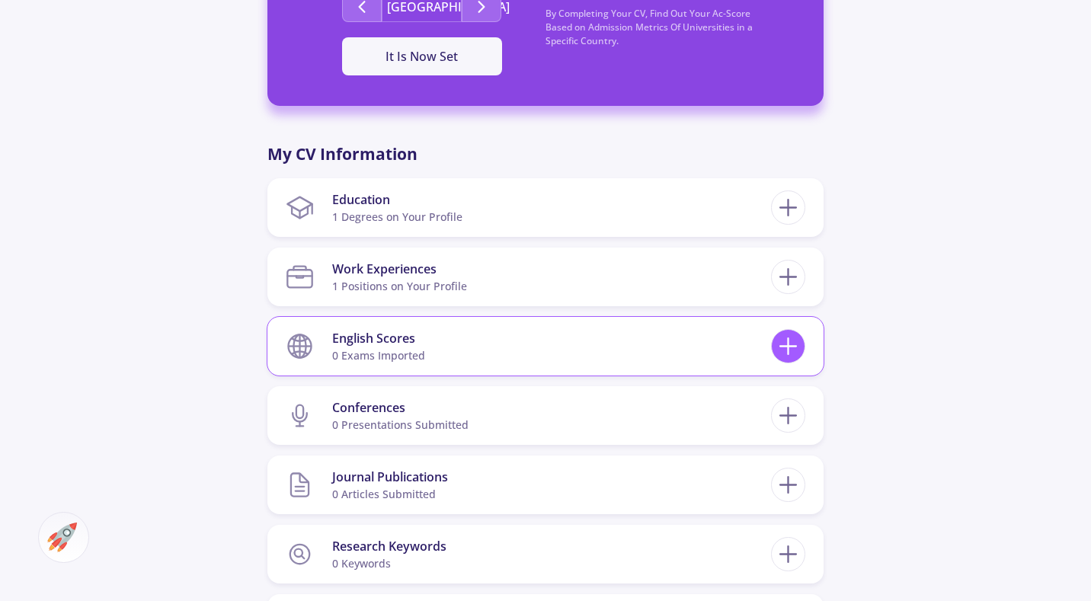
click at [781, 345] on icon at bounding box center [788, 346] width 28 height 28
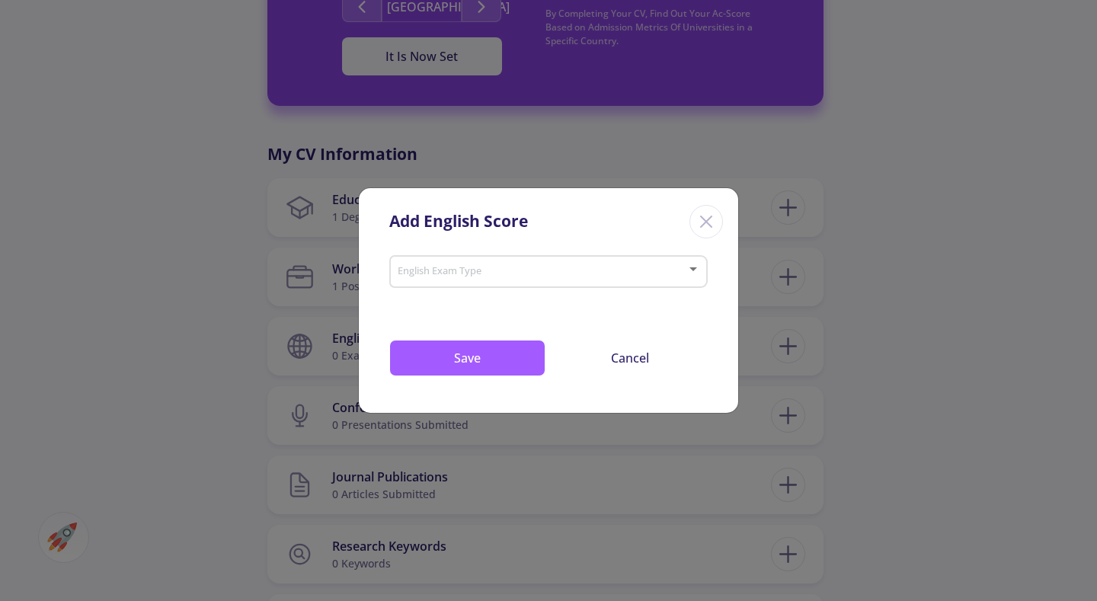
click at [673, 277] on span at bounding box center [544, 272] width 286 height 11
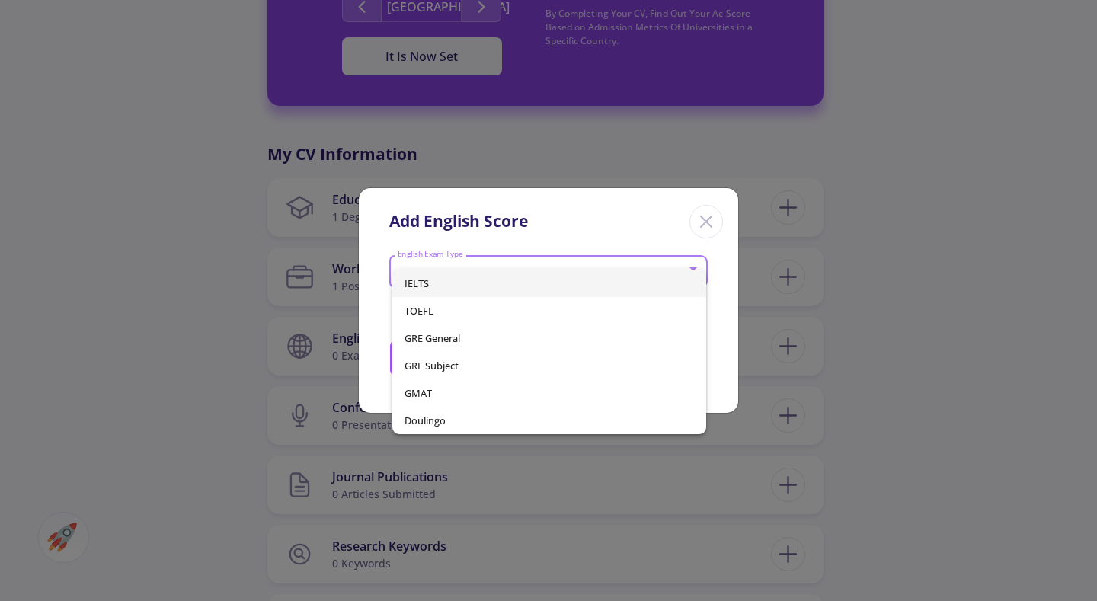
click at [437, 286] on span "IELTS" at bounding box center [549, 283] width 290 height 27
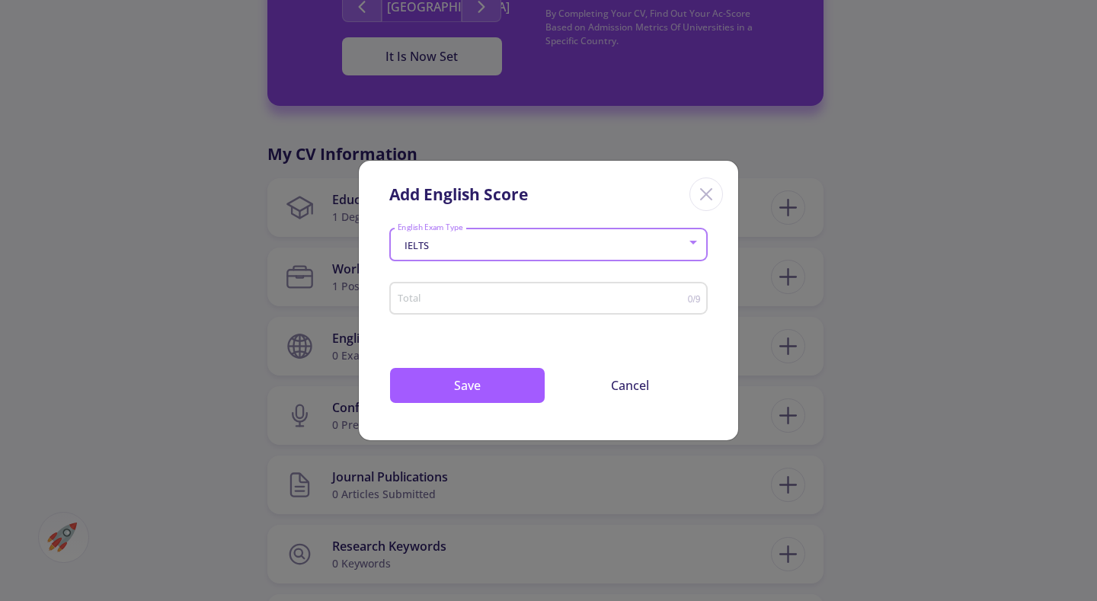
click at [542, 291] on div "Total" at bounding box center [542, 295] width 291 height 38
type input "7"
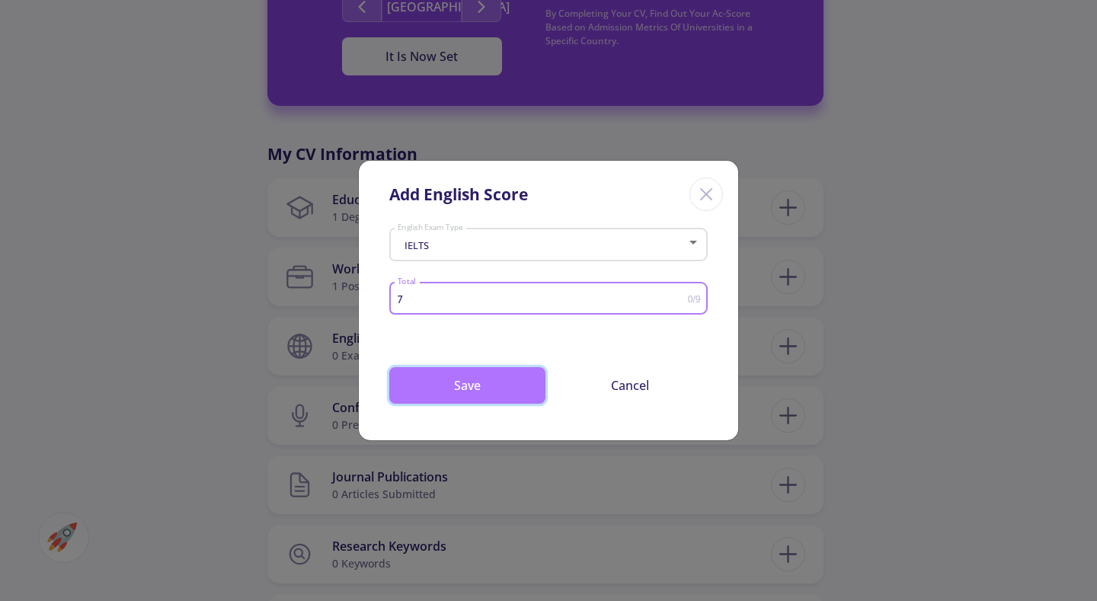
click at [481, 384] on button "Save" at bounding box center [467, 385] width 156 height 37
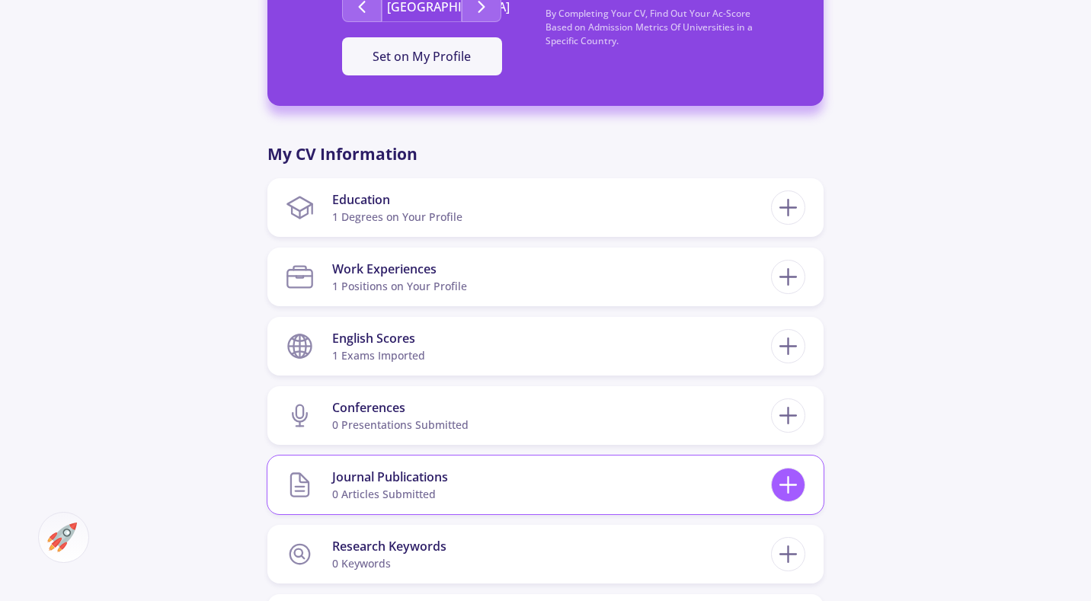
click at [782, 478] on icon at bounding box center [788, 485] width 28 height 28
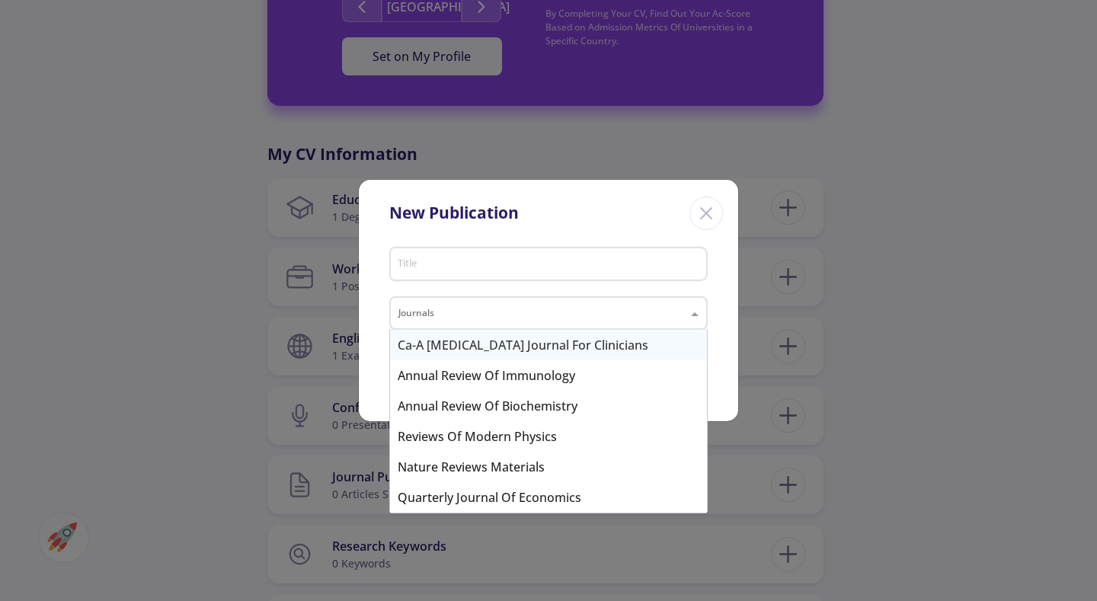
click at [641, 321] on input "text" at bounding box center [533, 315] width 270 height 18
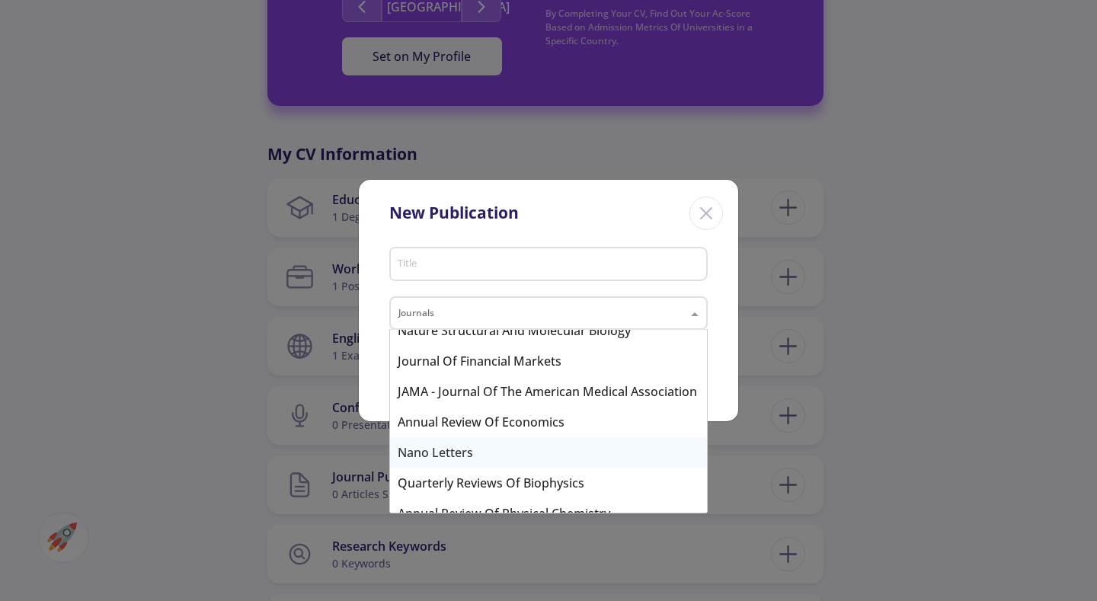
scroll to position [1341, 0]
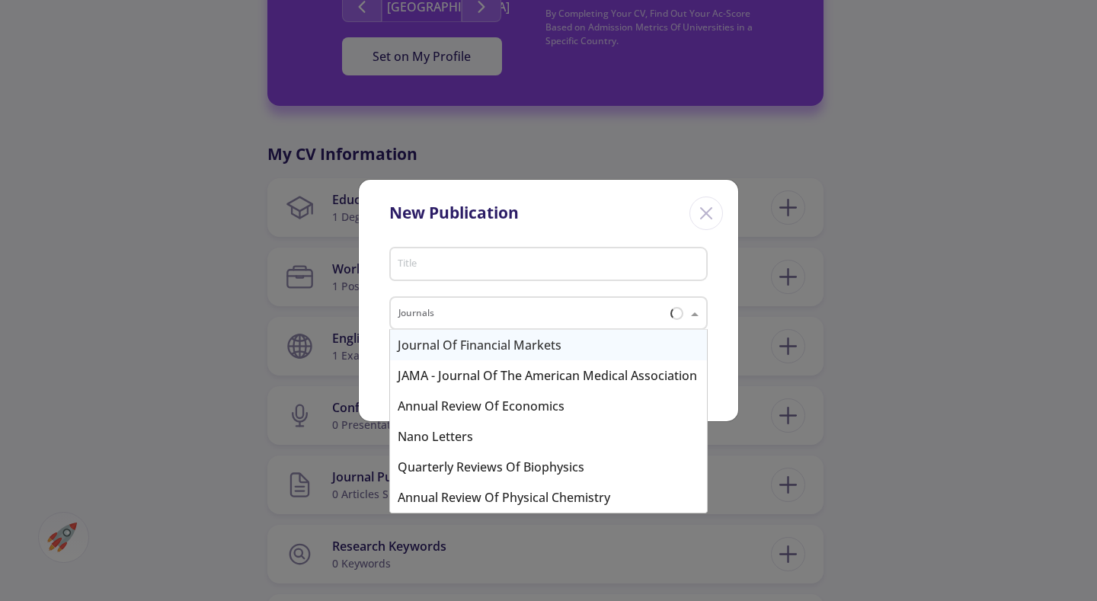
click at [590, 308] on input "text" at bounding box center [533, 315] width 270 height 18
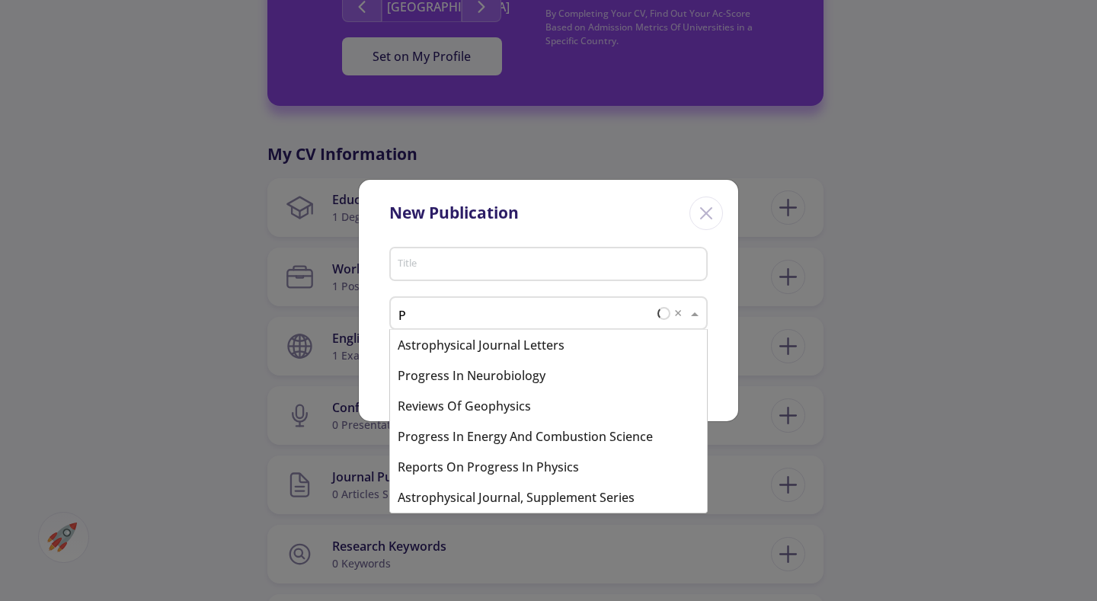
scroll to position [0, 0]
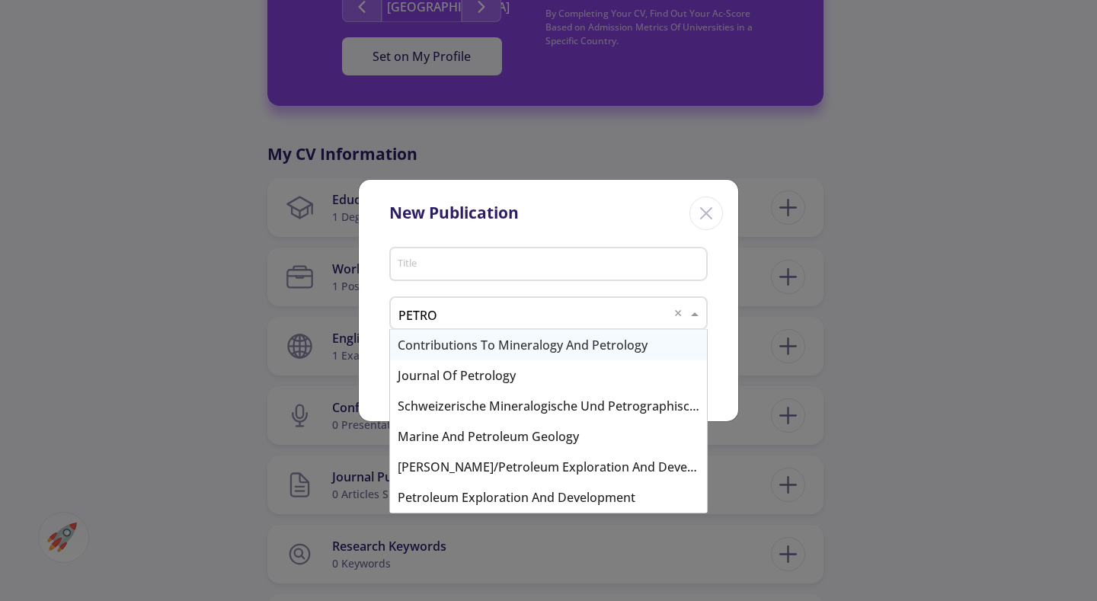
type input "PETROL"
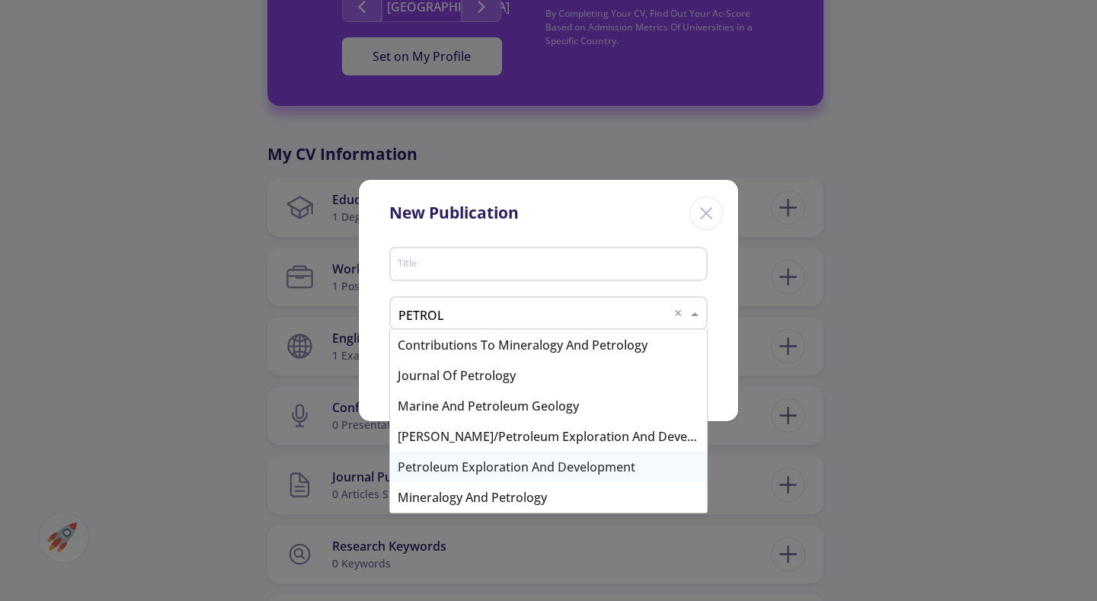
click at [615, 473] on div "Petroleum Exploration and Development" at bounding box center [548, 467] width 317 height 30
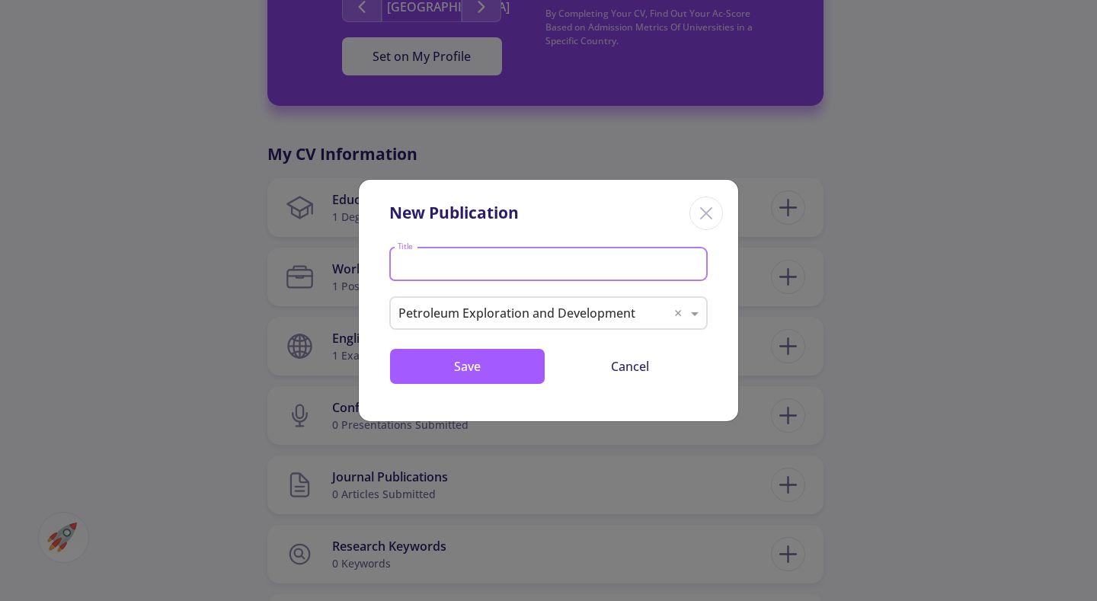
click at [579, 268] on input "Title" at bounding box center [551, 265] width 308 height 14
type input "S"
type input "1"
click at [514, 368] on button "Save" at bounding box center [467, 366] width 156 height 37
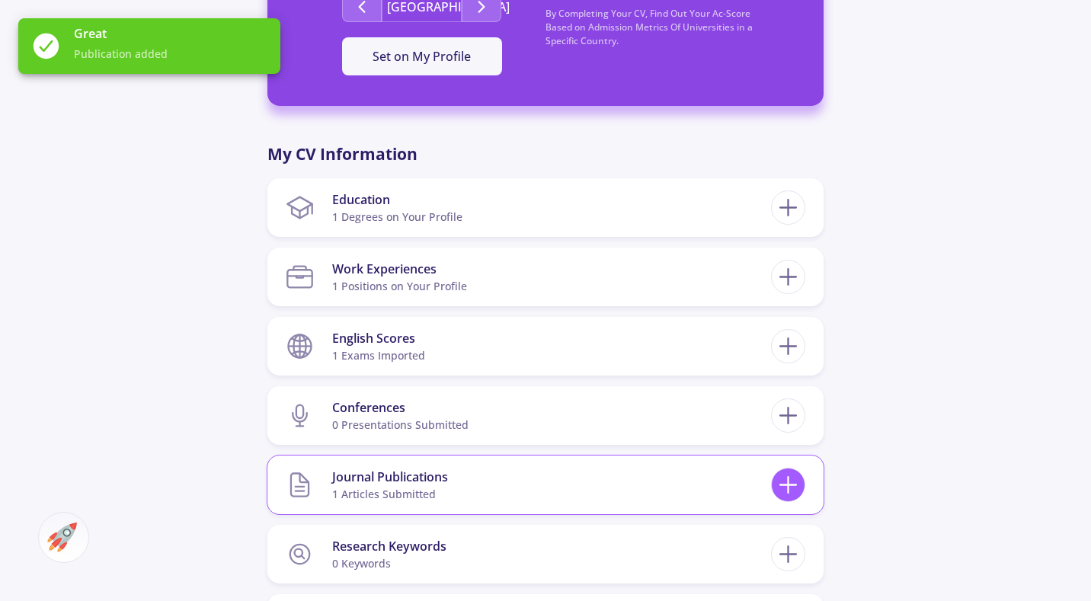
click at [787, 475] on icon at bounding box center [788, 485] width 28 height 28
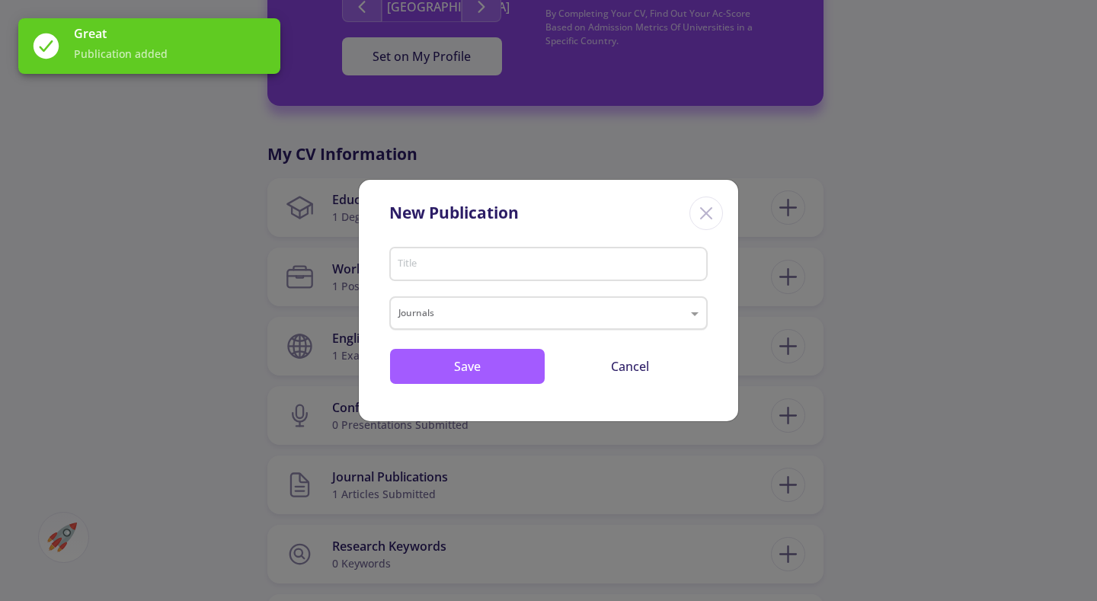
click at [552, 315] on input "text" at bounding box center [533, 315] width 270 height 18
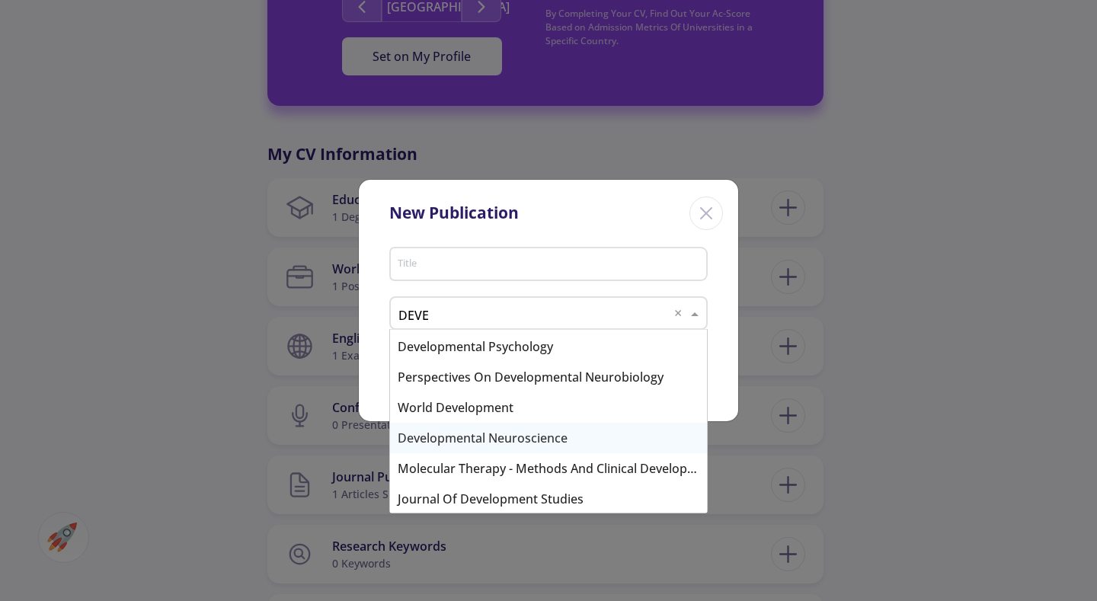
scroll to position [457, 0]
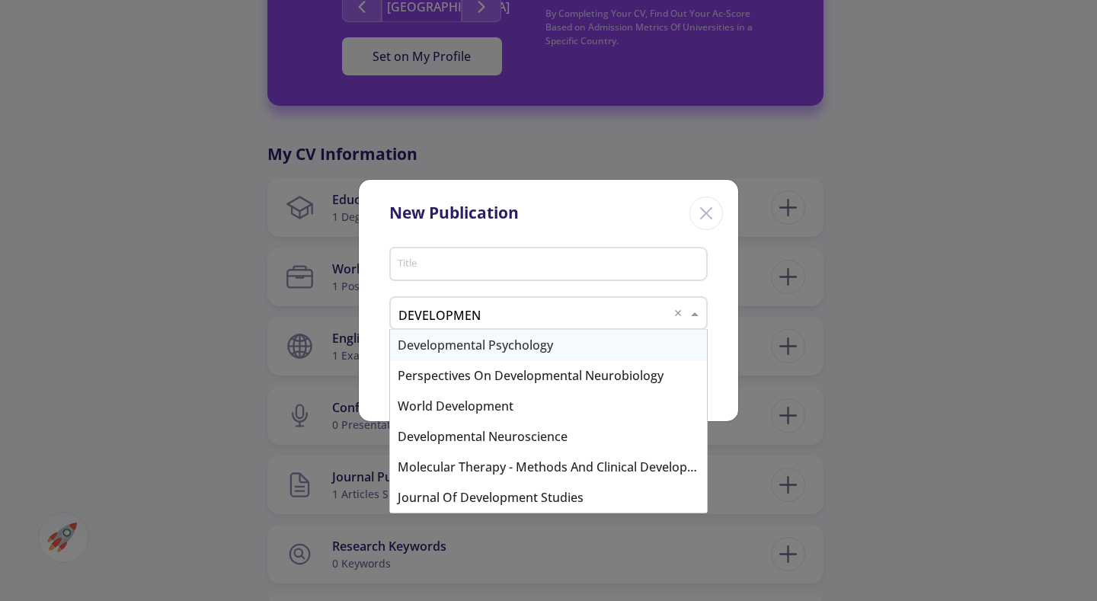
type input "DEVELOPMENT"
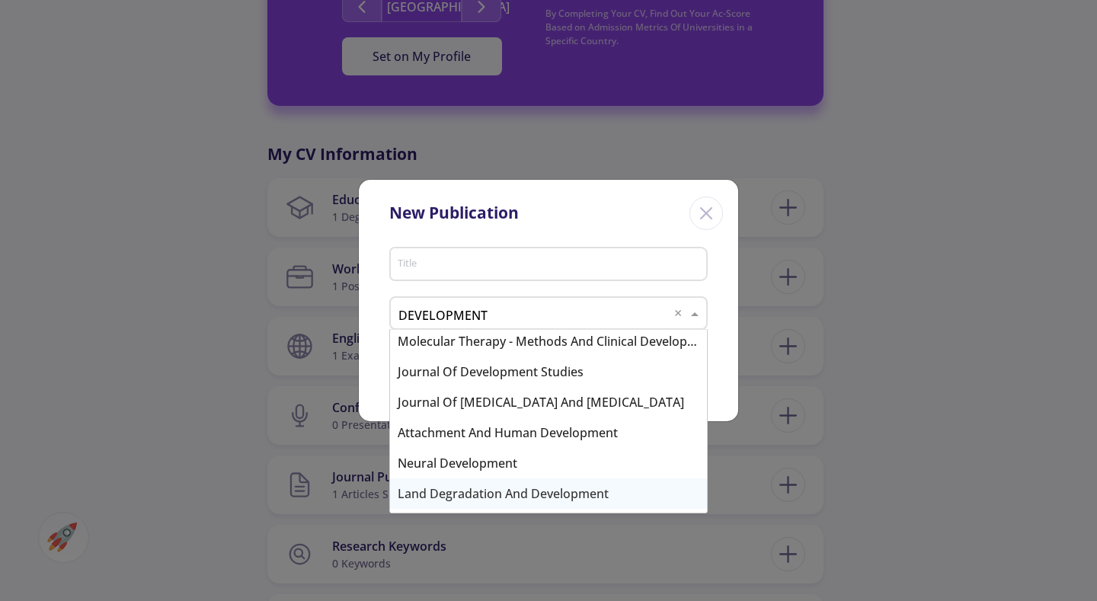
scroll to position [609, 0]
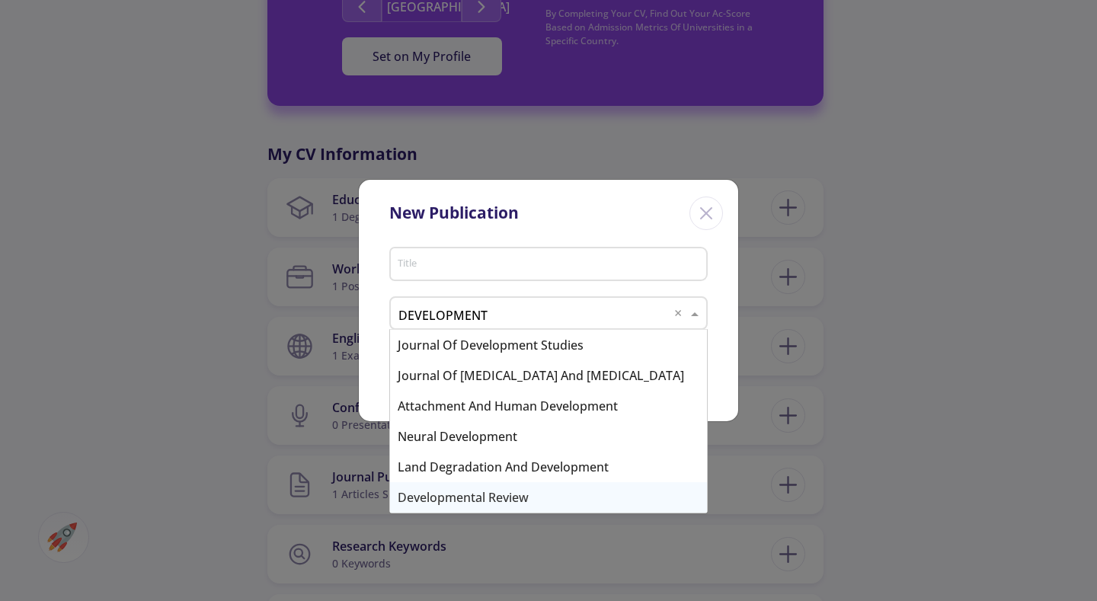
click at [564, 490] on div "Developmental Review" at bounding box center [548, 497] width 317 height 30
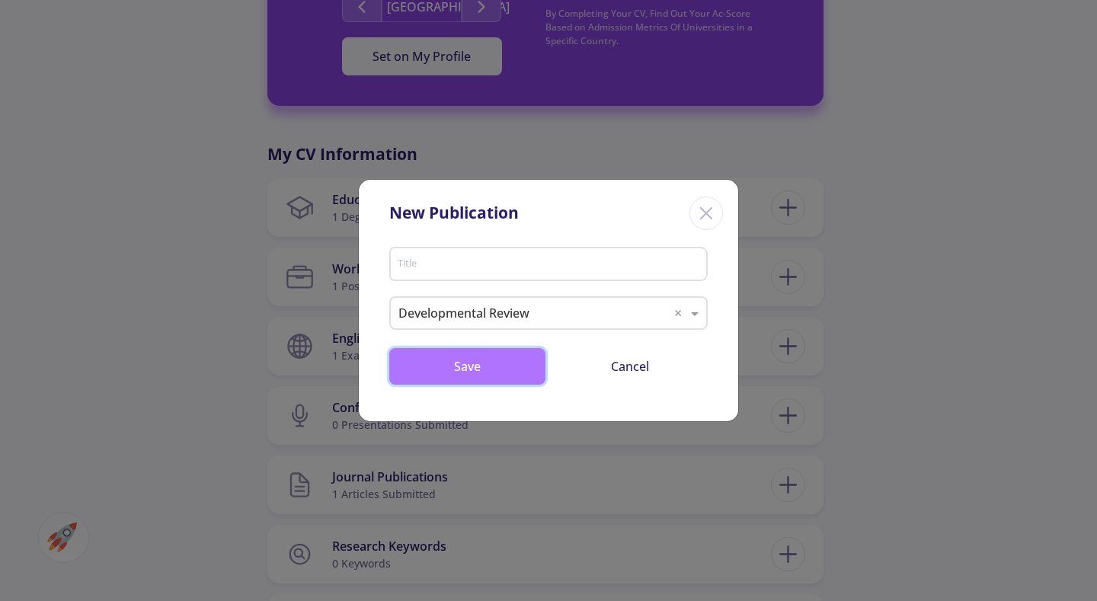
click at [468, 356] on button "Save" at bounding box center [467, 366] width 156 height 37
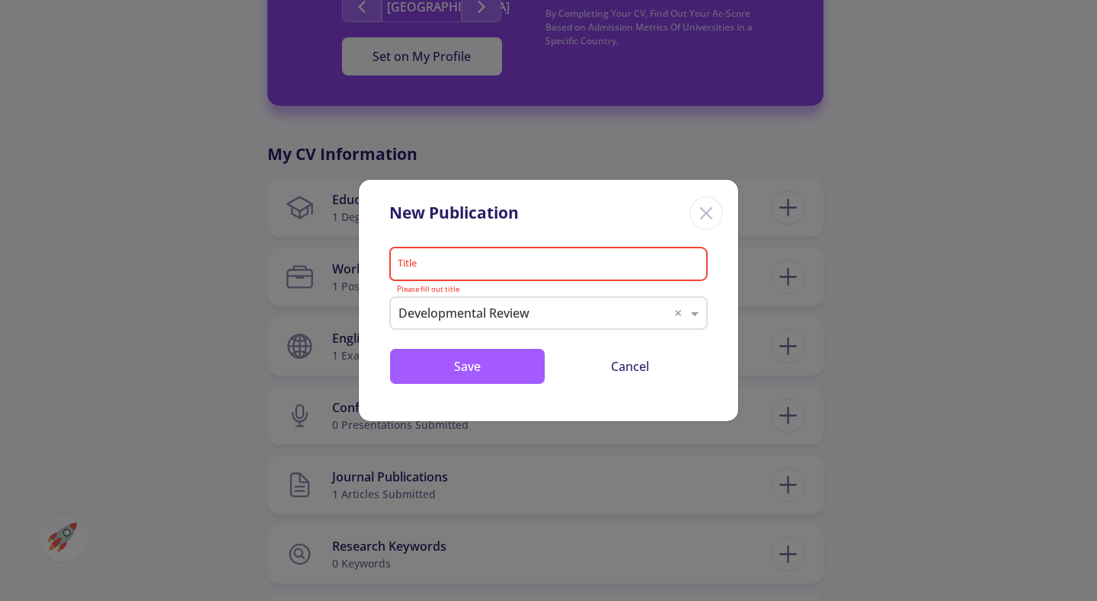
drag, startPoint x: 507, startPoint y: 238, endPoint x: 505, endPoint y: 261, distance: 23.0
click at [507, 239] on div "New Publication" at bounding box center [548, 211] width 379 height 62
click at [505, 261] on input "Title" at bounding box center [551, 265] width 308 height 14
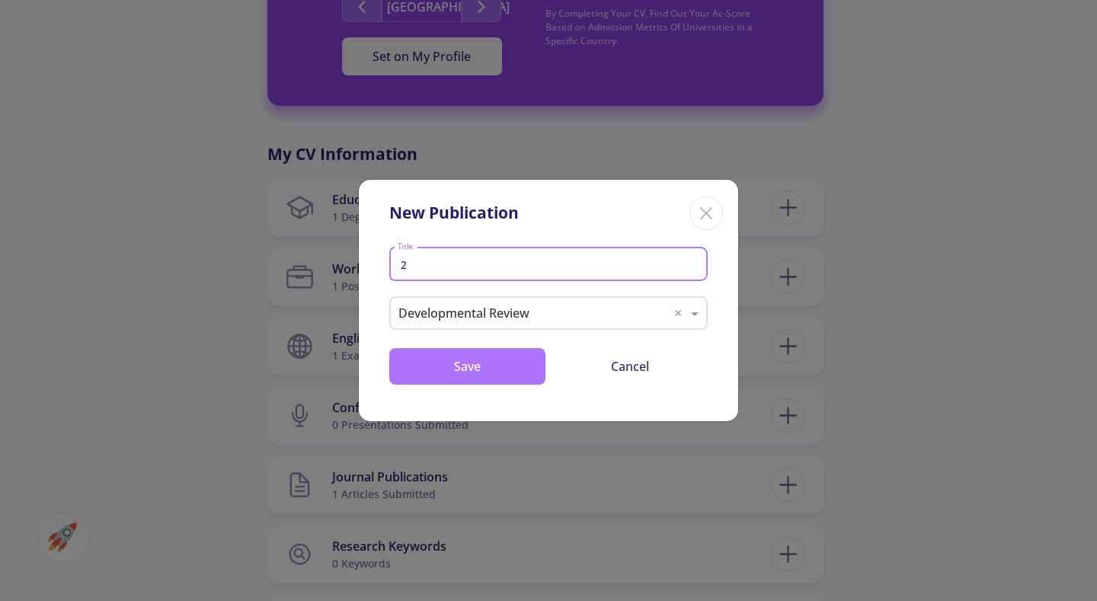
type input "2"
click at [500, 369] on button "Save" at bounding box center [467, 366] width 156 height 37
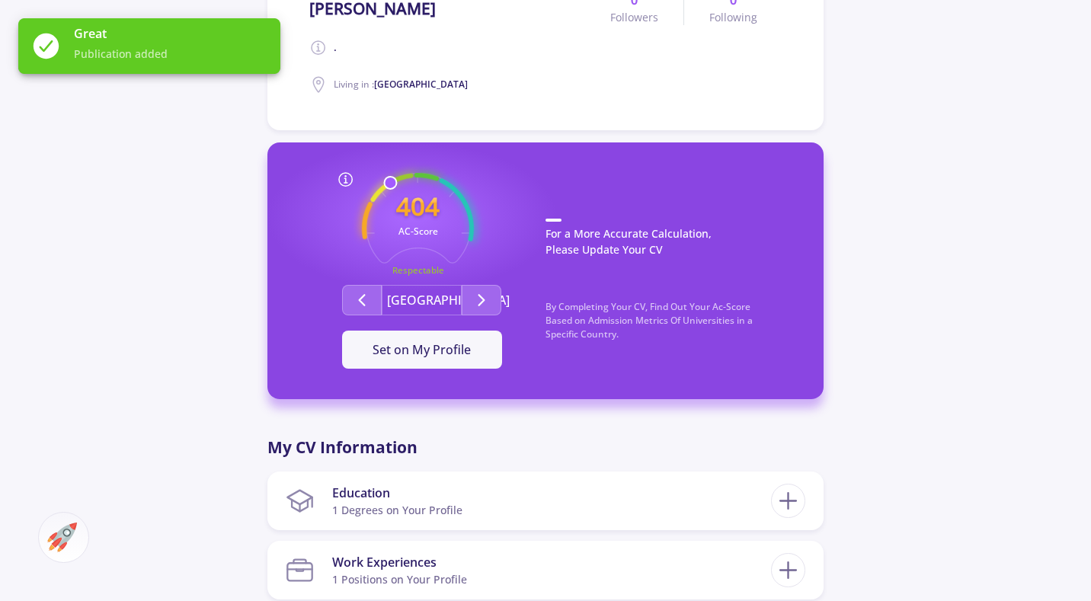
scroll to position [229, 0]
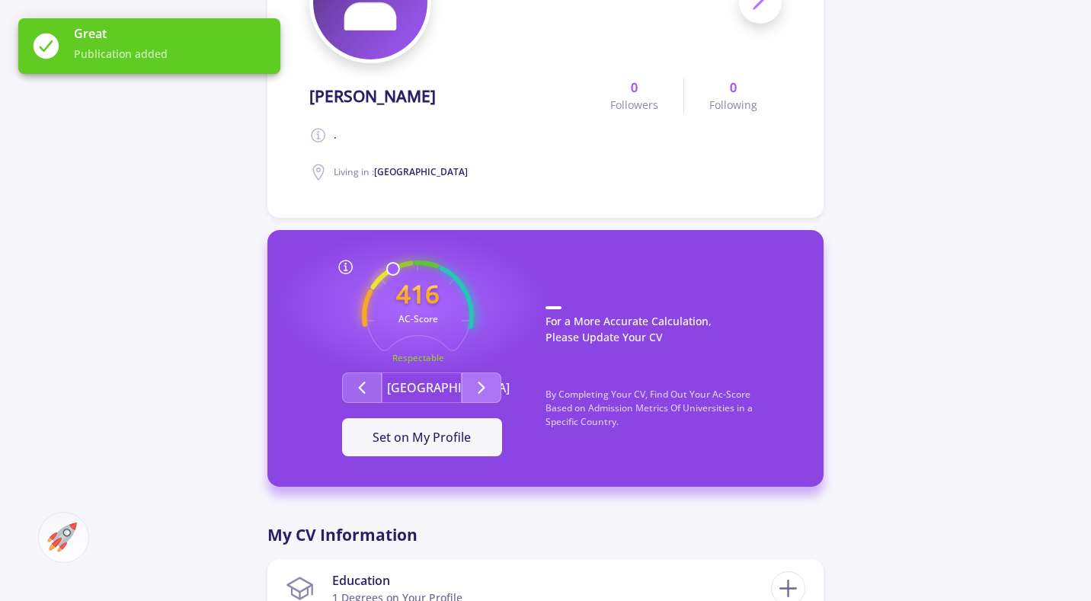
click at [483, 385] on icon "Second group" at bounding box center [481, 388] width 18 height 18
click at [371, 382] on button "Second group" at bounding box center [362, 387] width 40 height 30
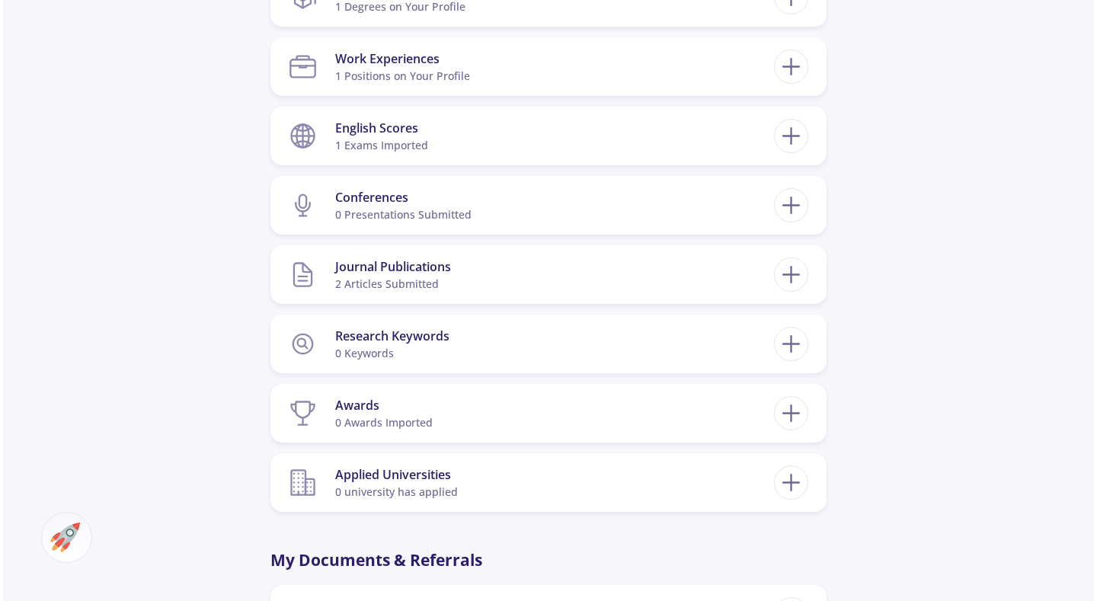
scroll to position [838, 0]
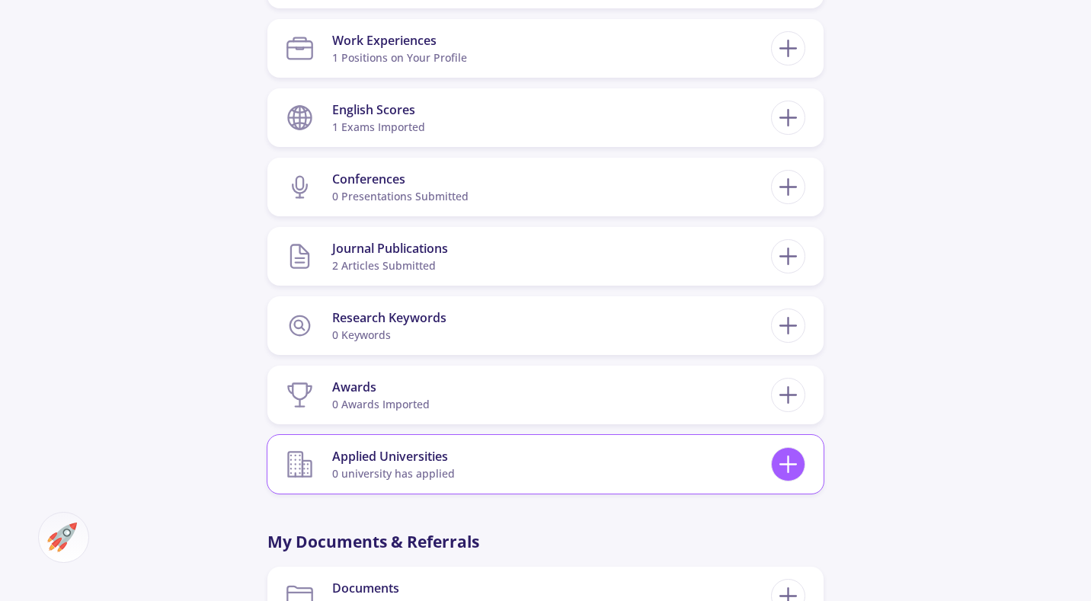
click at [793, 463] on icon at bounding box center [788, 464] width 28 height 28
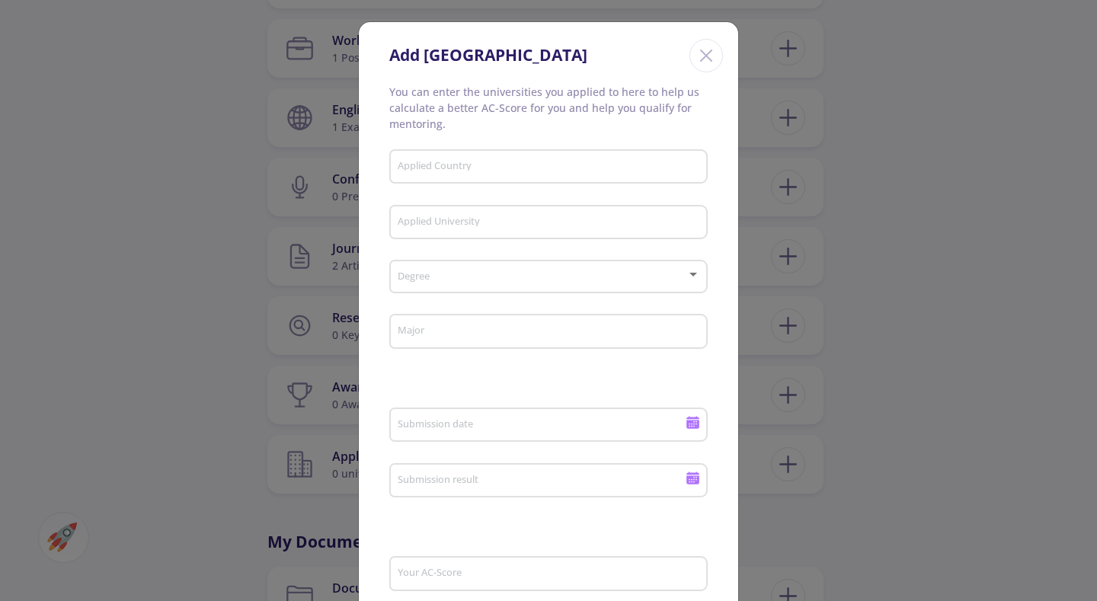
click at [558, 175] on div "Applied Country" at bounding box center [549, 164] width 304 height 40
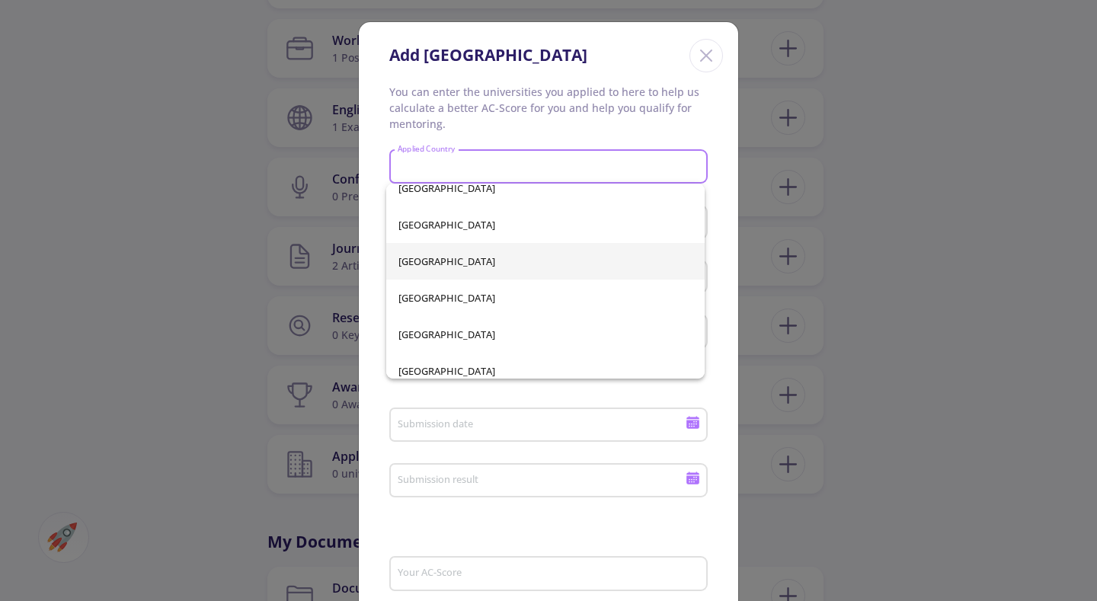
scroll to position [381, 0]
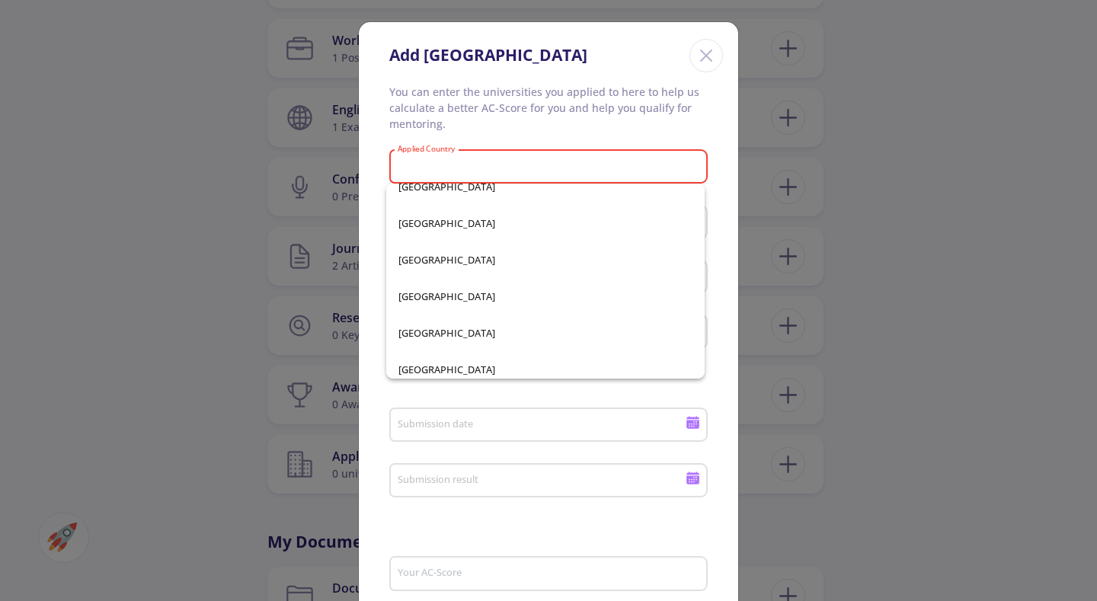
click at [702, 56] on line "Close" at bounding box center [706, 55] width 11 height 11
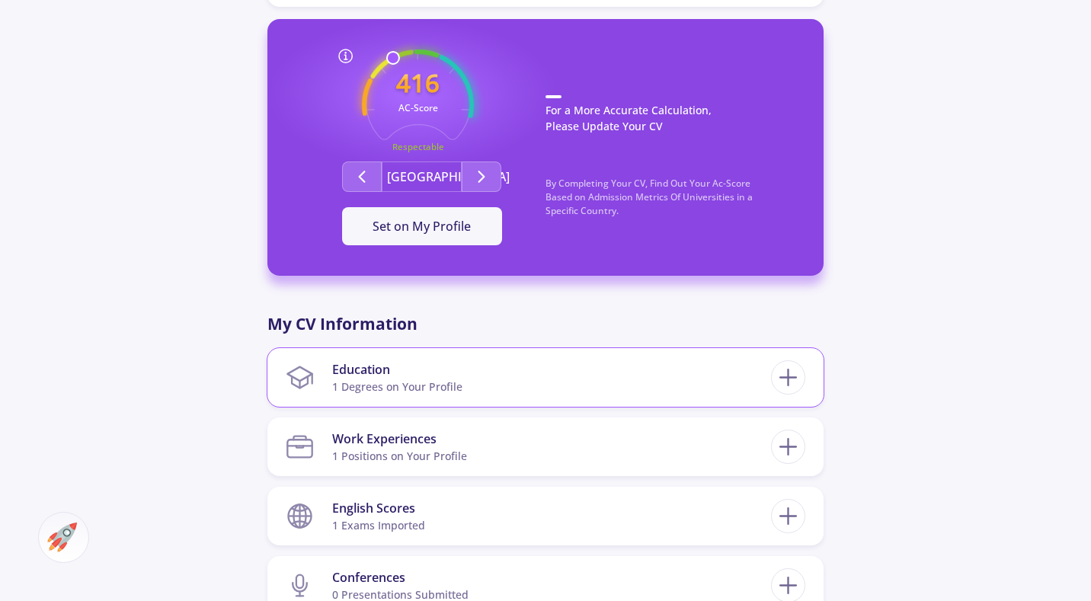
scroll to position [457, 0]
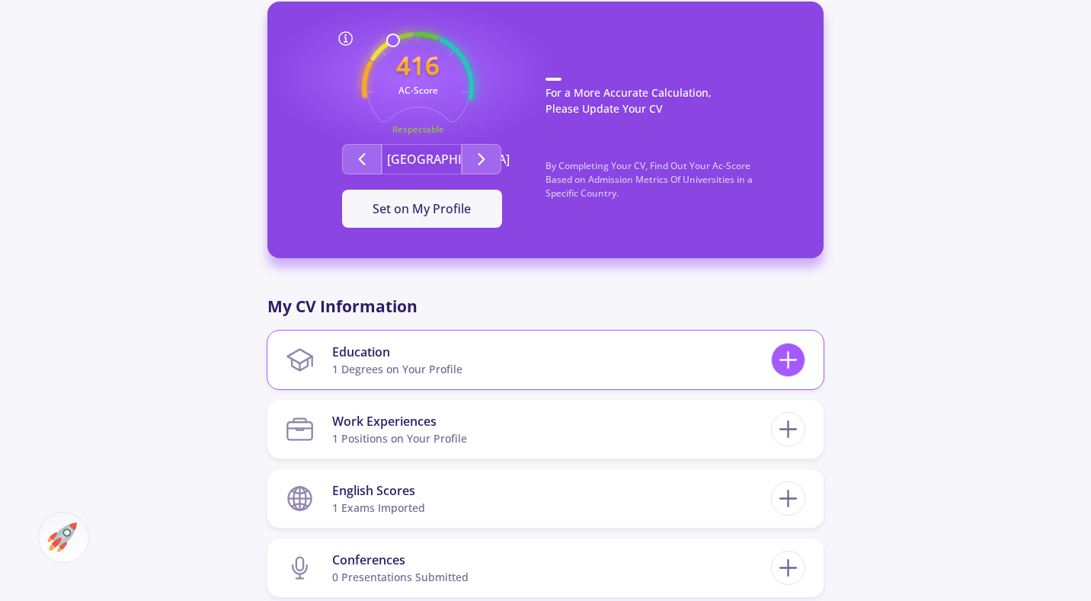
click at [783, 363] on icon at bounding box center [788, 360] width 28 height 28
checkbox input "false"
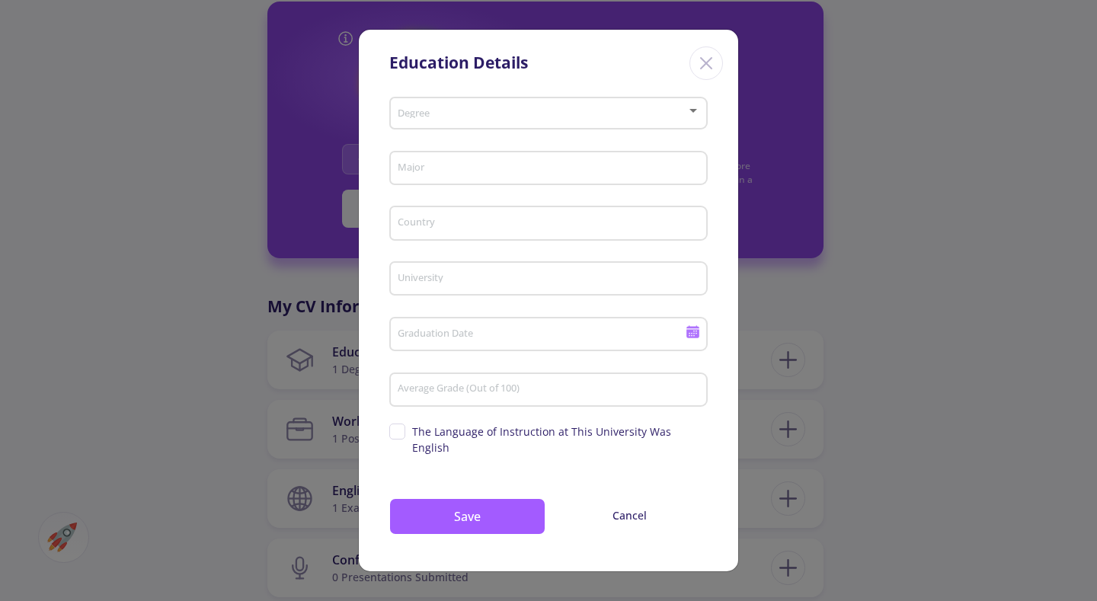
click at [521, 104] on div "Degree" at bounding box center [549, 110] width 304 height 38
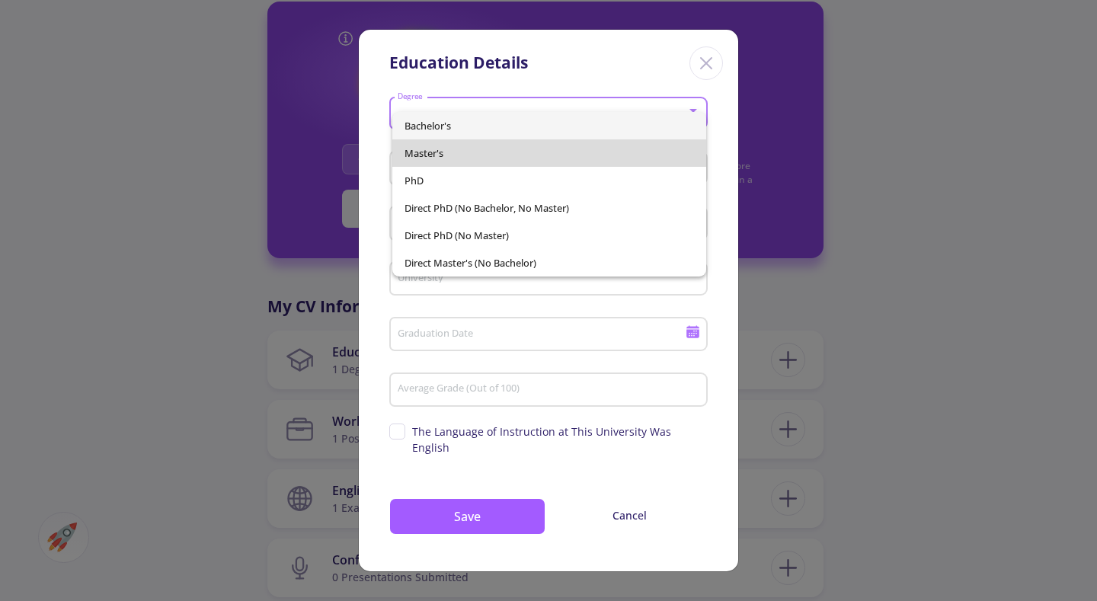
click at [500, 155] on span "Master's" at bounding box center [549, 152] width 290 height 27
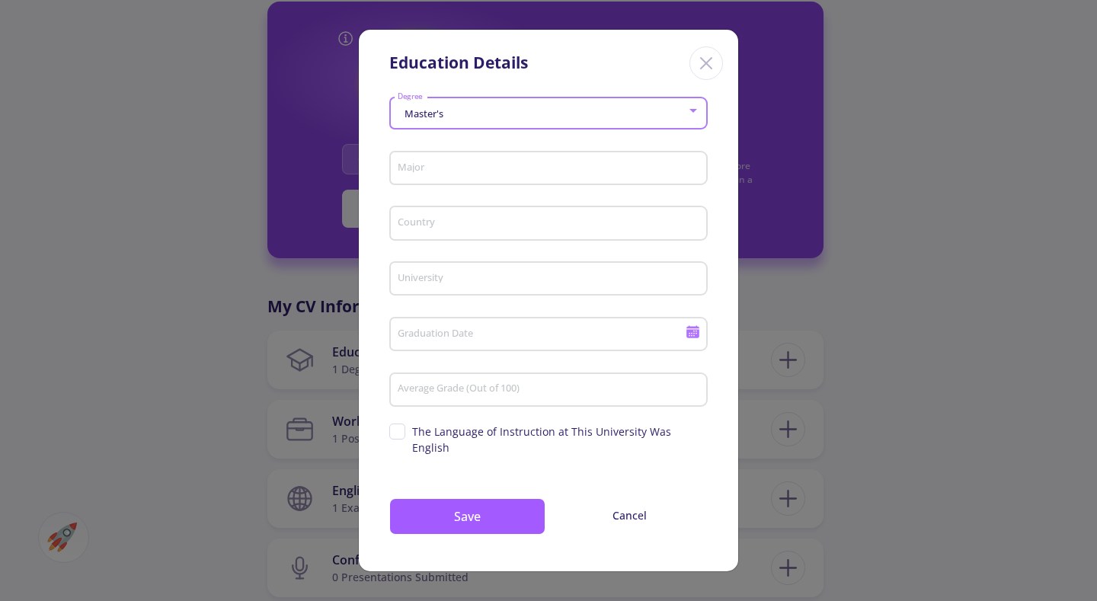
click at [498, 169] on input "Major" at bounding box center [551, 169] width 308 height 14
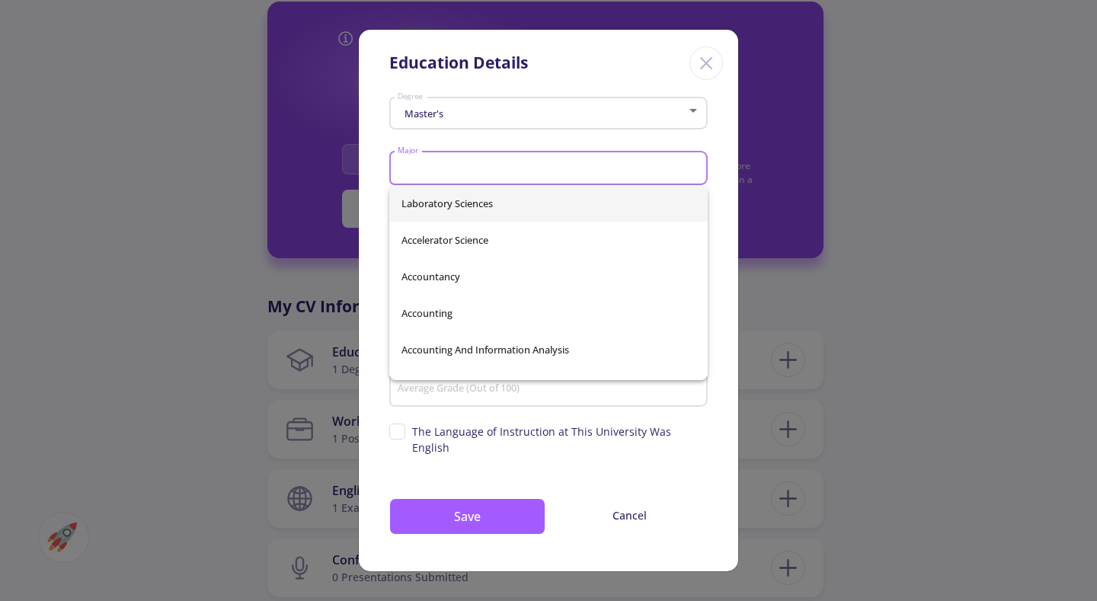
click at [548, 174] on input "Major" at bounding box center [551, 169] width 308 height 14
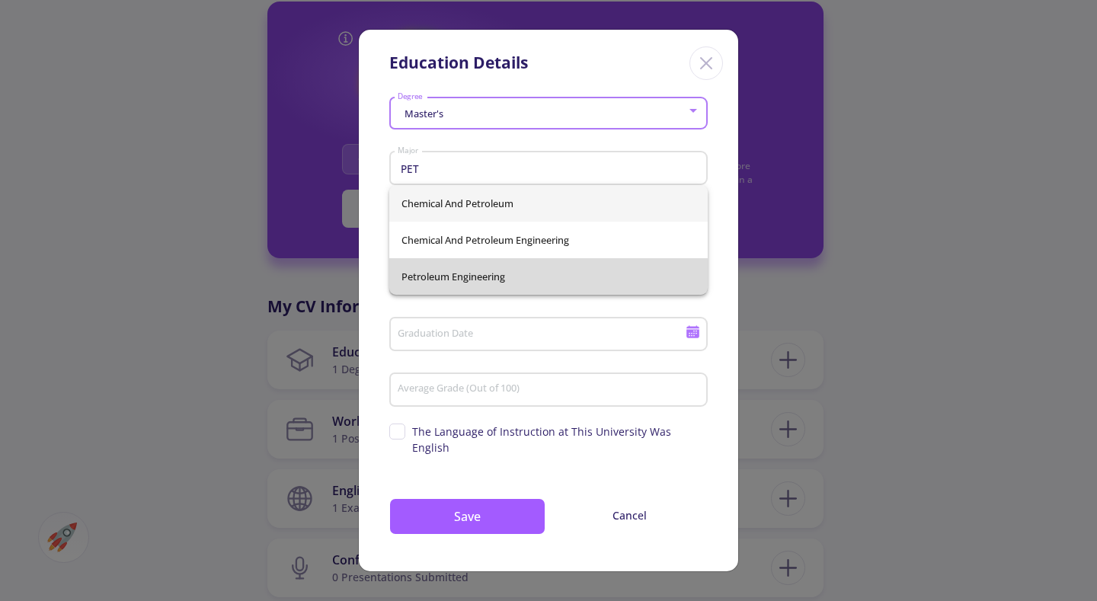
click at [511, 274] on span "Petroleum Engineering" at bounding box center [548, 276] width 294 height 37
type input "Petroleum Engineering"
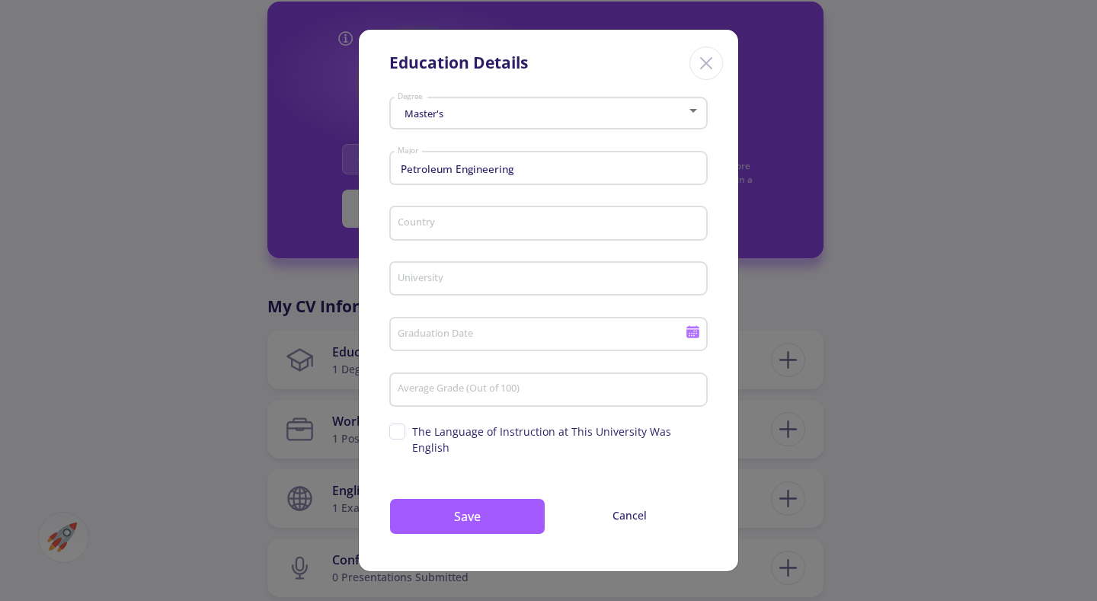
click at [522, 211] on div "Country" at bounding box center [549, 220] width 304 height 40
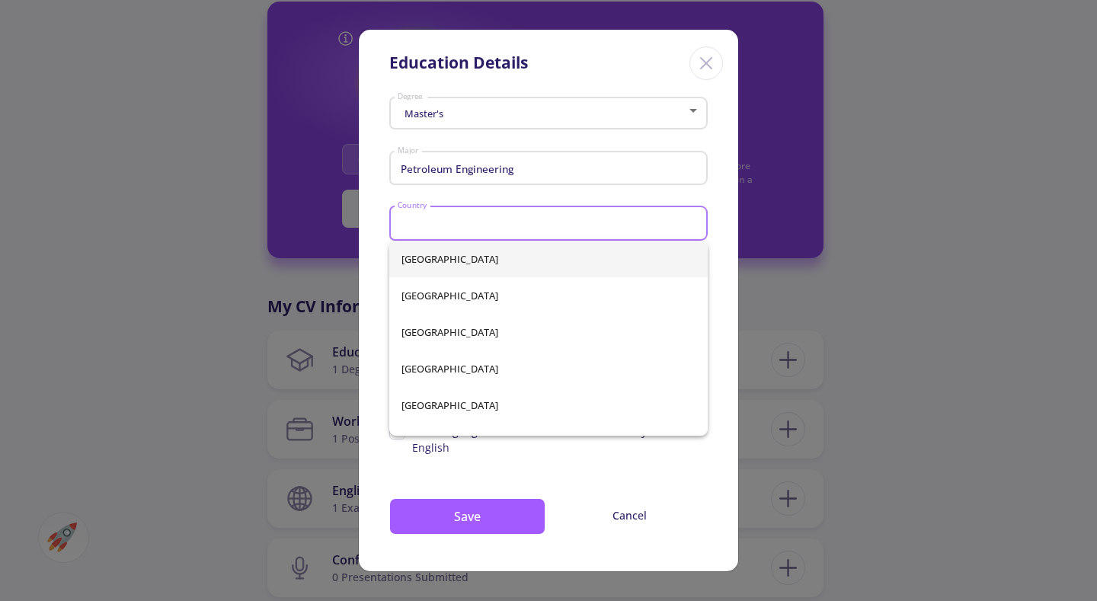
click at [525, 219] on input "Country" at bounding box center [551, 224] width 308 height 14
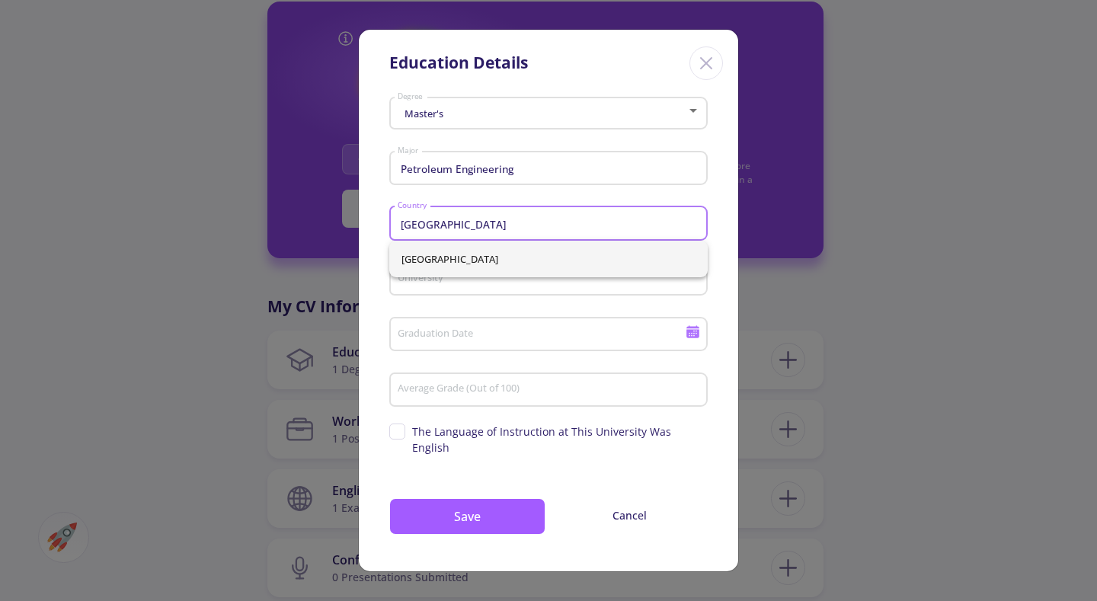
click at [512, 255] on span "[GEOGRAPHIC_DATA]" at bounding box center [548, 259] width 294 height 37
type input "[GEOGRAPHIC_DATA]"
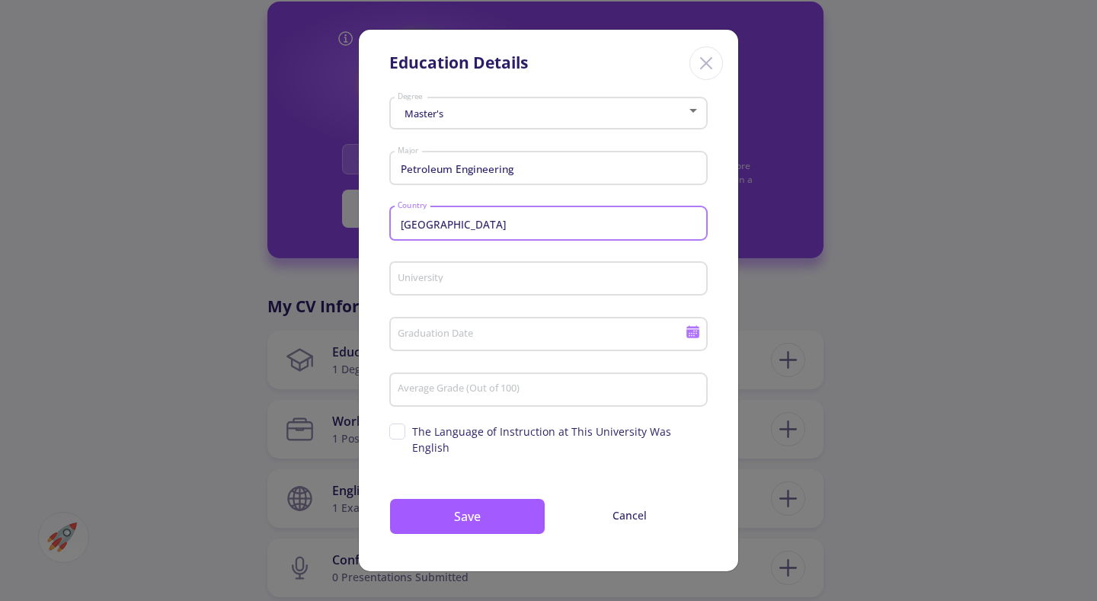
click at [479, 283] on input "University" at bounding box center [551, 280] width 308 height 14
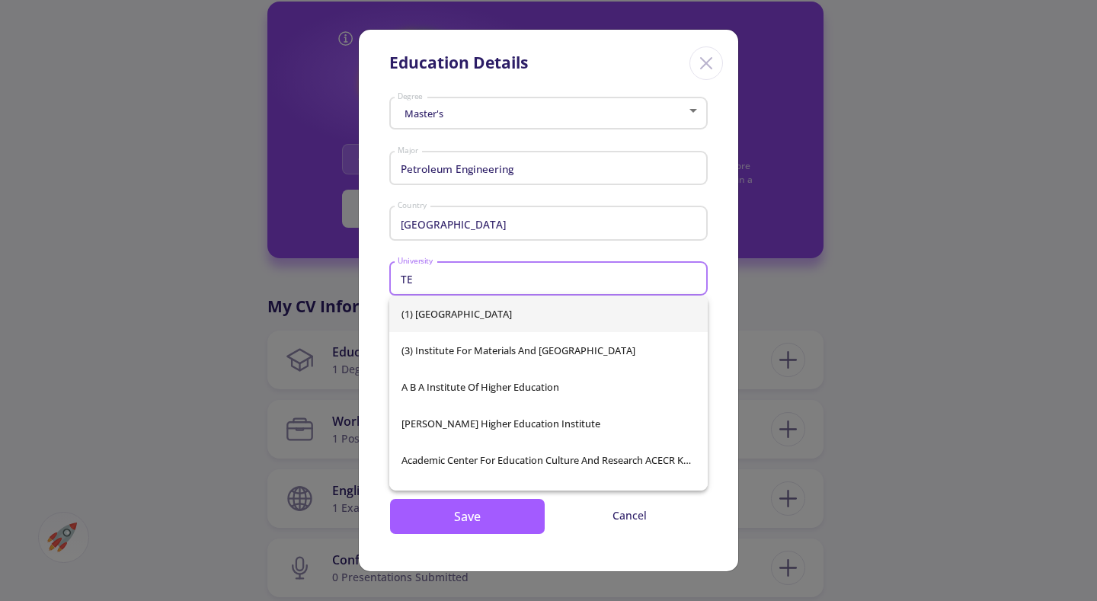
type input "T"
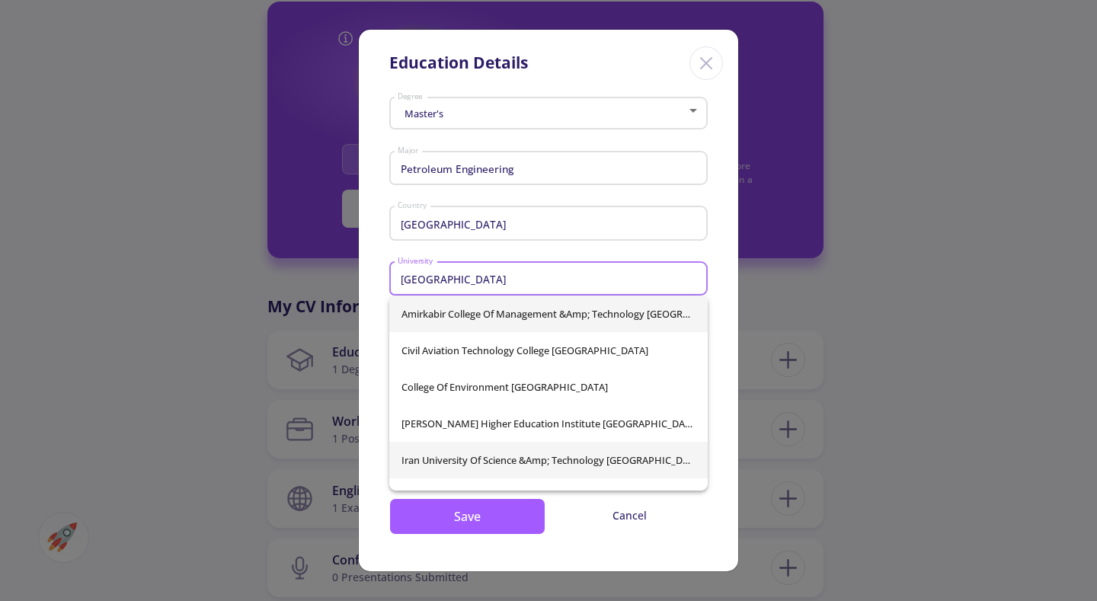
click at [581, 464] on span "Iran University of Science &amp; Technology [GEOGRAPHIC_DATA]" at bounding box center [548, 460] width 294 height 37
type input "Iran University of Science &amp; Technology [GEOGRAPHIC_DATA]"
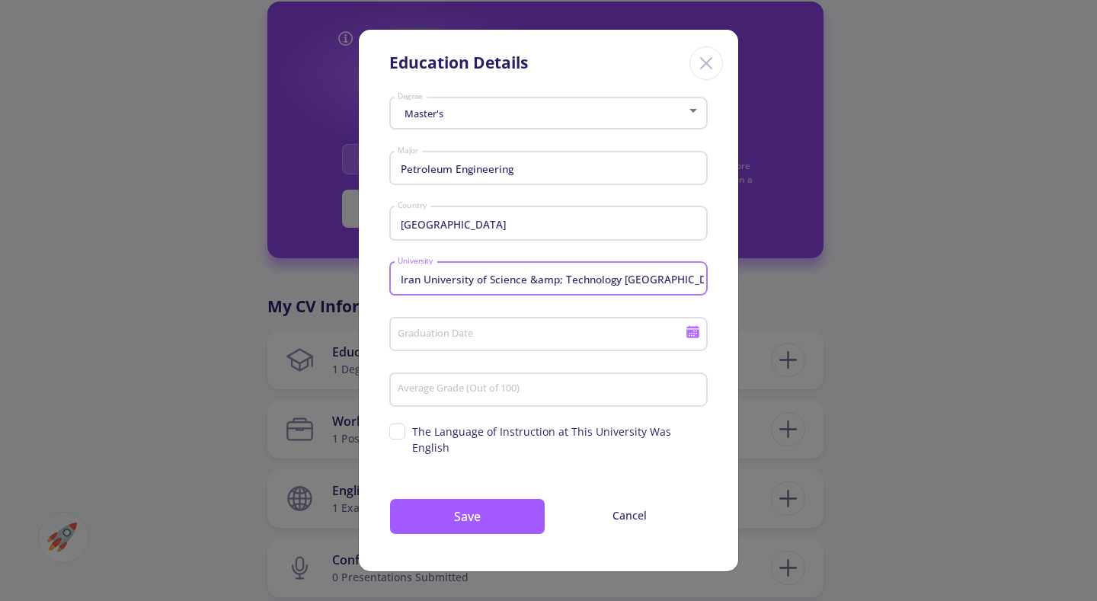
click at [459, 393] on input "Average Grade (Out of 100)" at bounding box center [551, 390] width 308 height 14
click at [542, 333] on input "Graduation Date" at bounding box center [543, 335] width 293 height 14
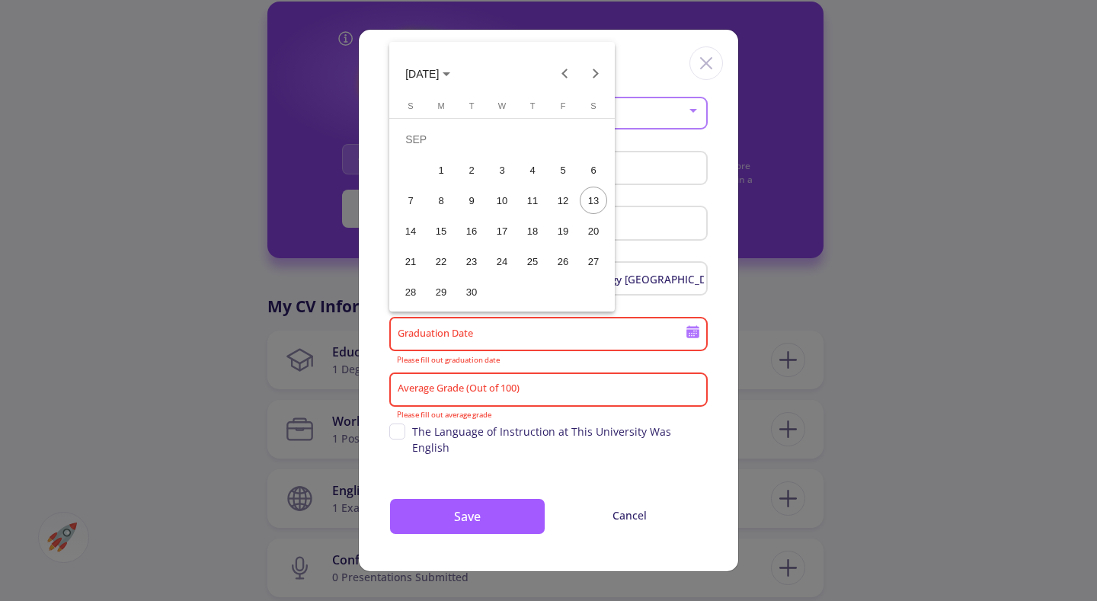
click at [439, 70] on span "[DATE]" at bounding box center [422, 74] width 34 height 12
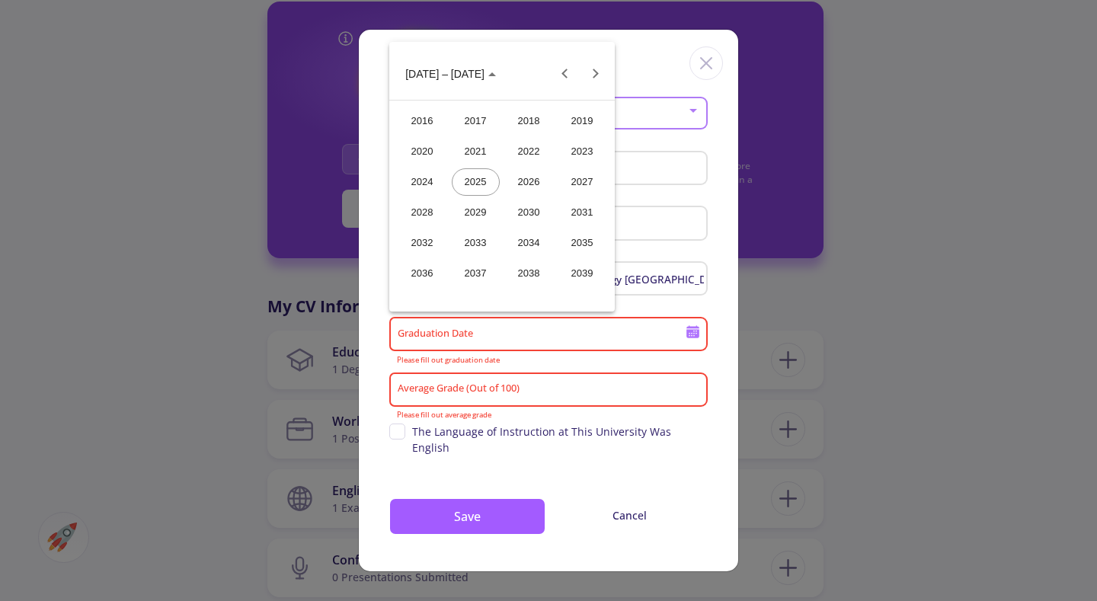
click at [519, 176] on div "2026" at bounding box center [529, 181] width 48 height 27
click at [417, 210] on div "SEP" at bounding box center [422, 212] width 48 height 27
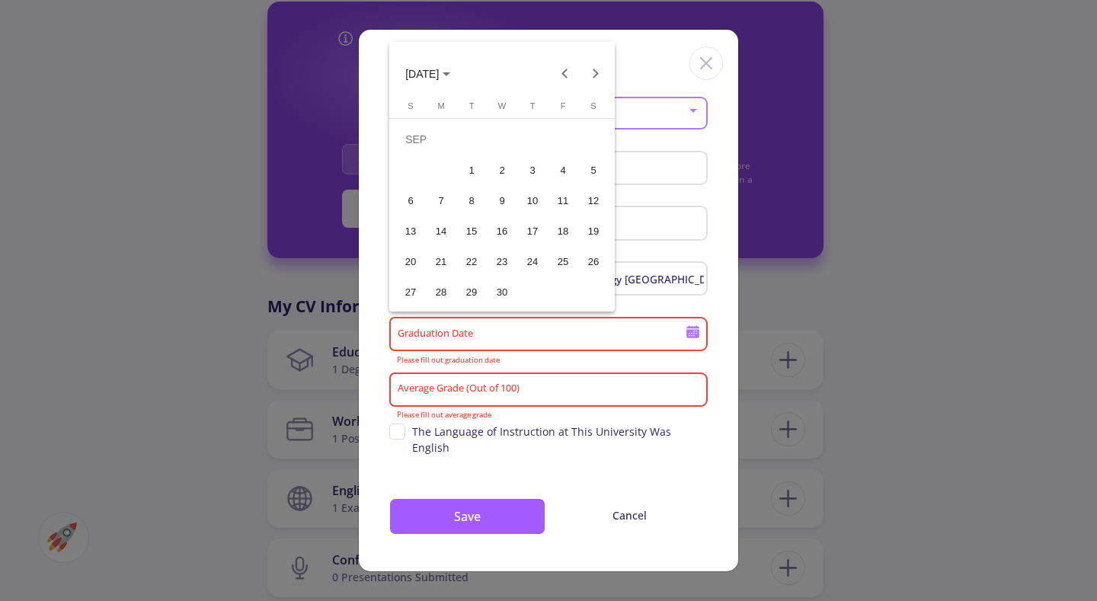
click at [418, 196] on div "6" at bounding box center [410, 200] width 27 height 27
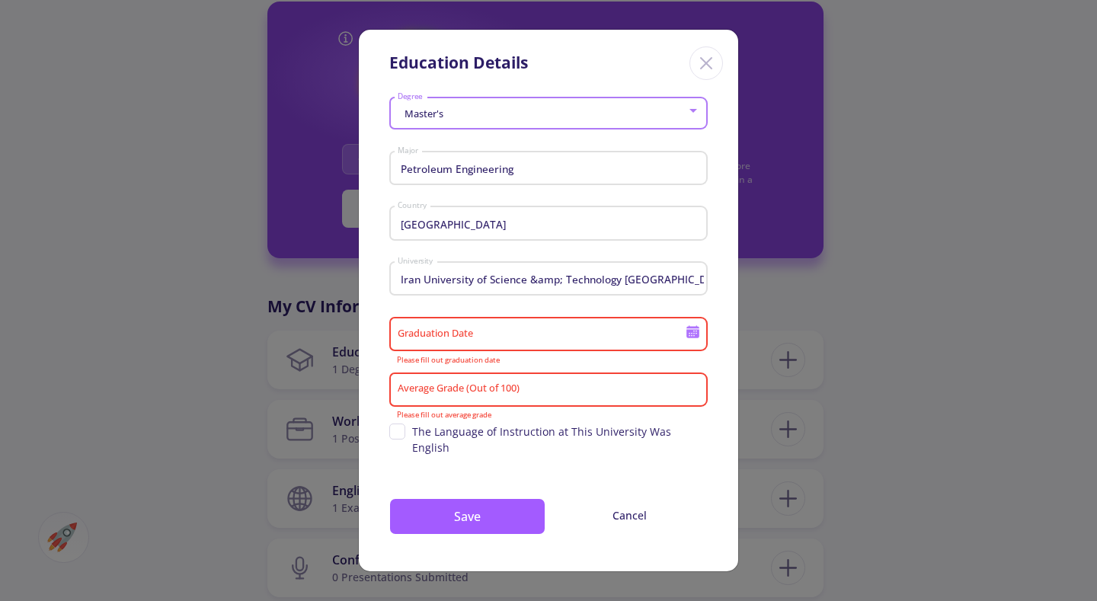
type input "[DATE]"
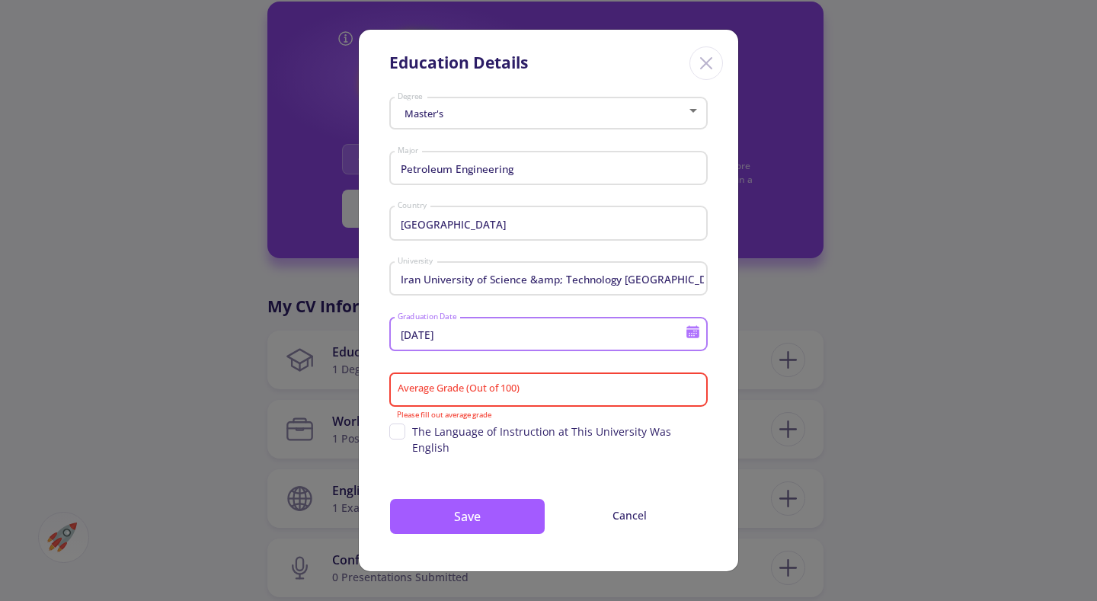
click at [494, 392] on input "Average Grade (Out of 100)" at bounding box center [551, 390] width 308 height 14
click at [515, 391] on input "Average Grade (Out of 100)" at bounding box center [551, 390] width 308 height 14
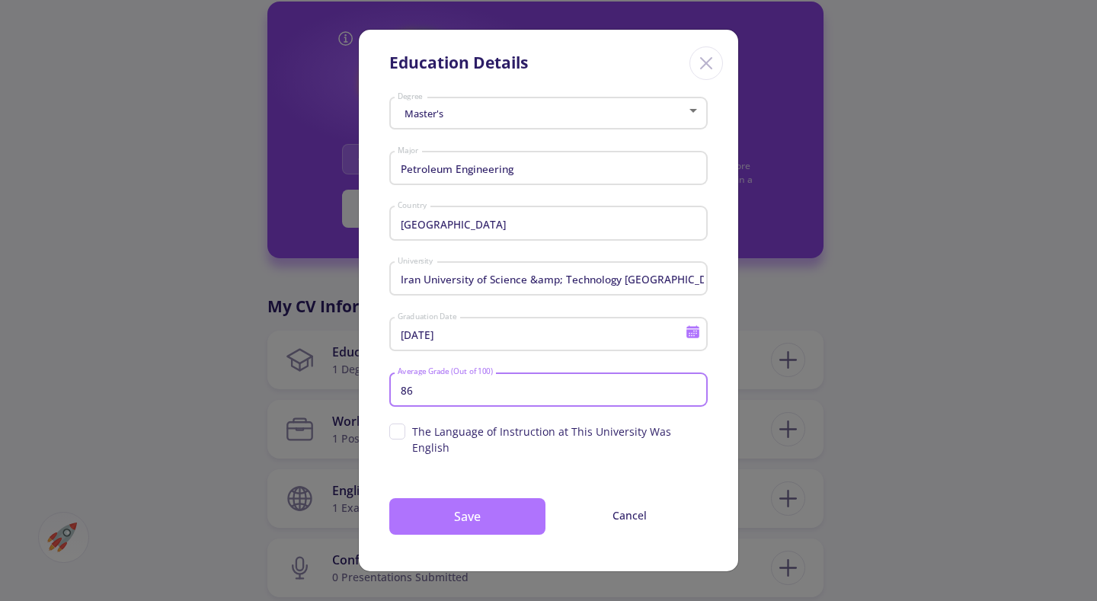
type input "86"
click at [496, 508] on button "Save" at bounding box center [467, 516] width 156 height 37
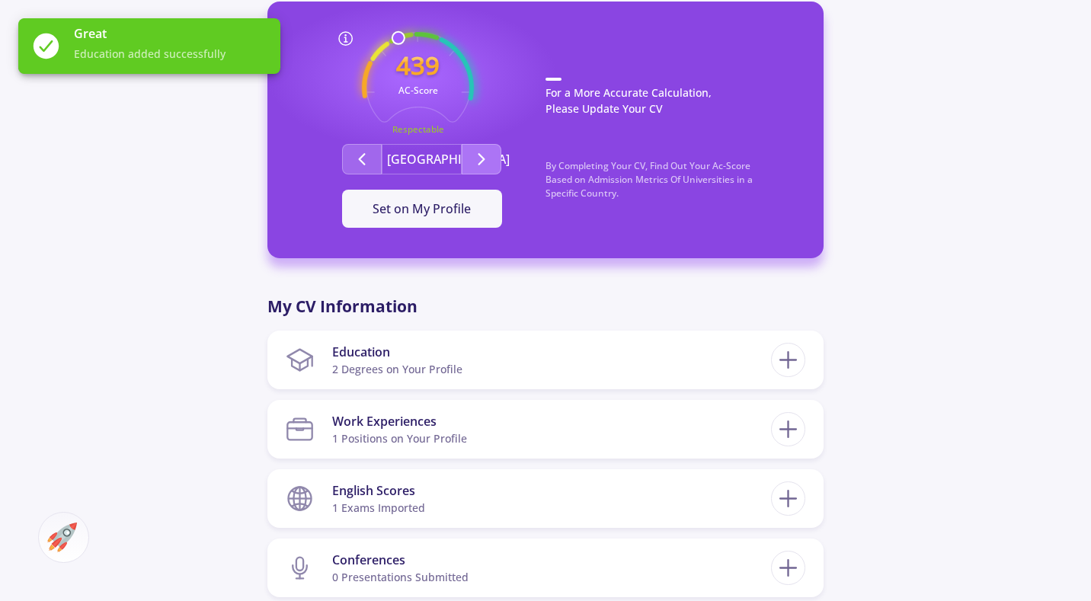
click at [485, 152] on icon "Second group" at bounding box center [481, 159] width 18 height 18
click at [379, 152] on button "Second group" at bounding box center [362, 159] width 40 height 30
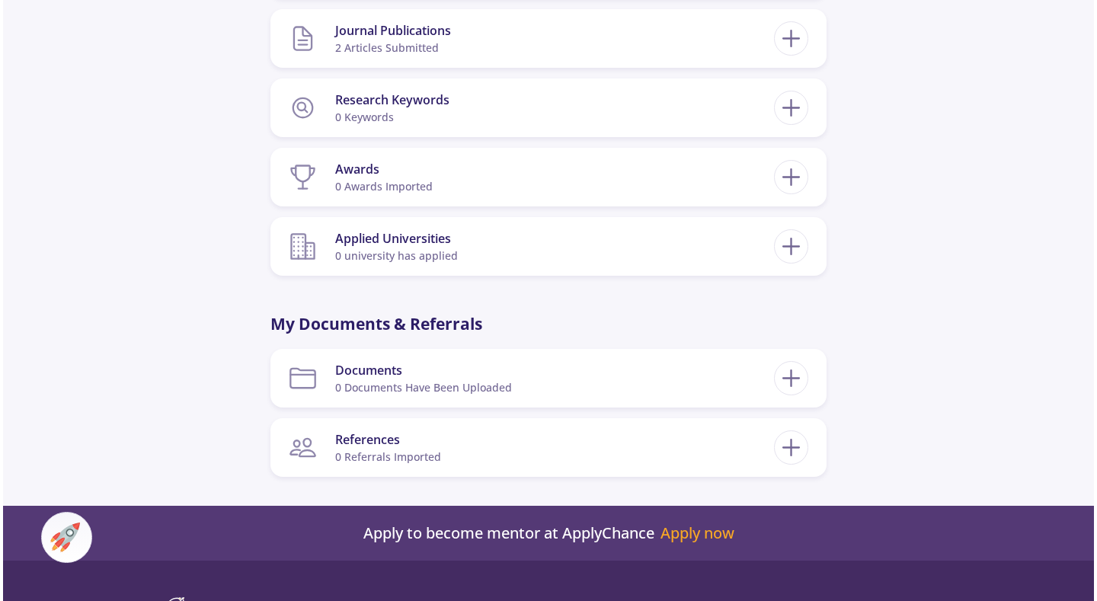
scroll to position [990, 0]
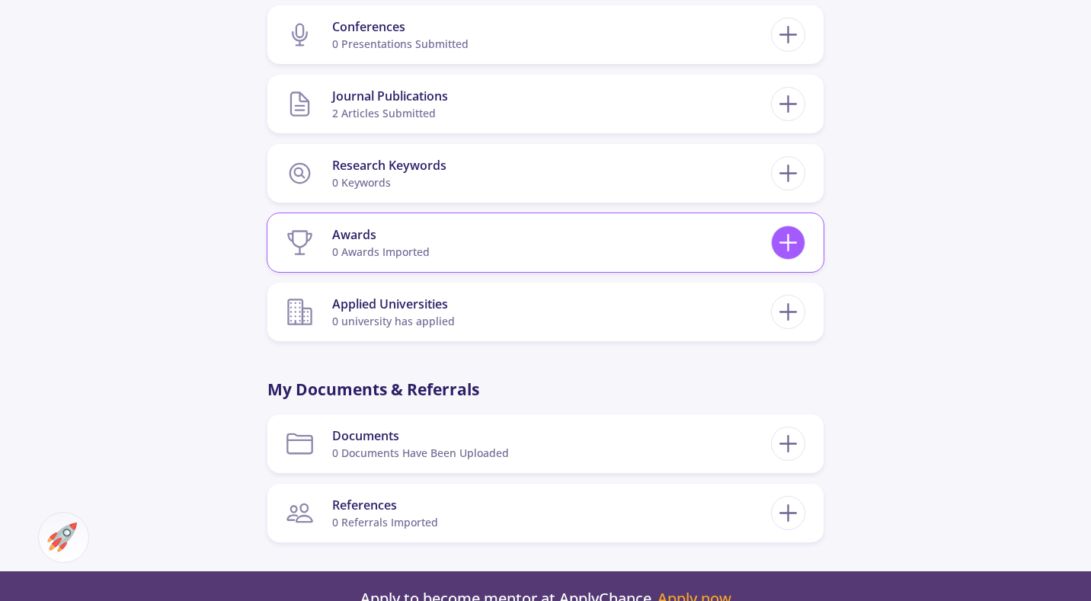
click at [778, 246] on icon at bounding box center [788, 243] width 28 height 28
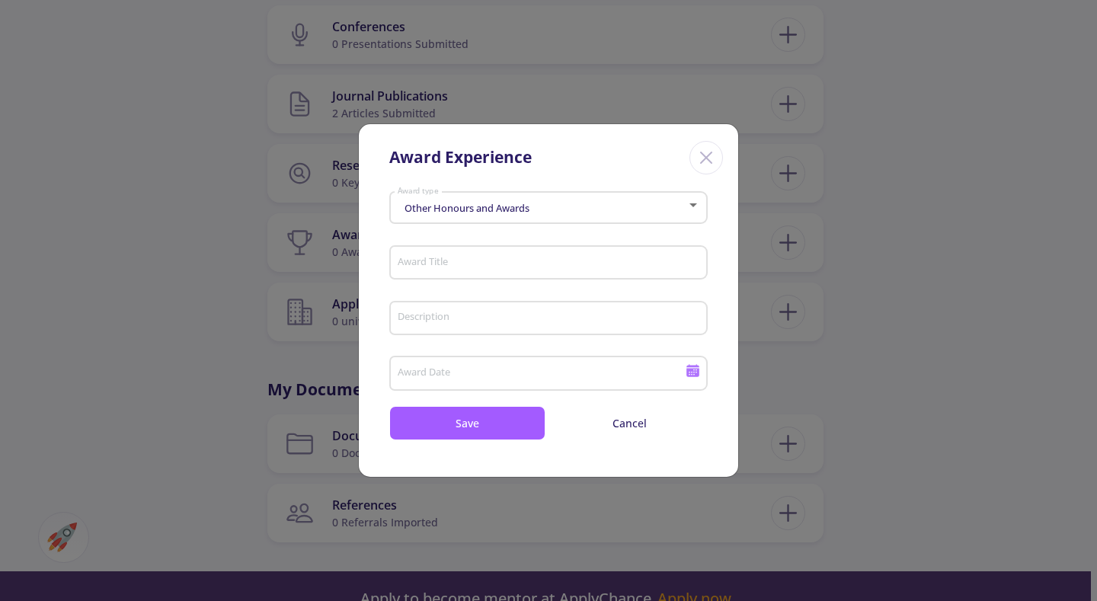
click at [702, 155] on icon "Close" at bounding box center [706, 157] width 24 height 24
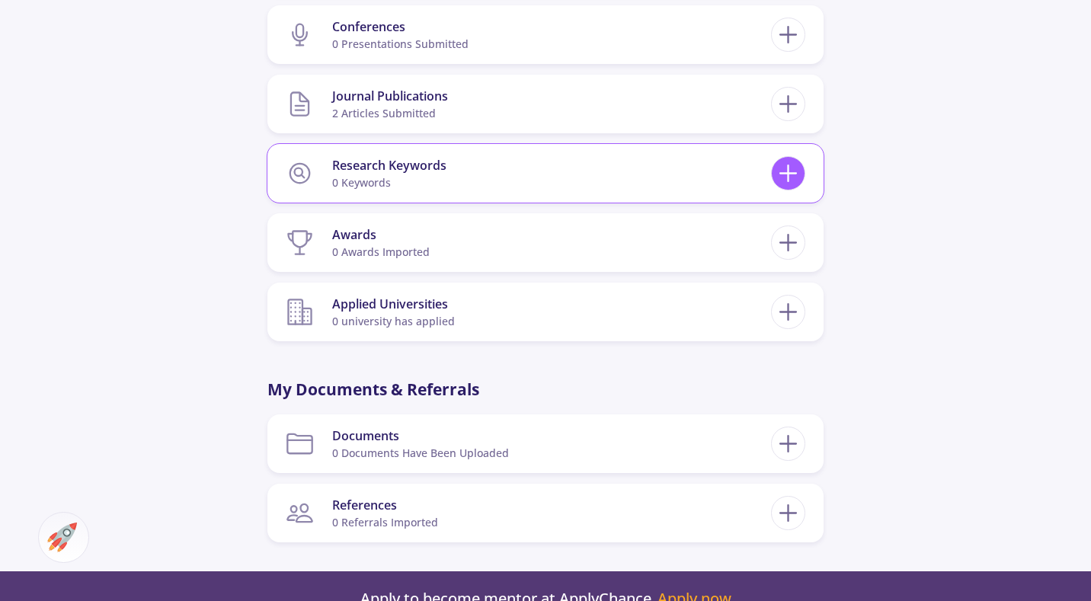
click at [796, 184] on icon at bounding box center [788, 173] width 28 height 28
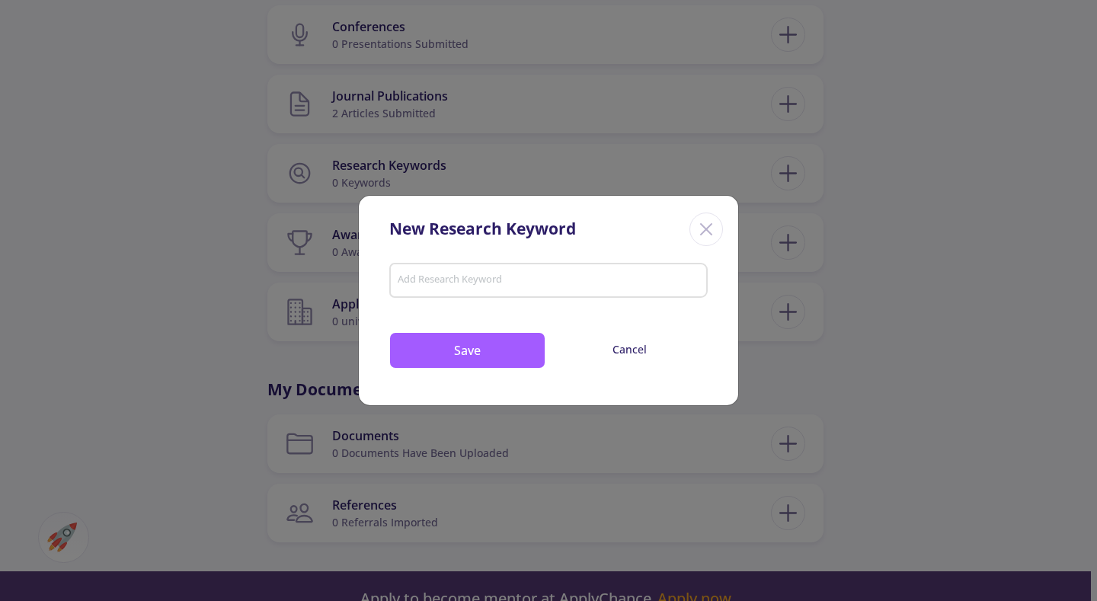
click at [507, 276] on input "Add Research Keyword" at bounding box center [549, 282] width 304 height 14
